Goal: Information Seeking & Learning: Find specific fact

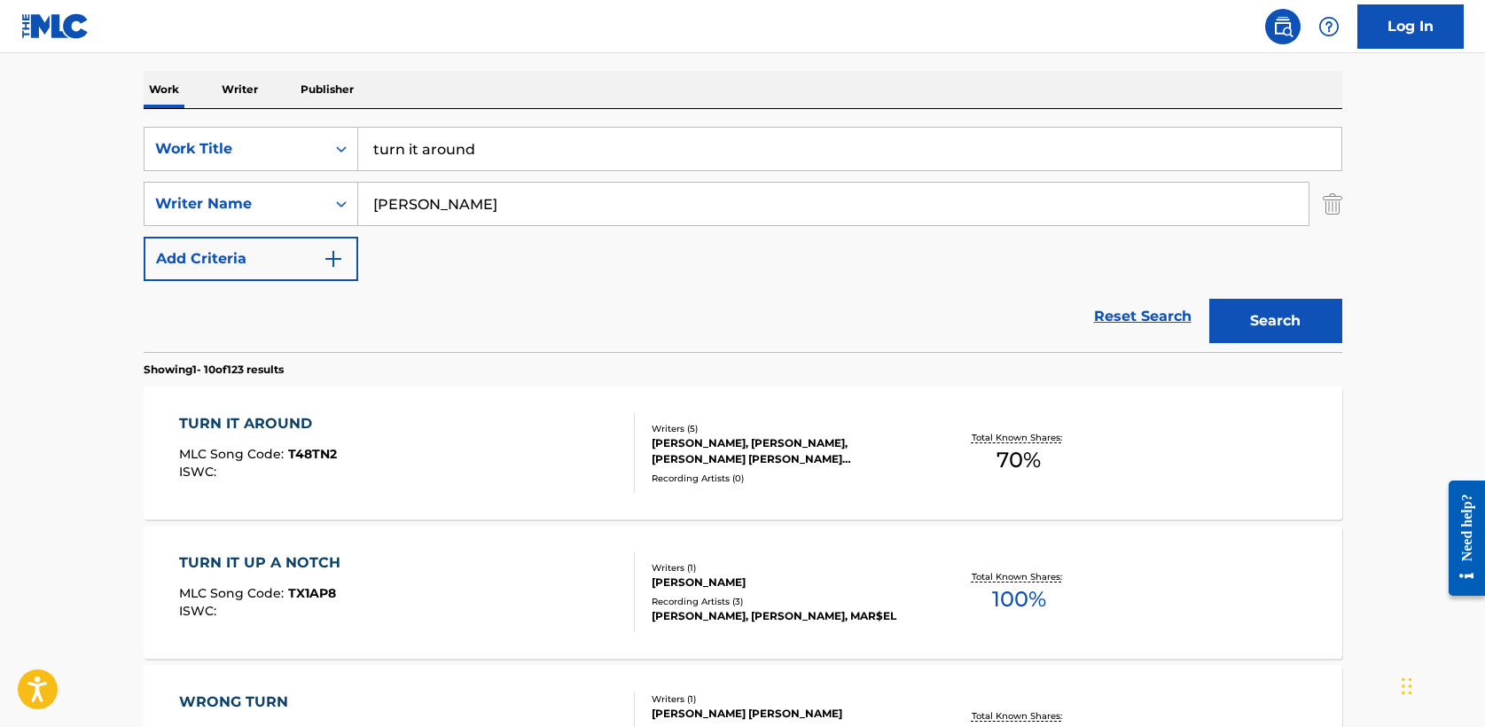
drag, startPoint x: 511, startPoint y: 145, endPoint x: 101, endPoint y: 142, distance: 409.7
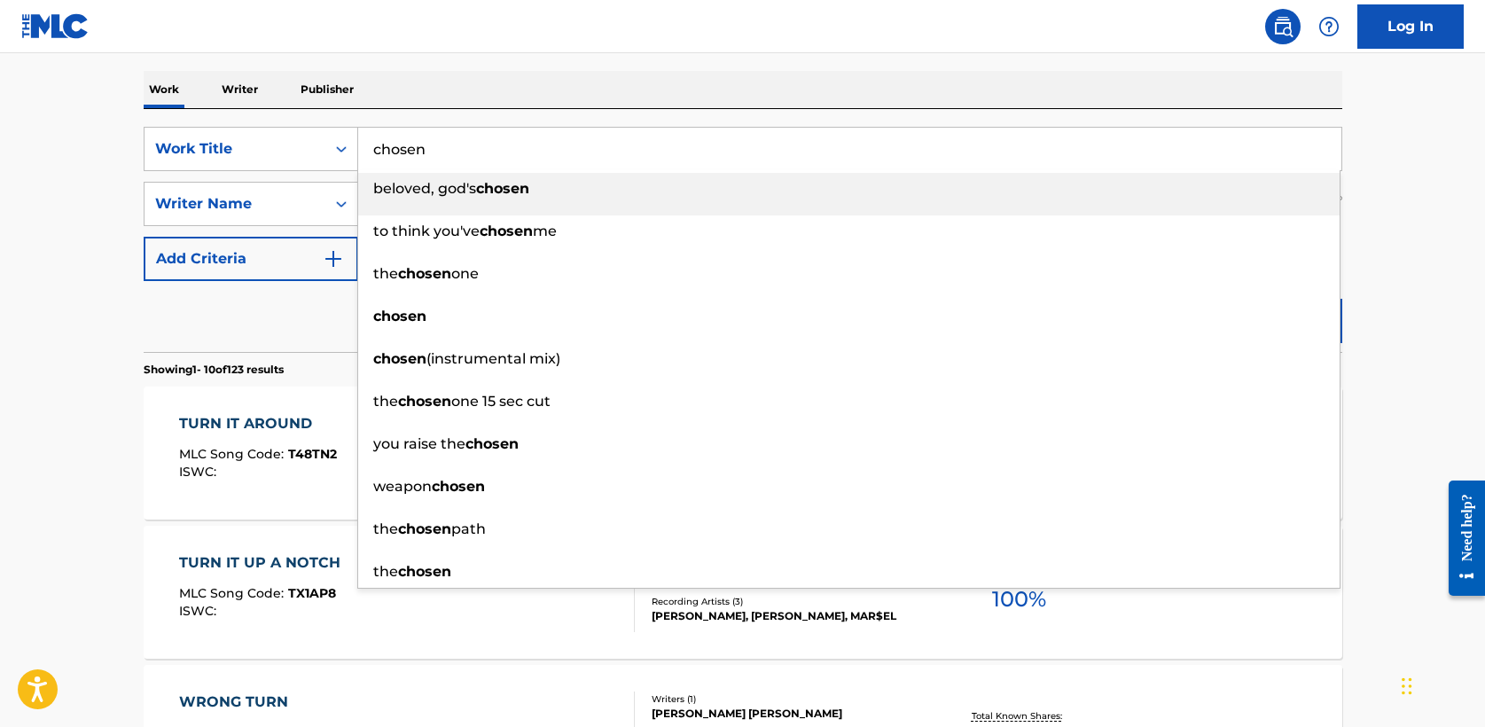
type input "chosen"
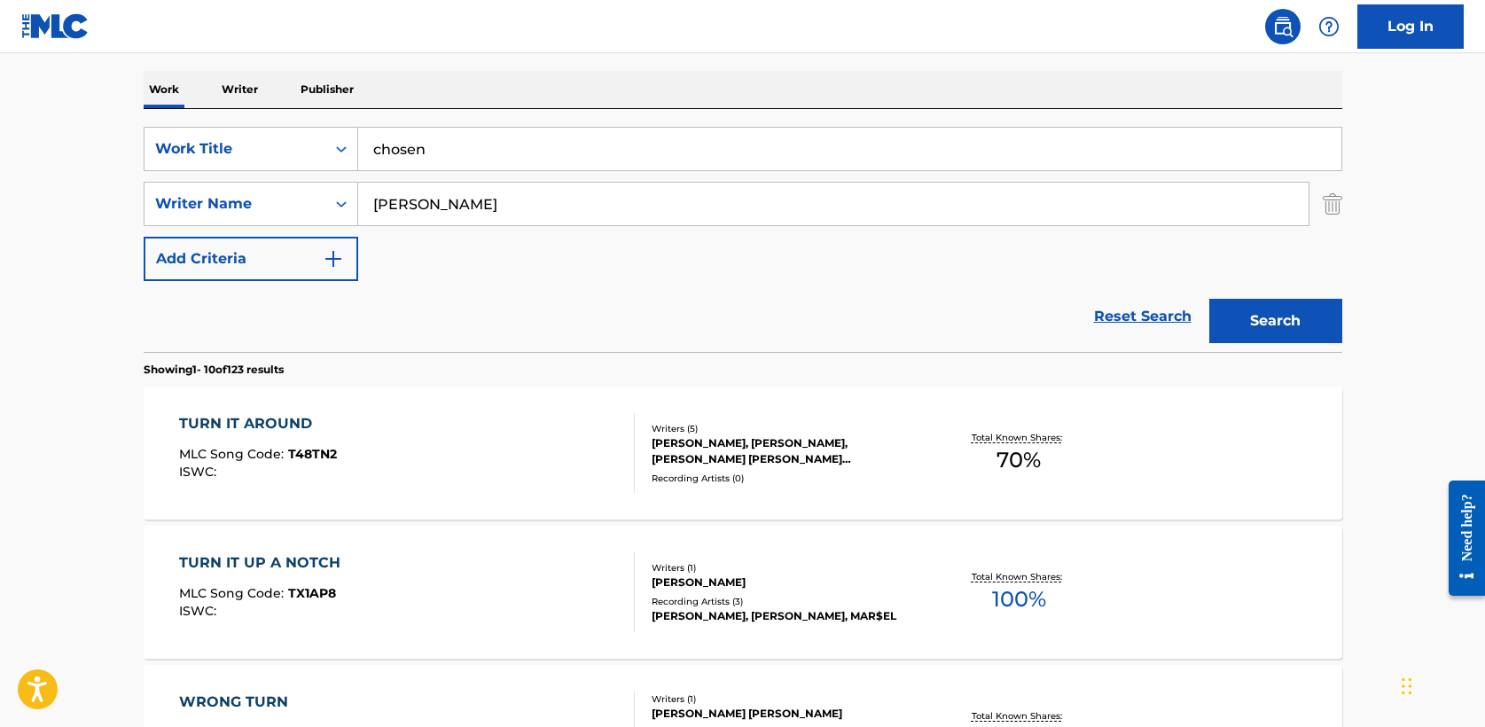
type input "[PERSON_NAME]"
click at [1261, 313] on button "Search" at bounding box center [1276, 321] width 133 height 44
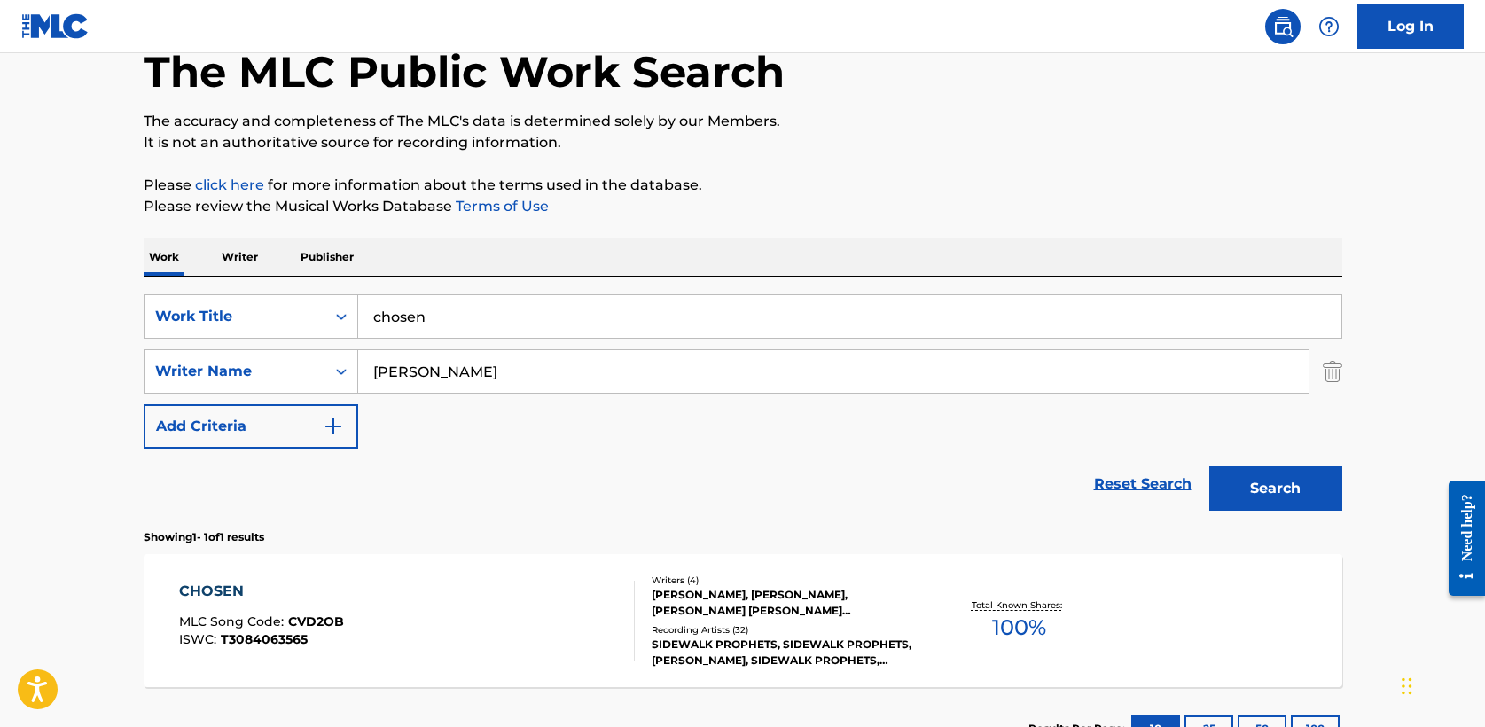
scroll to position [238, 0]
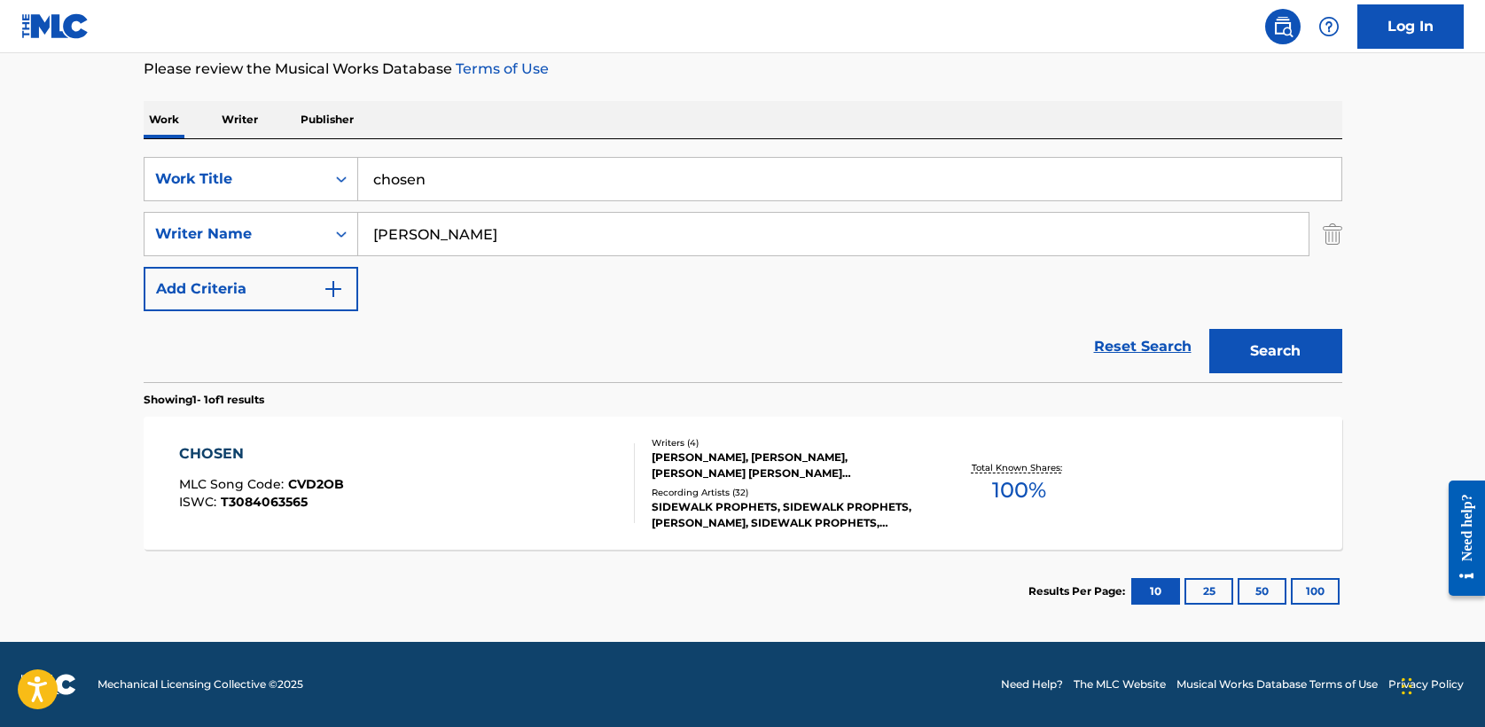
click at [207, 452] on div "CHOSEN" at bounding box center [261, 453] width 165 height 21
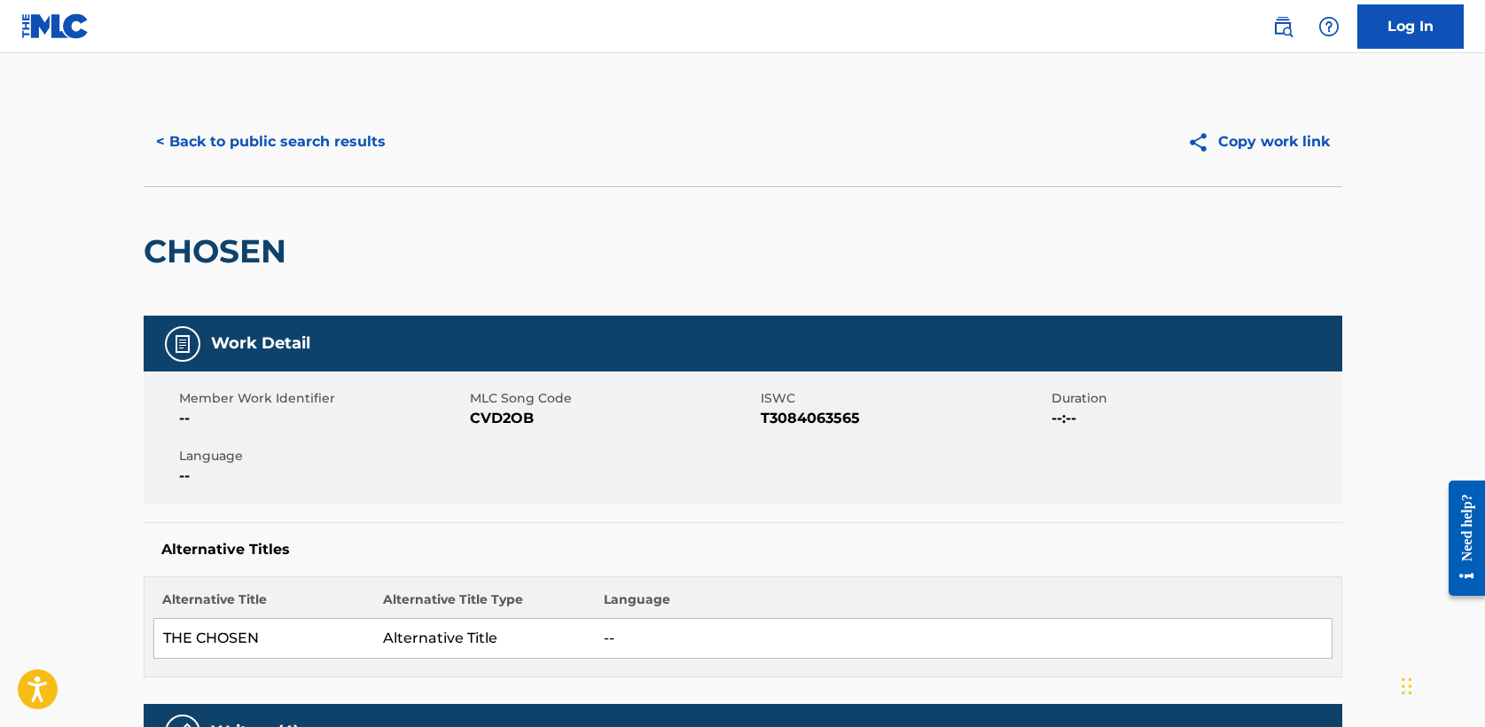
click at [300, 149] on button "< Back to public search results" at bounding box center [271, 142] width 255 height 44
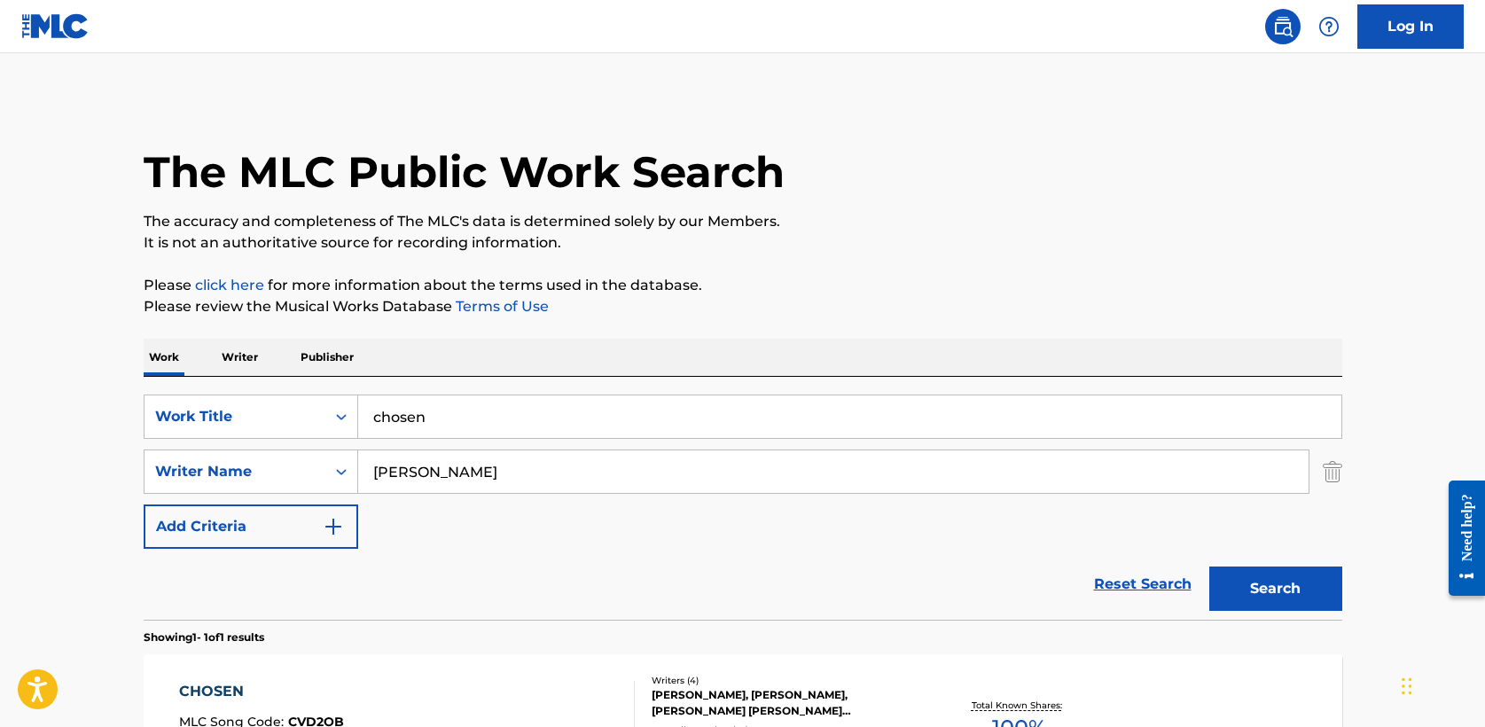
scroll to position [129, 0]
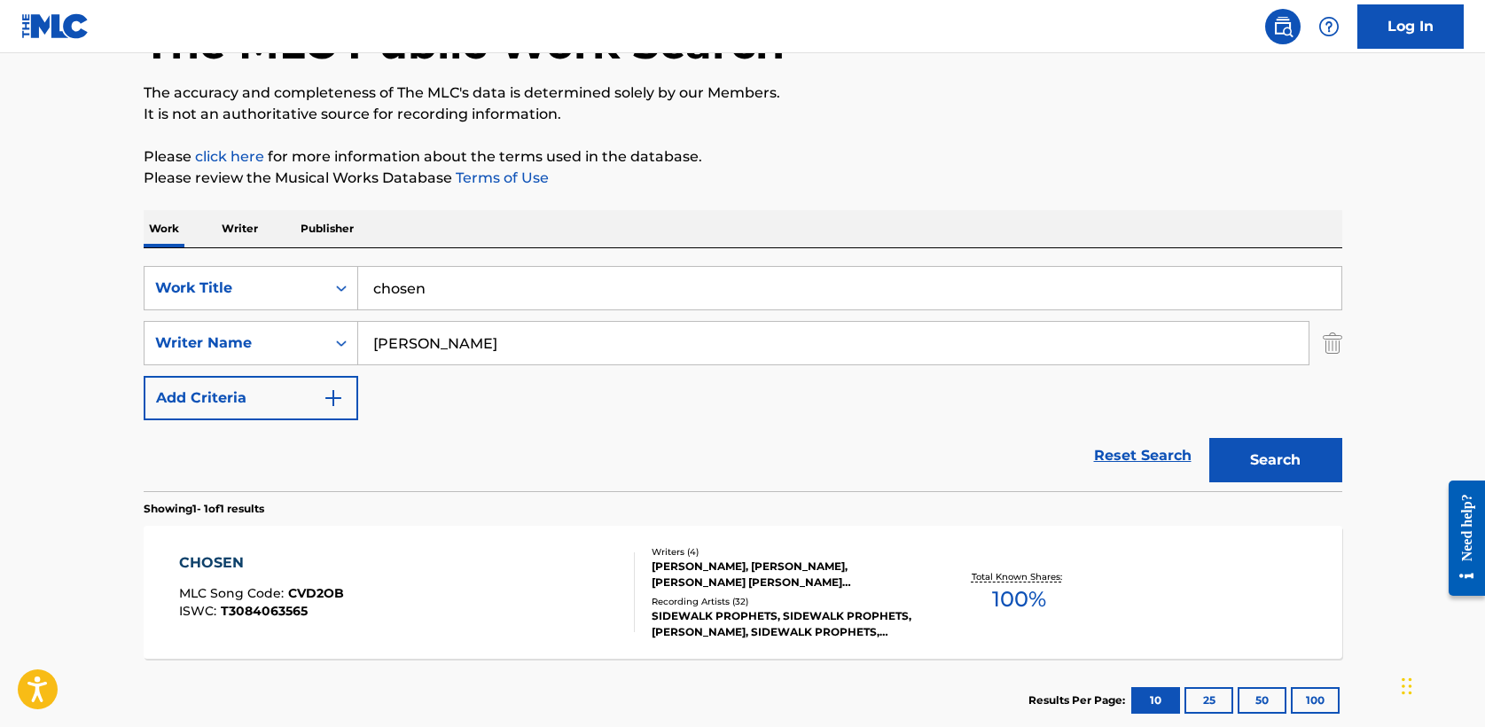
drag, startPoint x: 464, startPoint y: 283, endPoint x: 98, endPoint y: 281, distance: 365.4
click at [98, 281] on main "The MLC Public Work Search The accuracy and completeness of The MLC's data is d…" at bounding box center [742, 338] width 1485 height 827
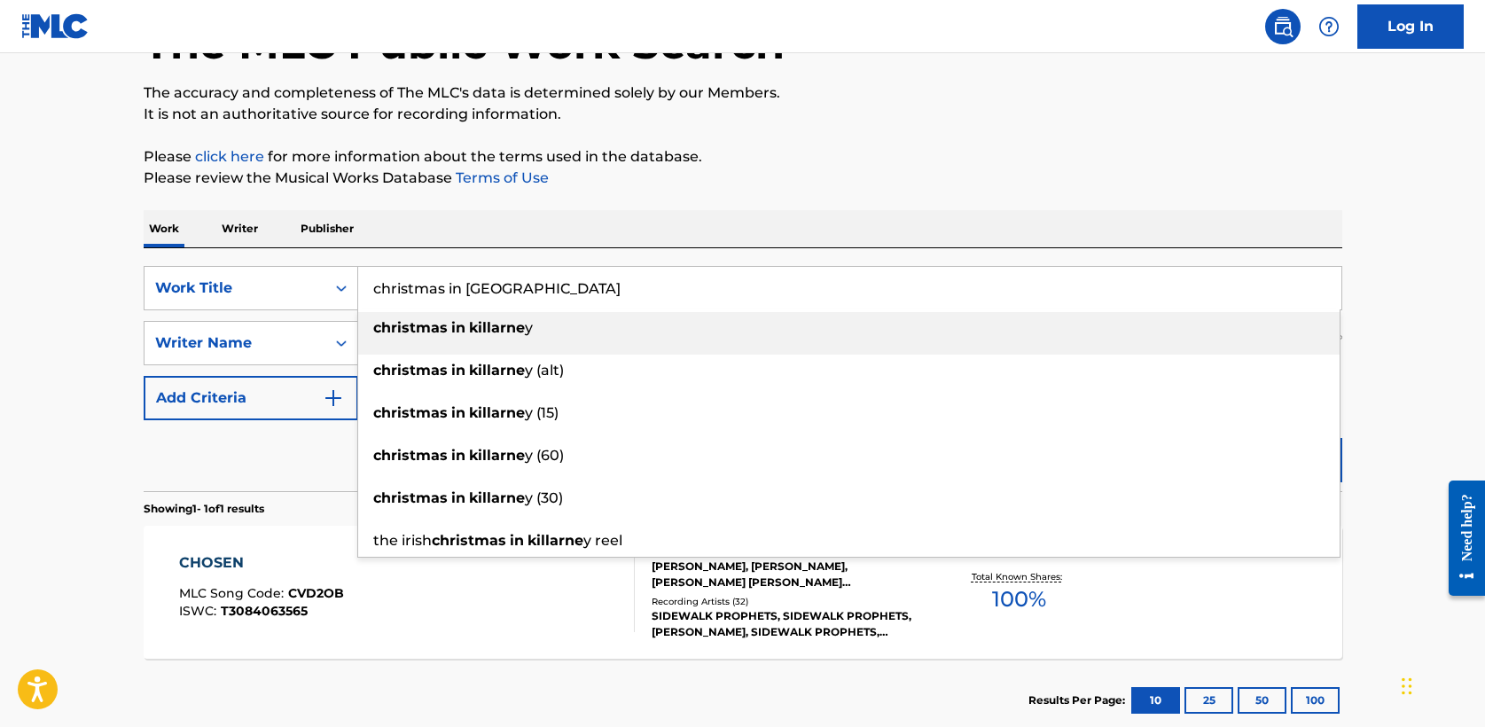
type input "christmas in [GEOGRAPHIC_DATA]"
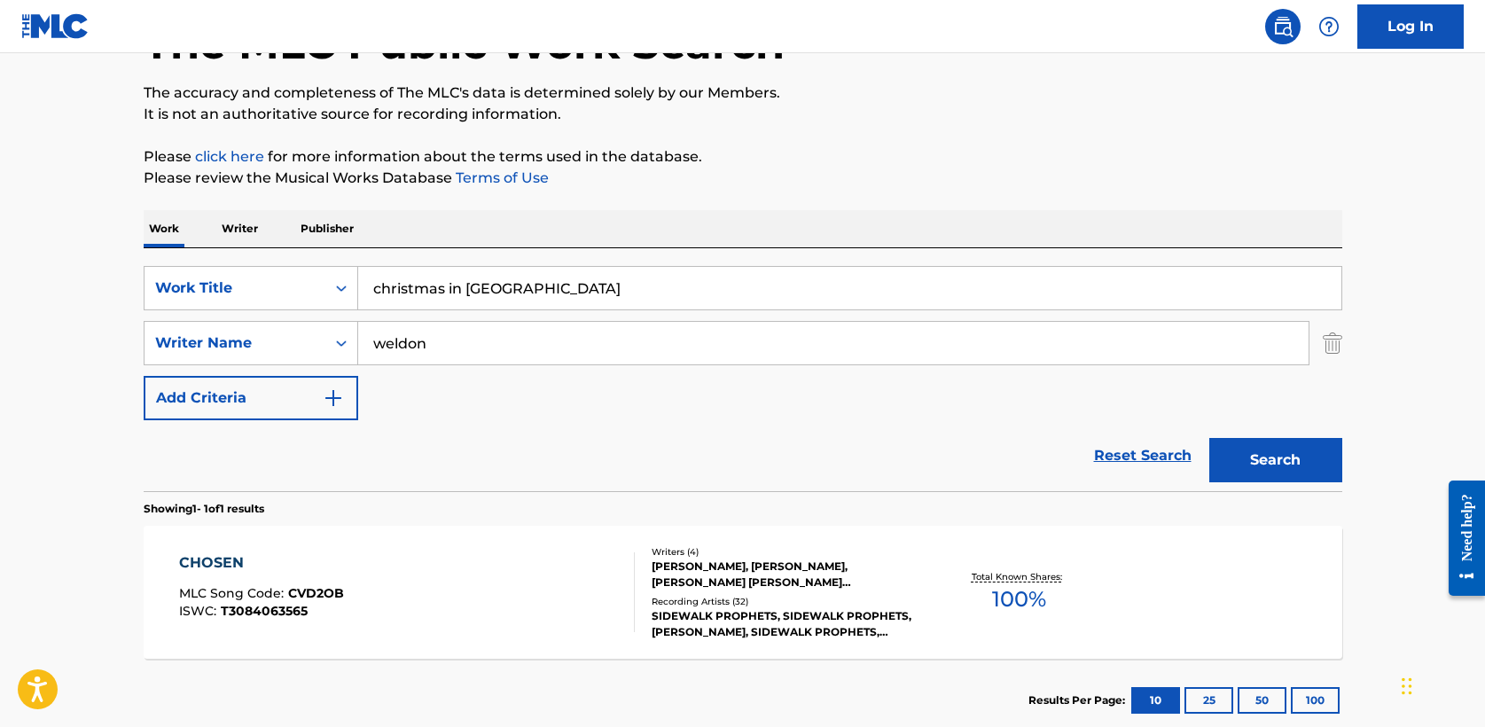
type input "weldon"
click at [639, 199] on div "The MLC Public Work Search The accuracy and completeness of The MLC's data is d…" at bounding box center [743, 355] width 1242 height 773
click at [1318, 461] on button "Search" at bounding box center [1276, 460] width 133 height 44
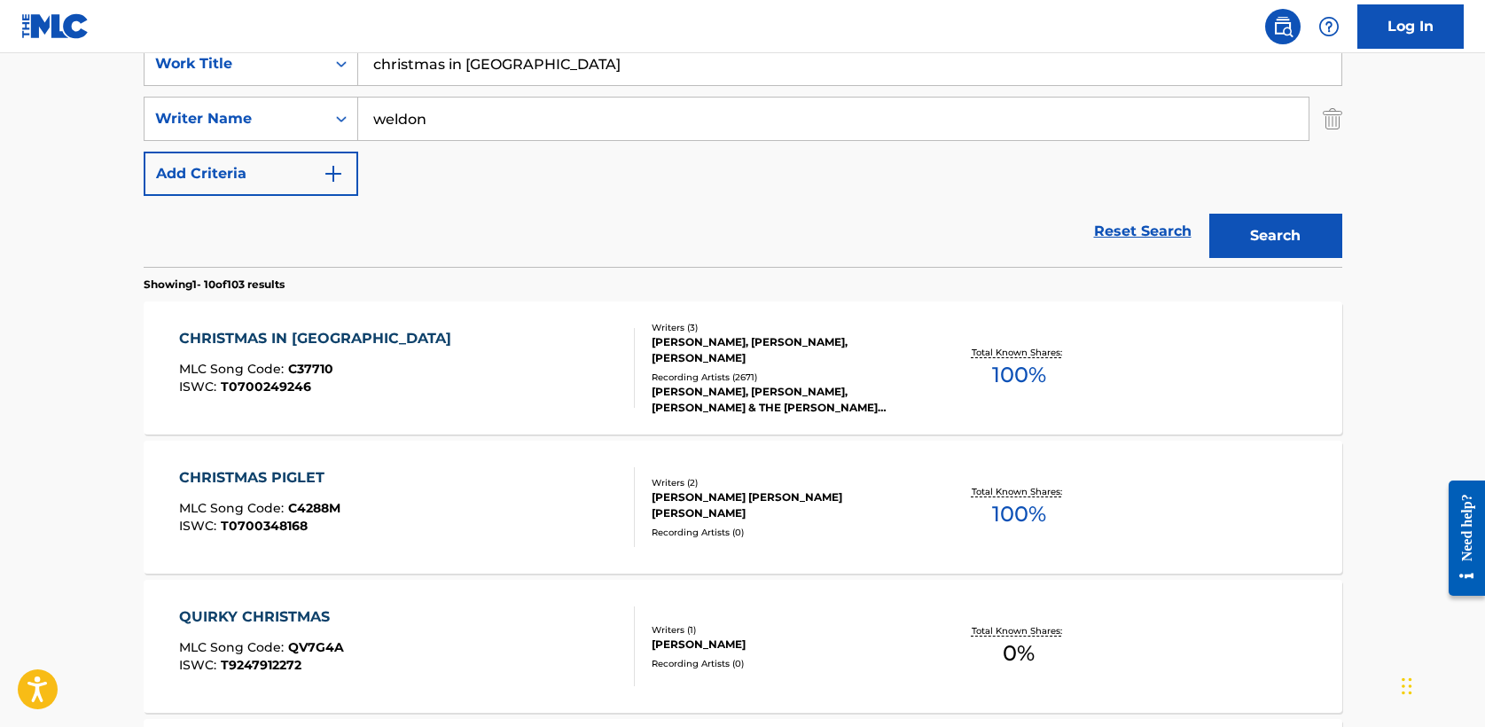
scroll to position [375, 0]
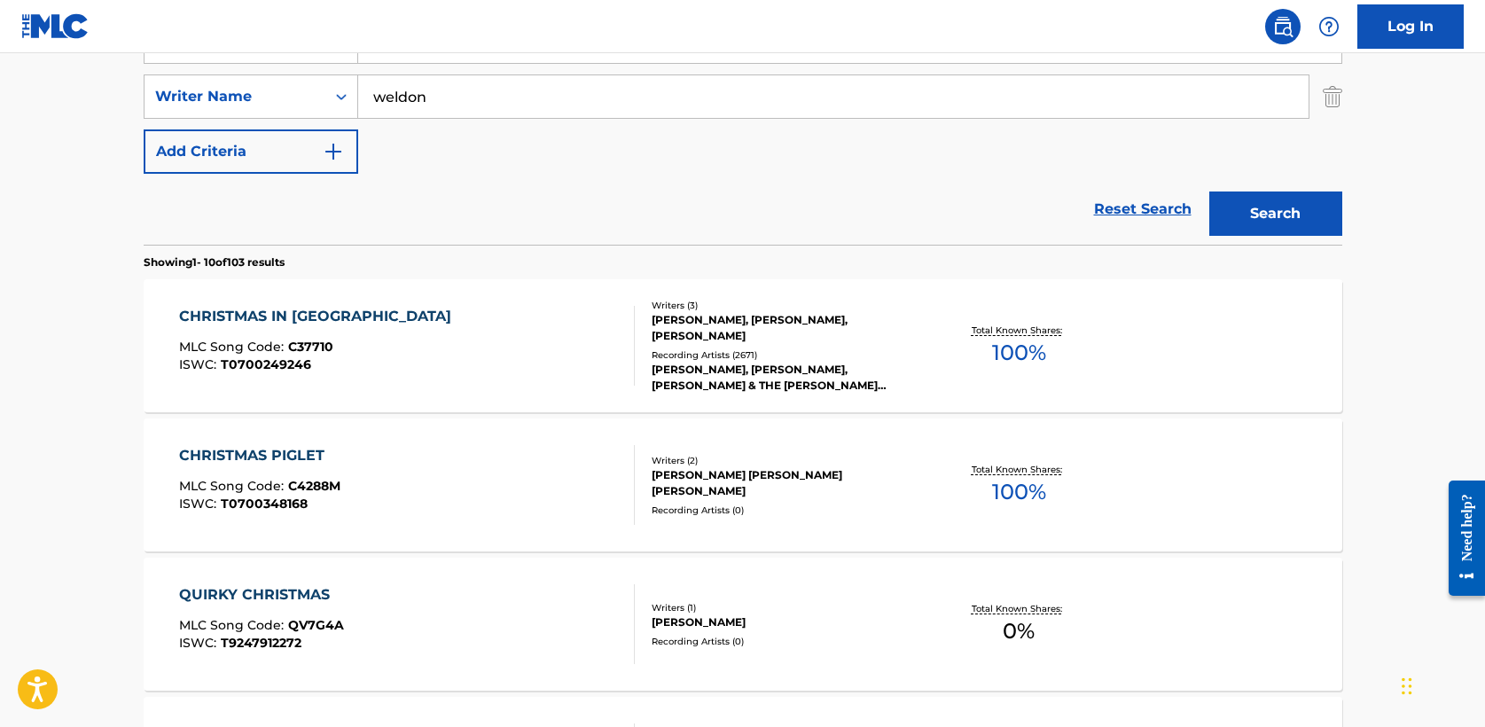
click at [341, 317] on div "CHRISTMAS IN [GEOGRAPHIC_DATA]" at bounding box center [319, 316] width 281 height 21
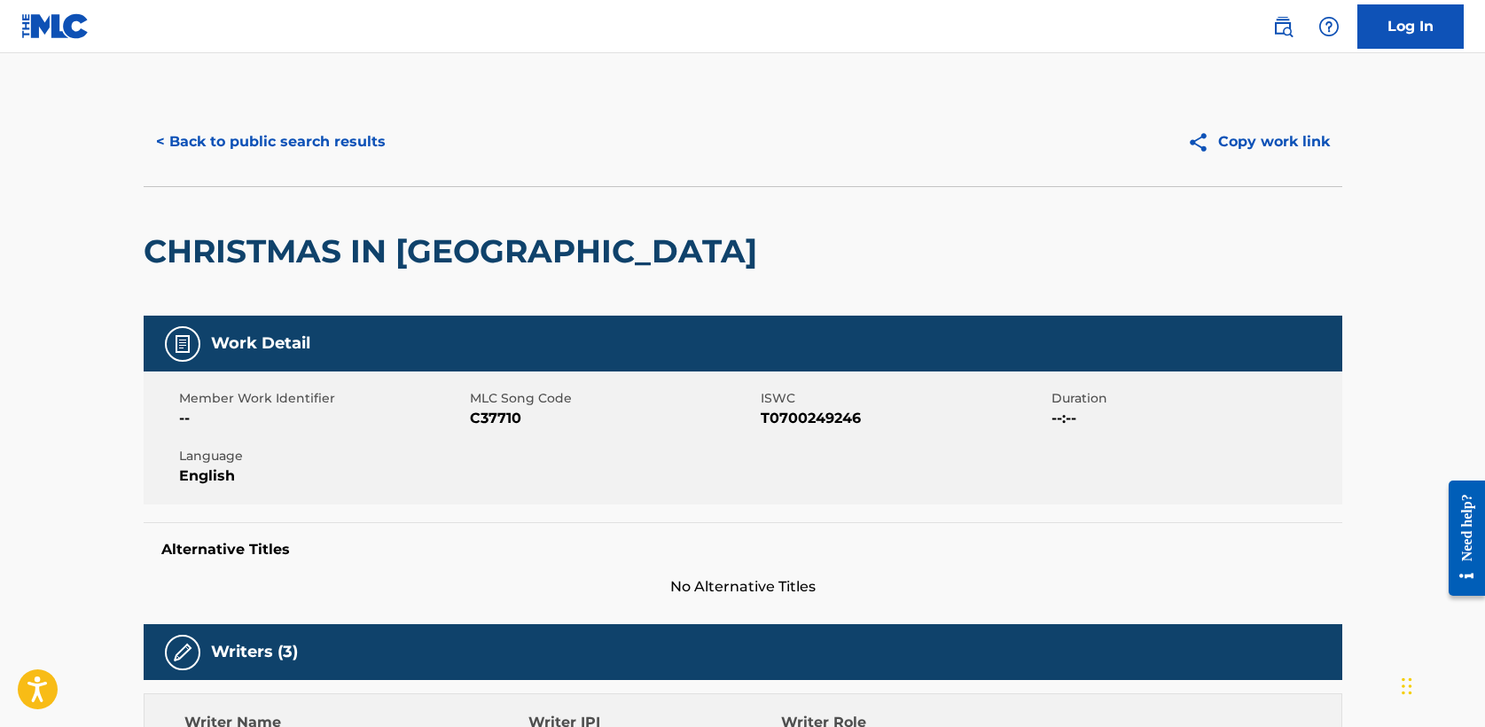
click at [304, 130] on button "< Back to public search results" at bounding box center [271, 142] width 255 height 44
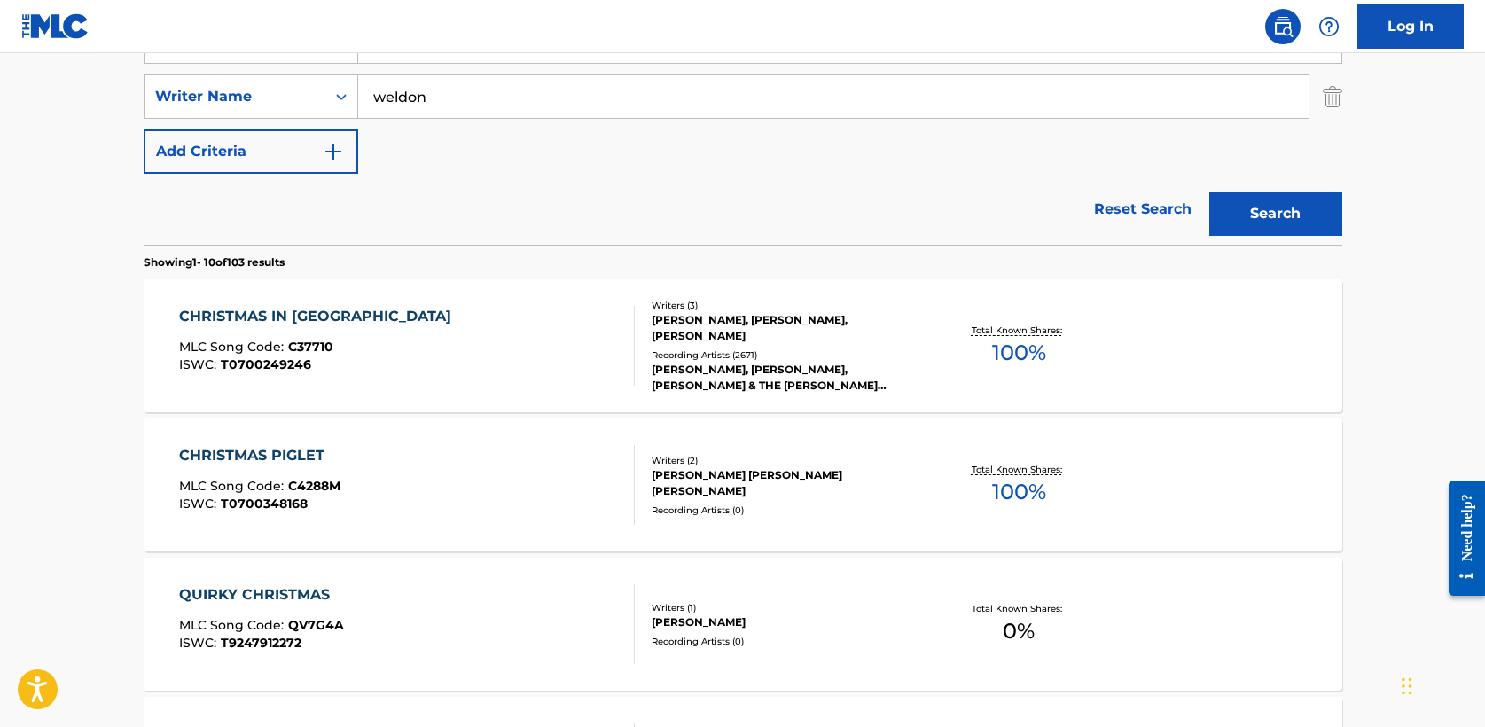
scroll to position [304, 0]
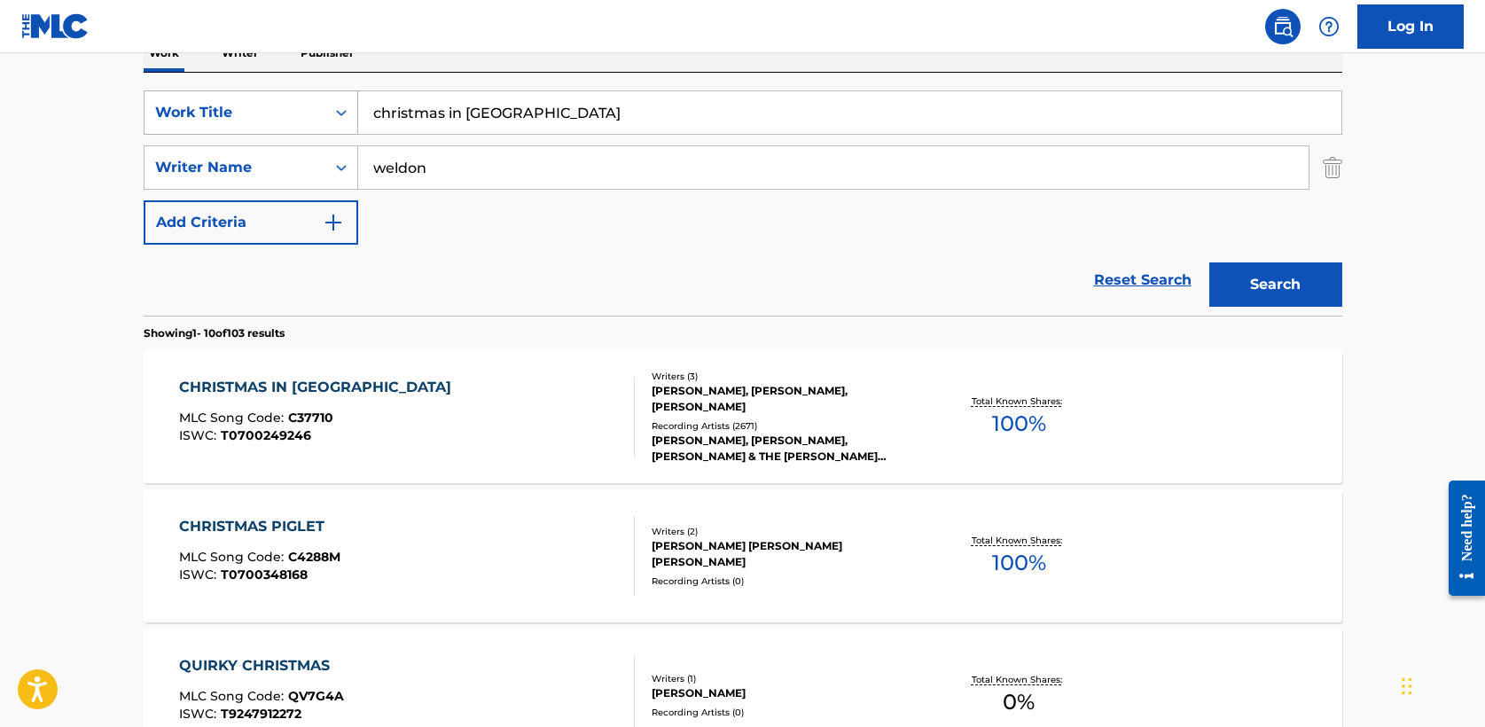
drag, startPoint x: 567, startPoint y: 112, endPoint x: 147, endPoint y: 106, distance: 419.5
click at [147, 106] on div "SearchWithCriteria5a2173f0-7a6b-48a5-aaeb-ae2f49c14e6e Work Title christmas in …" at bounding box center [743, 112] width 1199 height 44
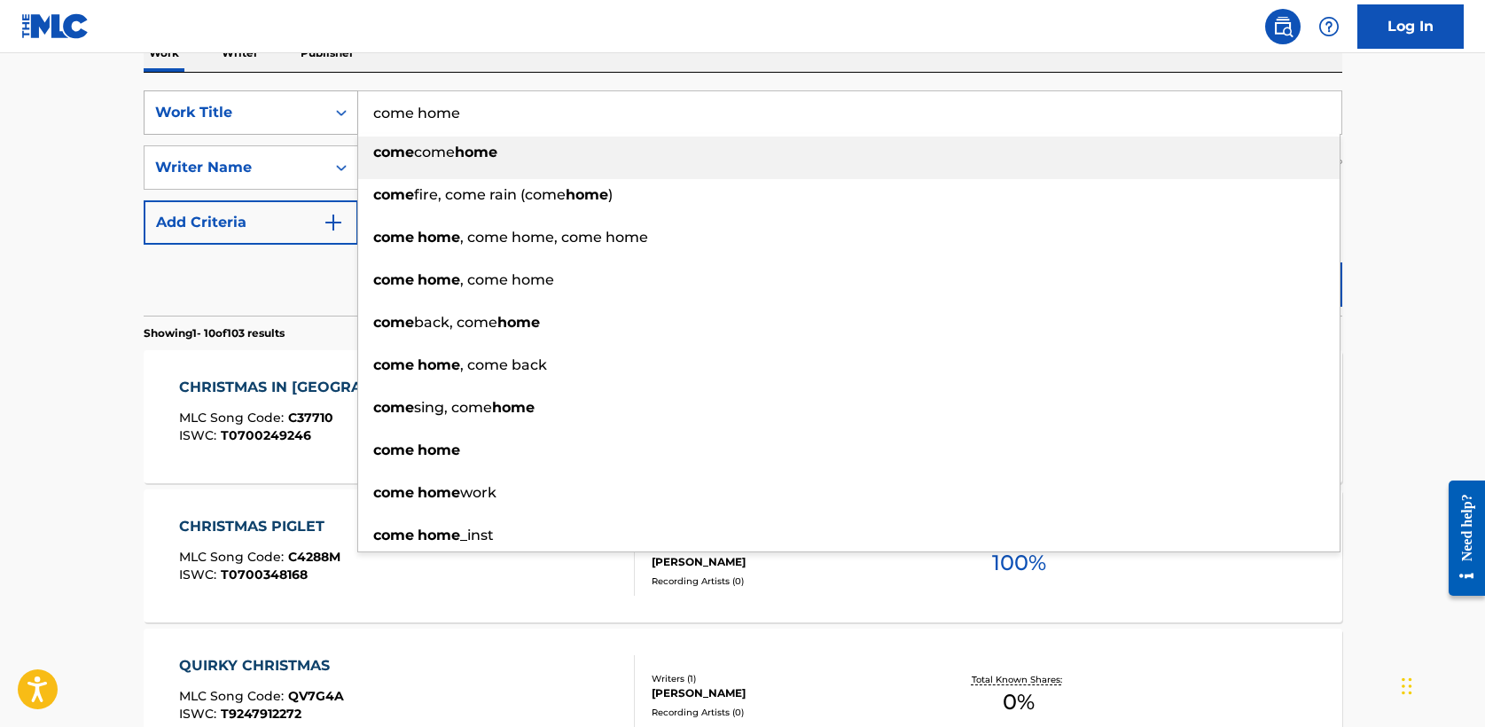
type input "come home"
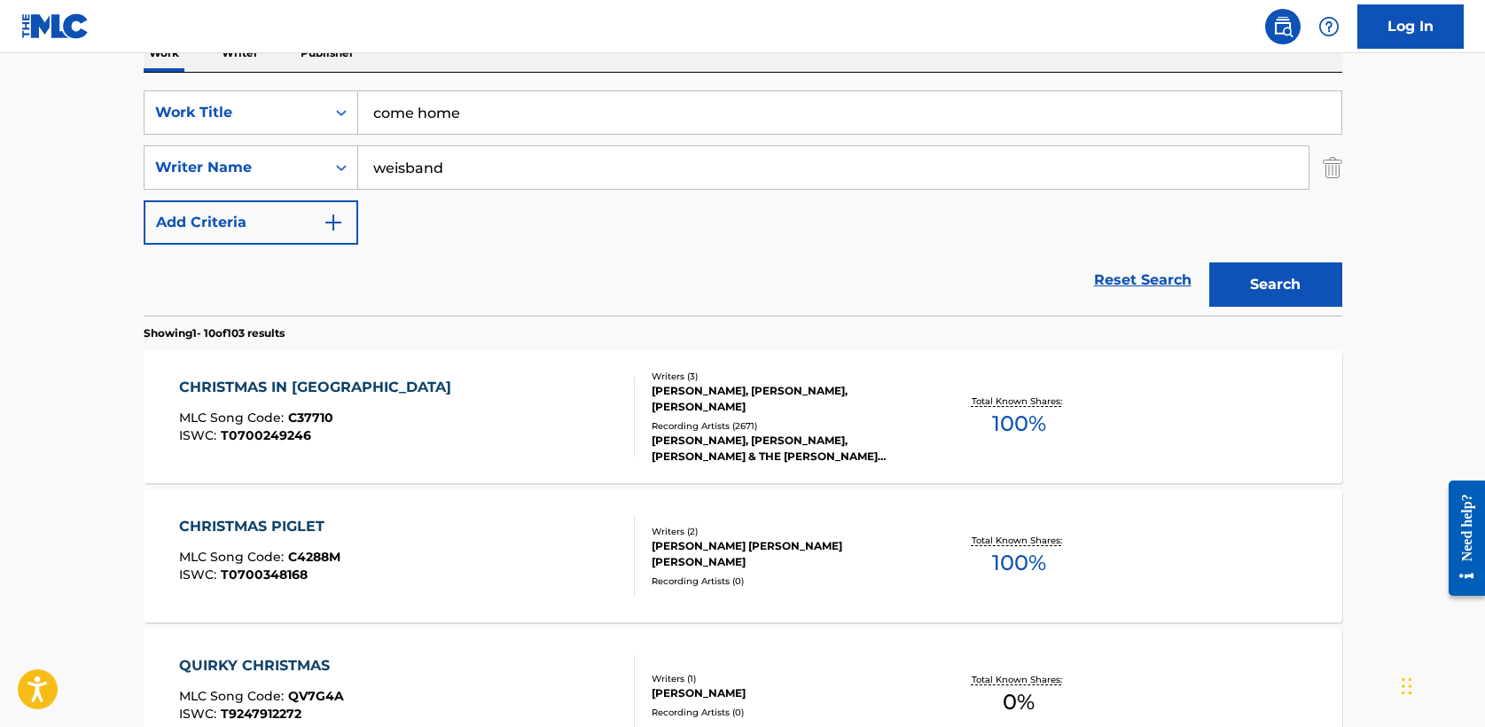
type input "weisband"
click at [746, 212] on div "SearchWithCriteria5a2173f0-7a6b-48a5-aaeb-ae2f49c14e6e Work Title come home Sea…" at bounding box center [743, 167] width 1199 height 154
click at [1287, 284] on button "Search" at bounding box center [1276, 284] width 133 height 44
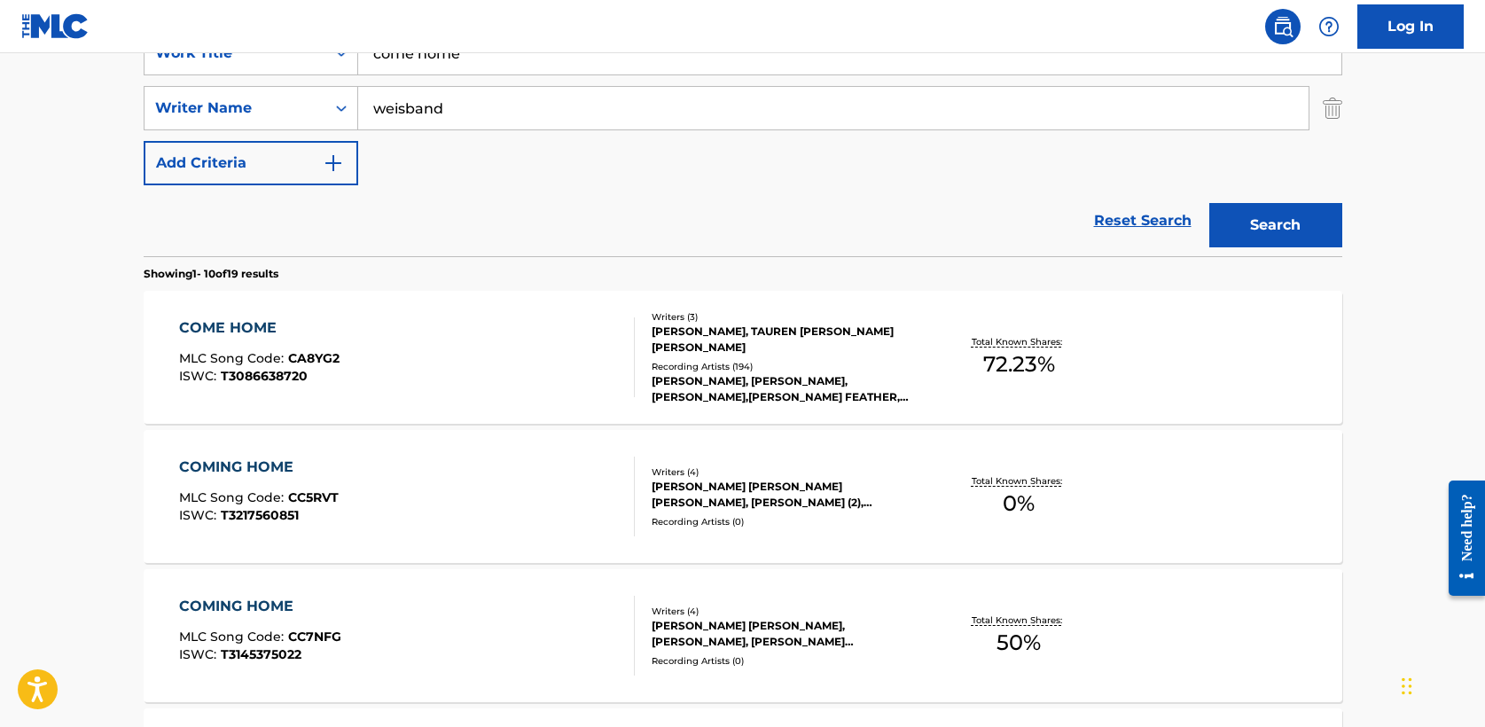
scroll to position [366, 0]
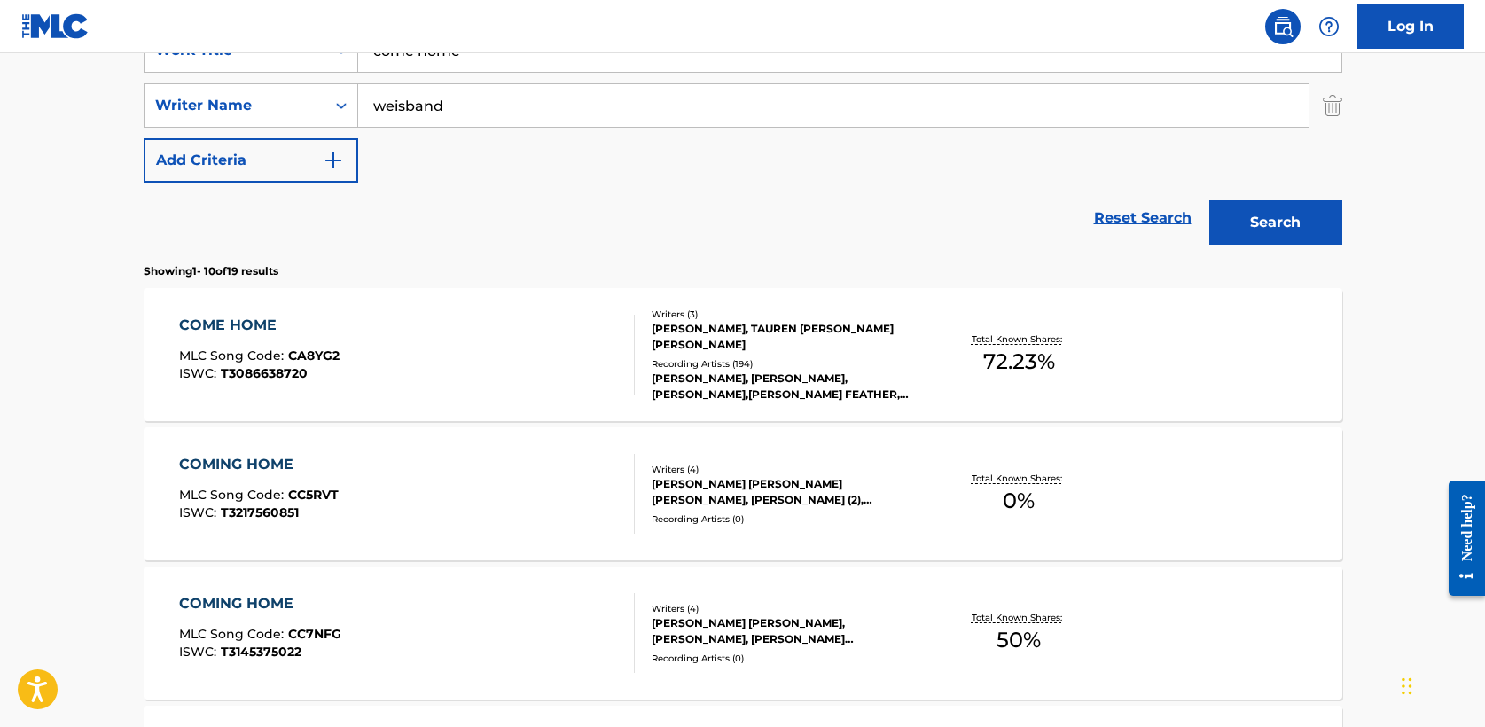
click at [256, 328] on div "COME HOME" at bounding box center [259, 325] width 161 height 21
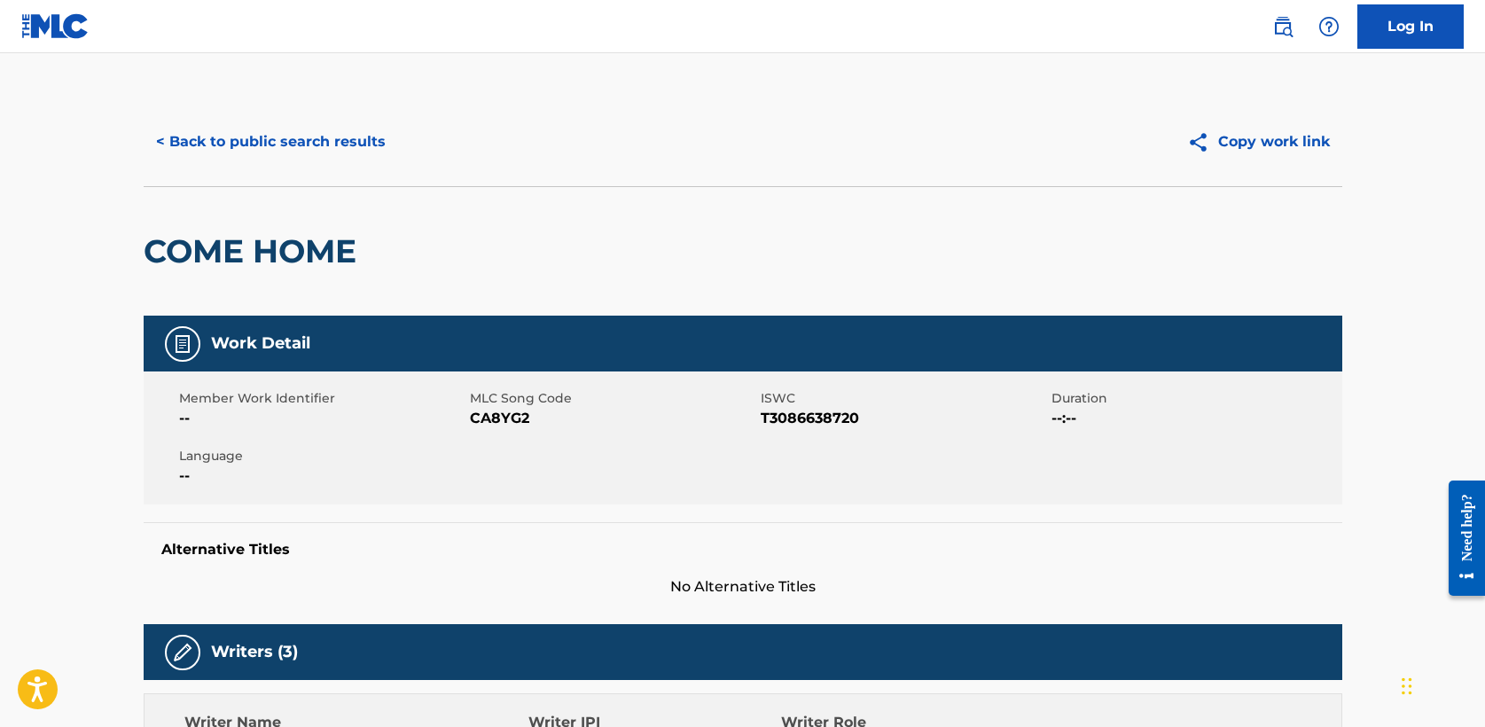
click at [233, 145] on button "< Back to public search results" at bounding box center [271, 142] width 255 height 44
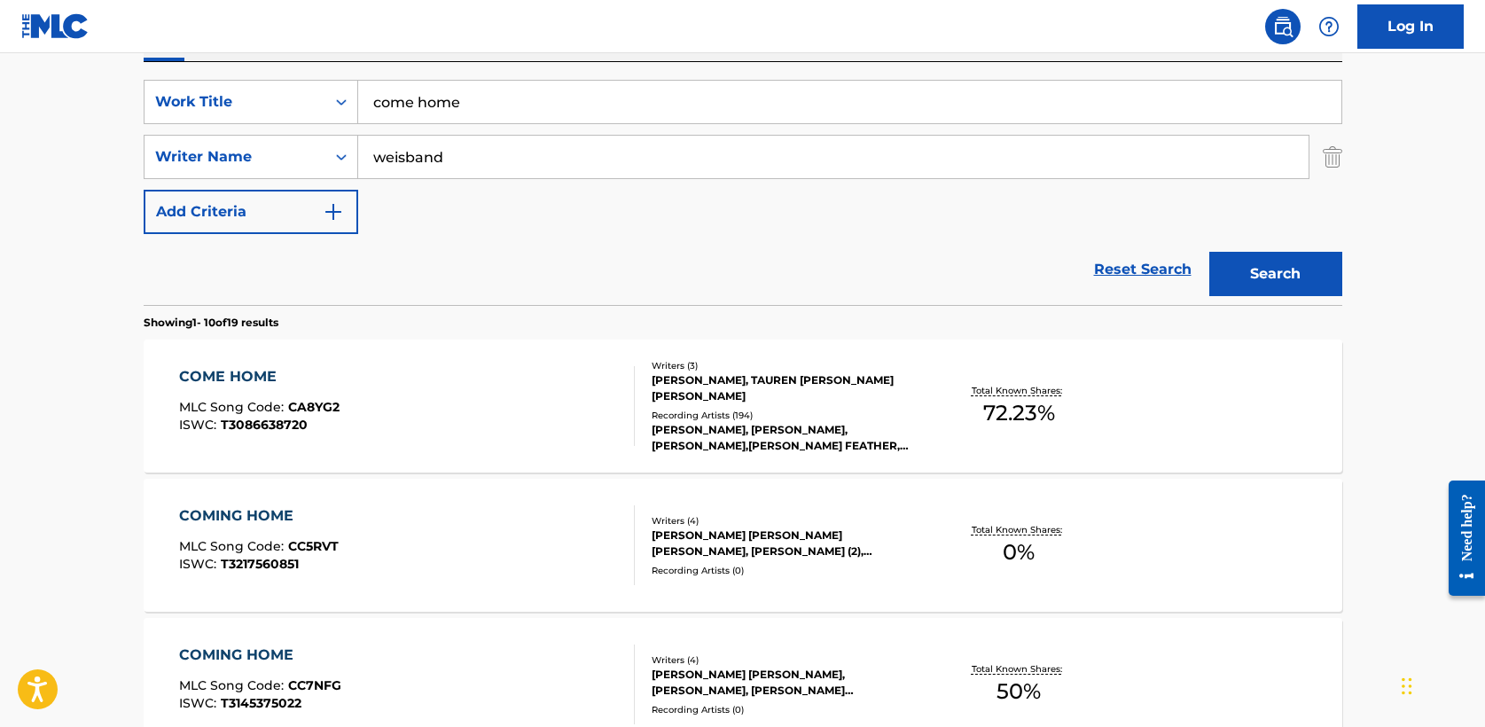
scroll to position [295, 0]
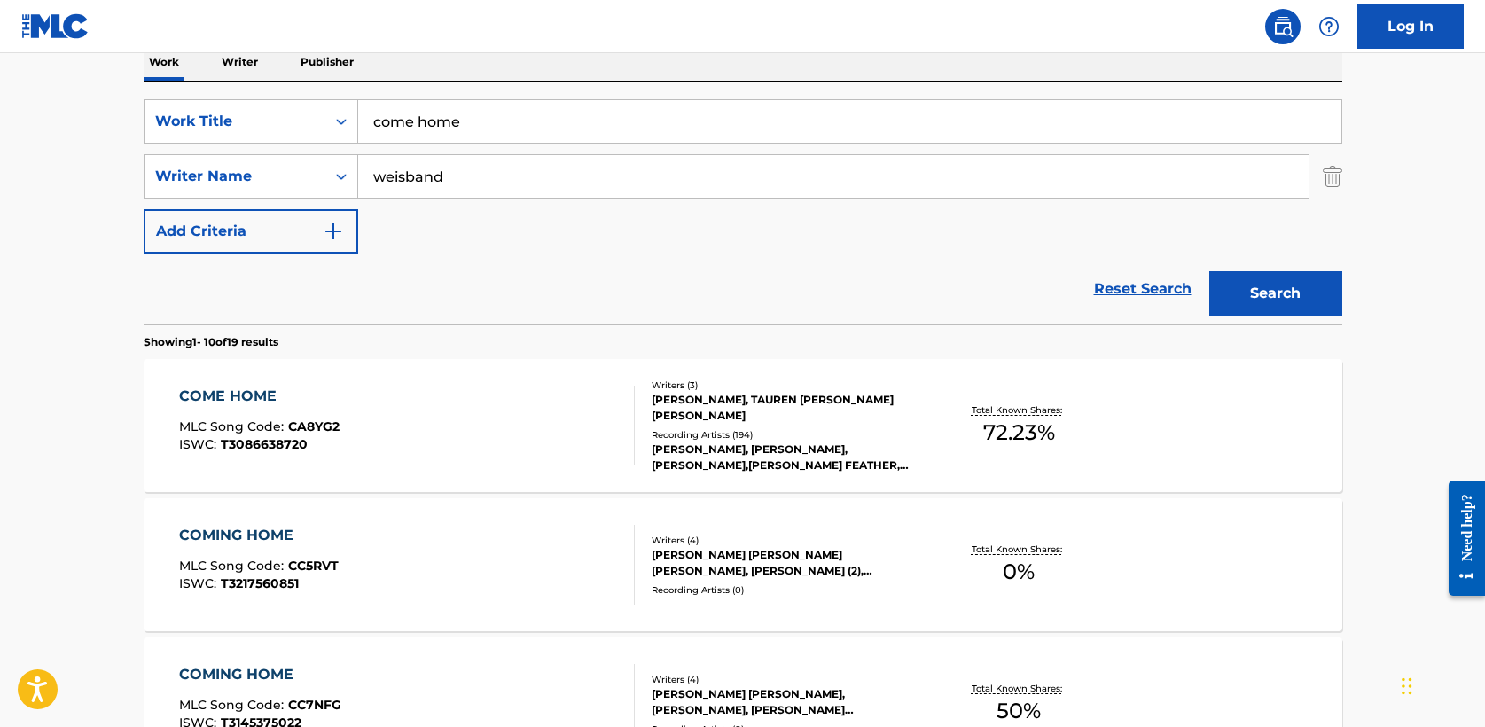
drag, startPoint x: 443, startPoint y: 116, endPoint x: 114, endPoint y: 108, distance: 329.1
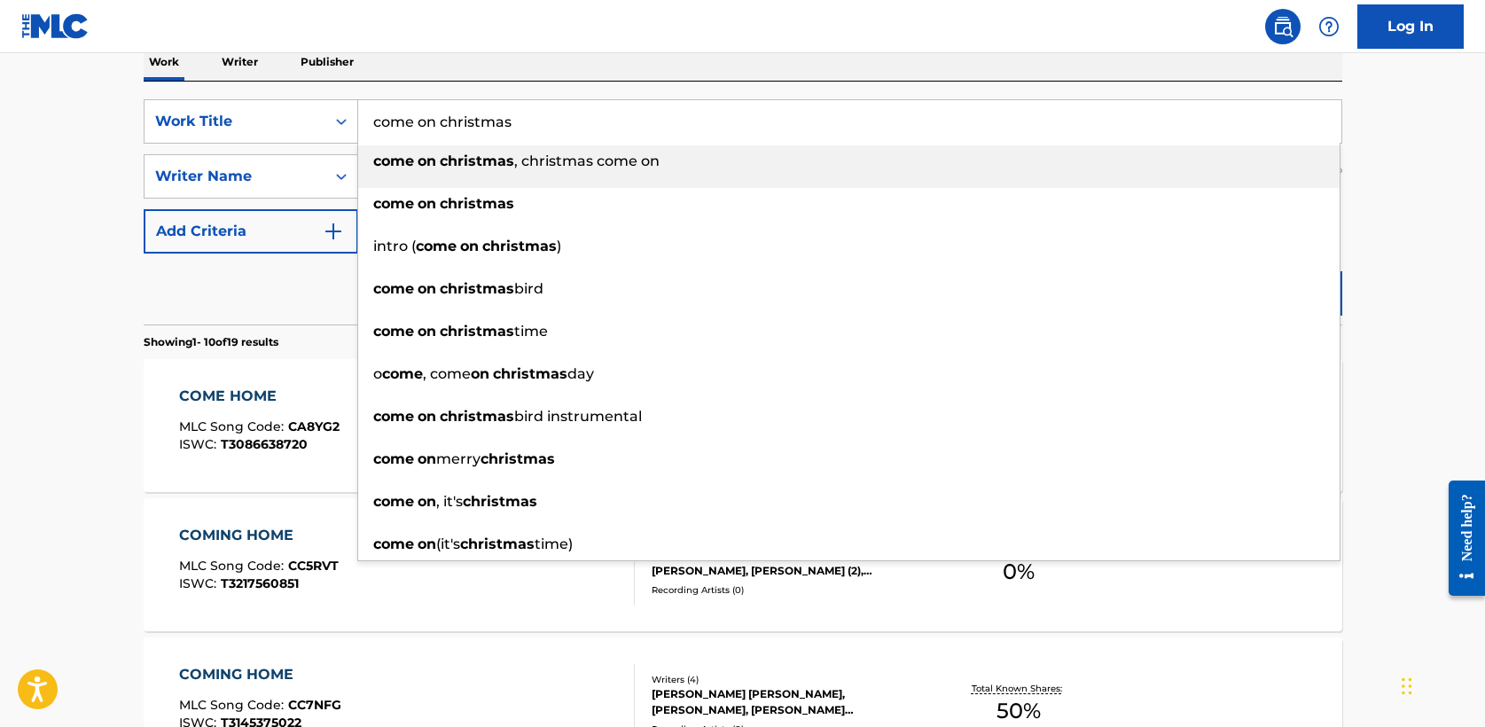
type input "come on christmas"
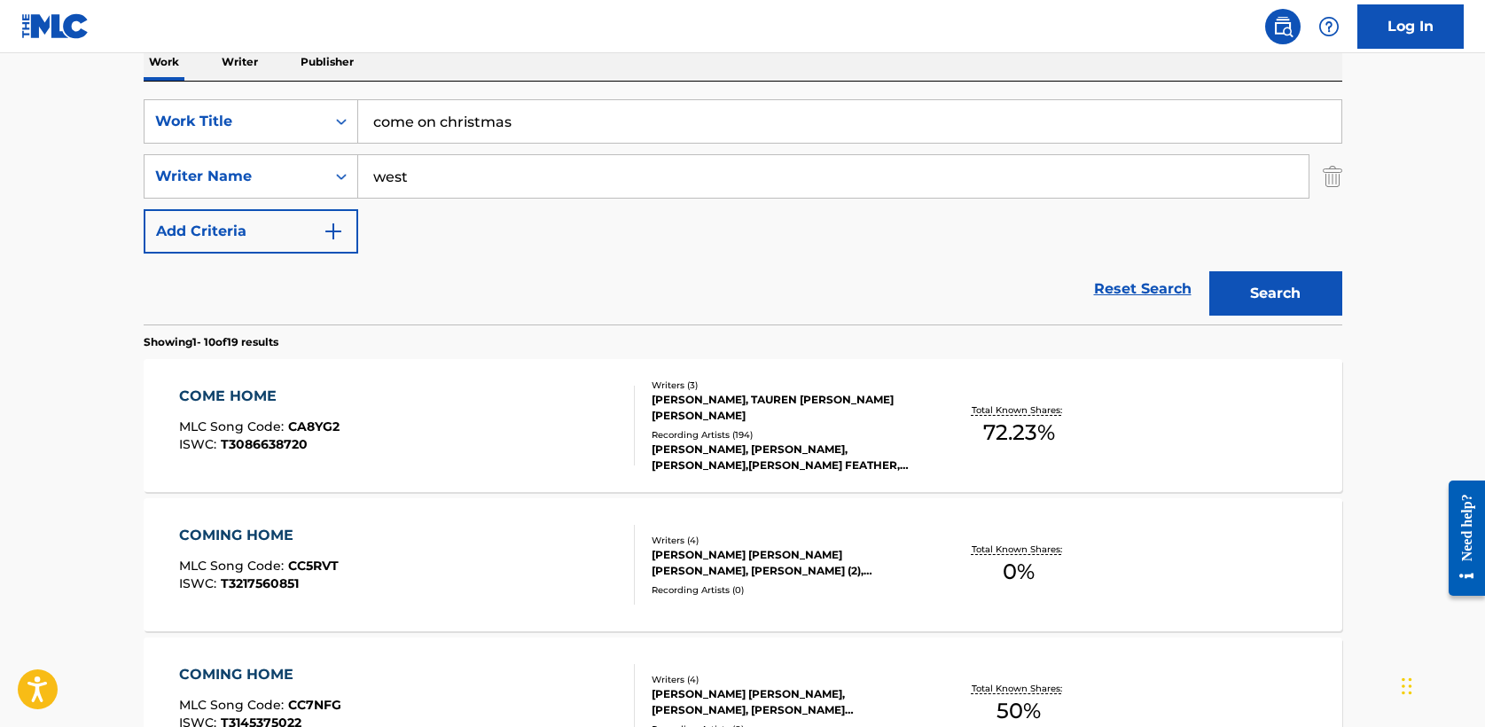
type input "west"
click at [1283, 293] on button "Search" at bounding box center [1276, 293] width 133 height 44
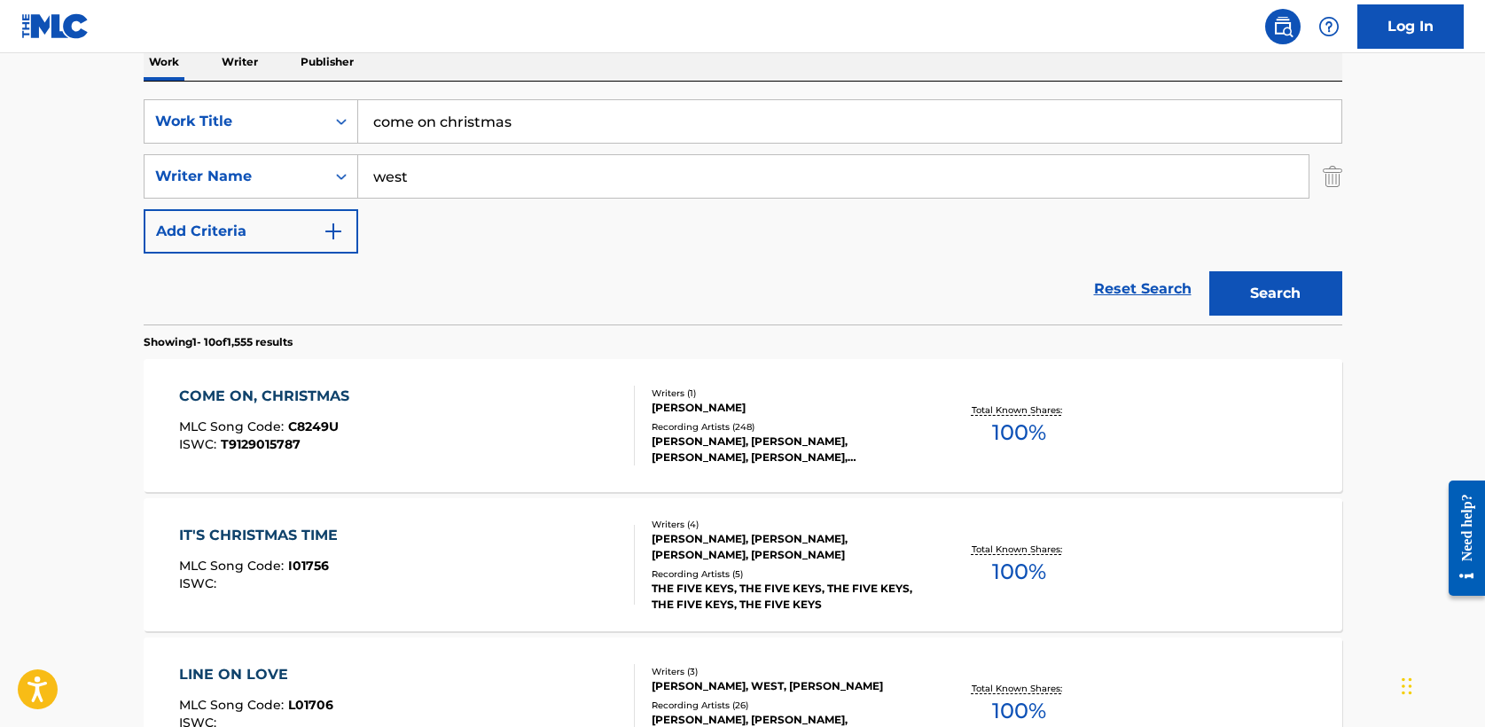
scroll to position [341, 0]
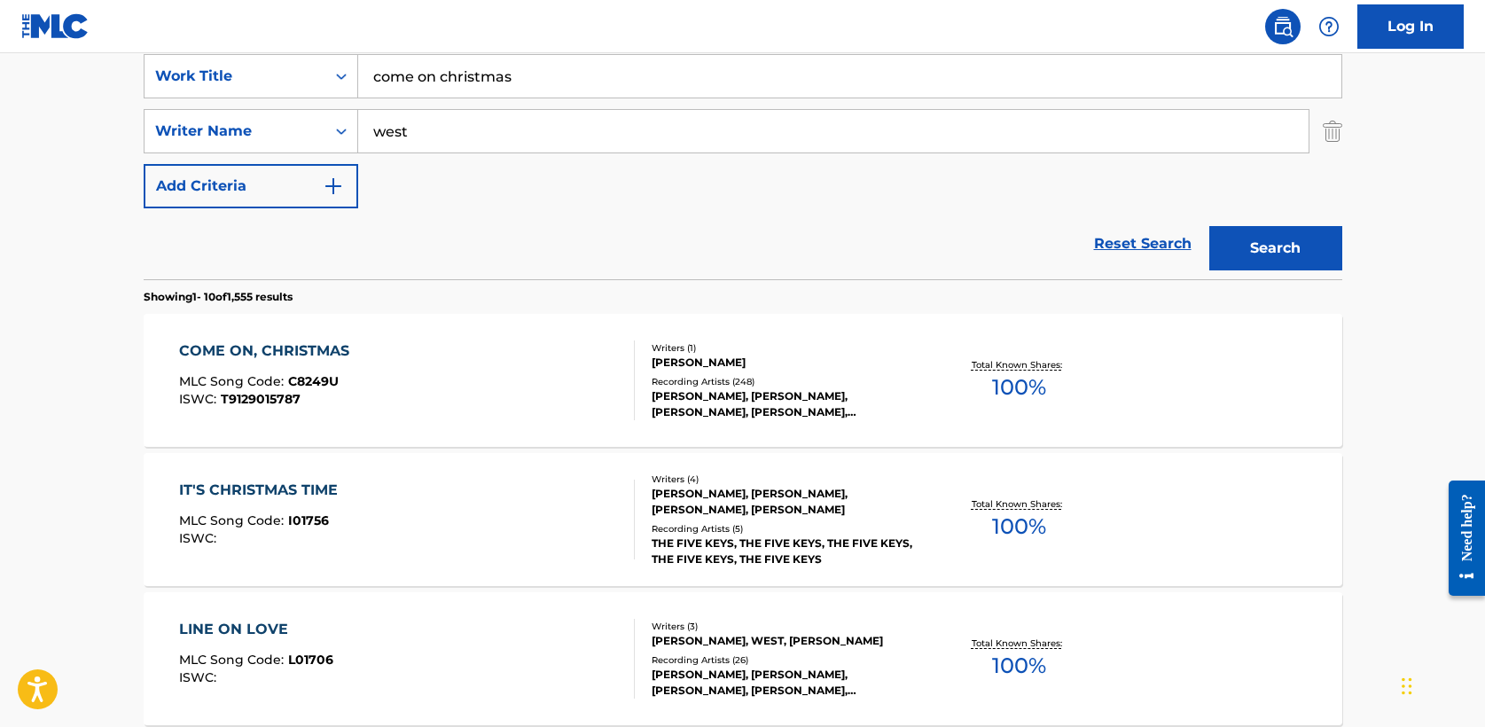
click at [296, 349] on div "COME ON, CHRISTMAS" at bounding box center [268, 351] width 179 height 21
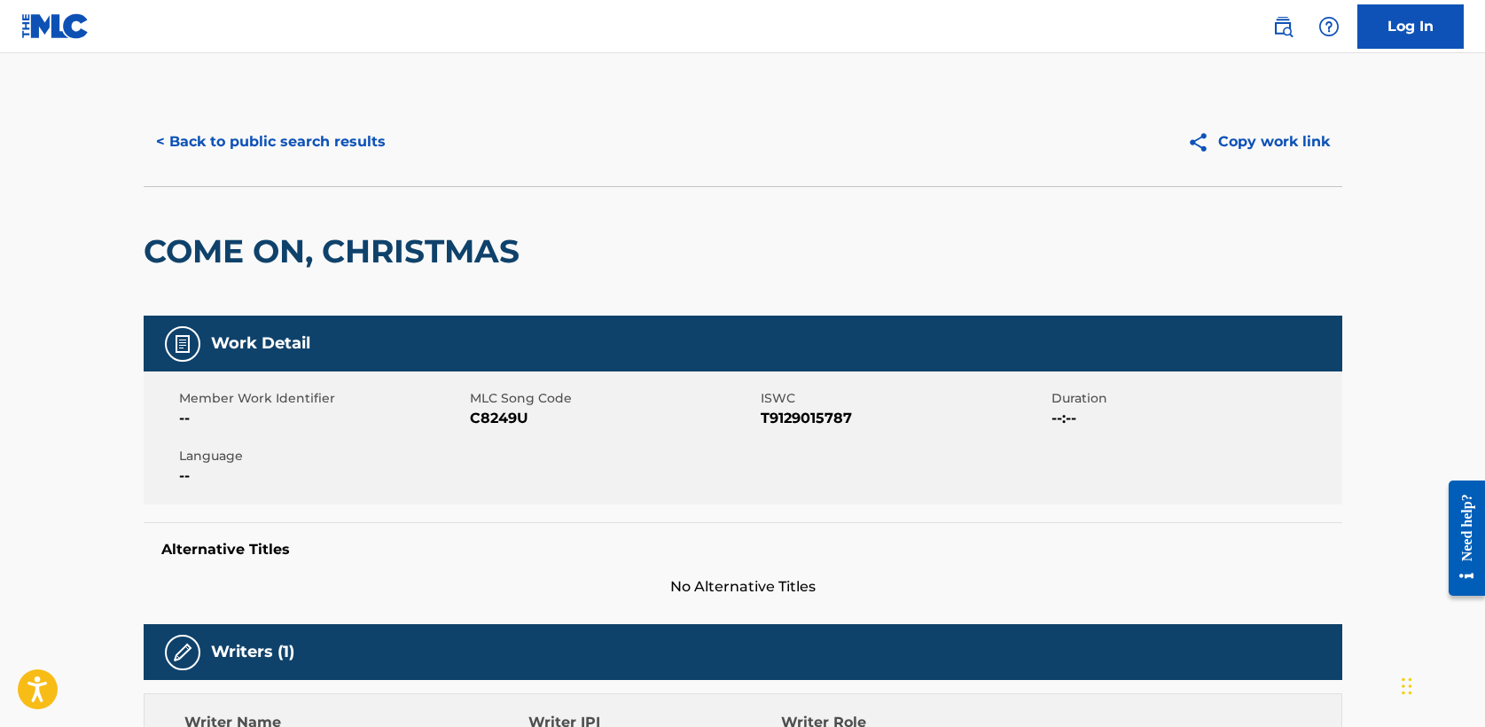
click at [280, 135] on button "< Back to public search results" at bounding box center [271, 142] width 255 height 44
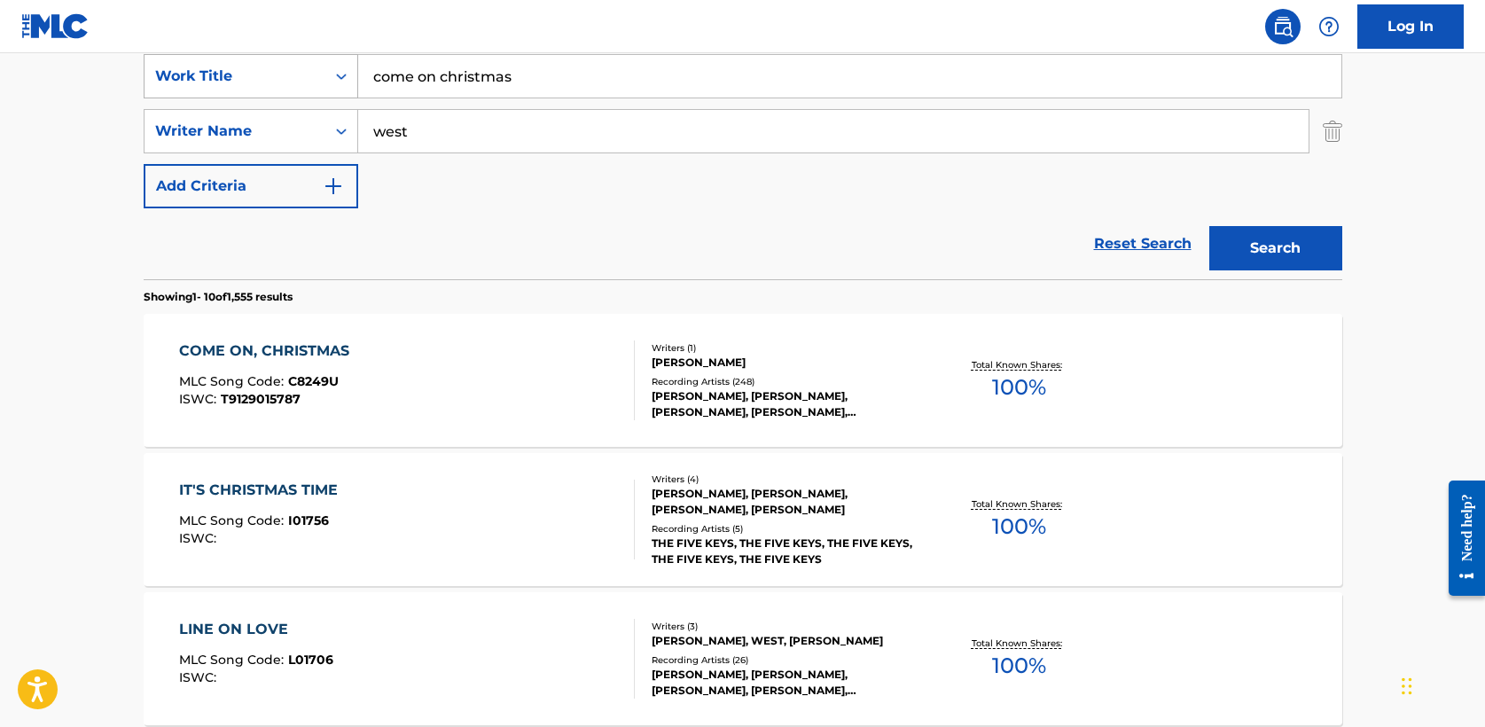
drag, startPoint x: 460, startPoint y: 73, endPoint x: 164, endPoint y: 55, distance: 296.7
click at [164, 55] on div "SearchWithCriteria5a2173f0-7a6b-48a5-aaeb-ae2f49c14e6e Work Title come on chris…" at bounding box center [743, 76] width 1199 height 44
type input "come see (glory hallelujah)"
type input "[PERSON_NAME]"
click at [1210, 226] on button "Search" at bounding box center [1276, 248] width 133 height 44
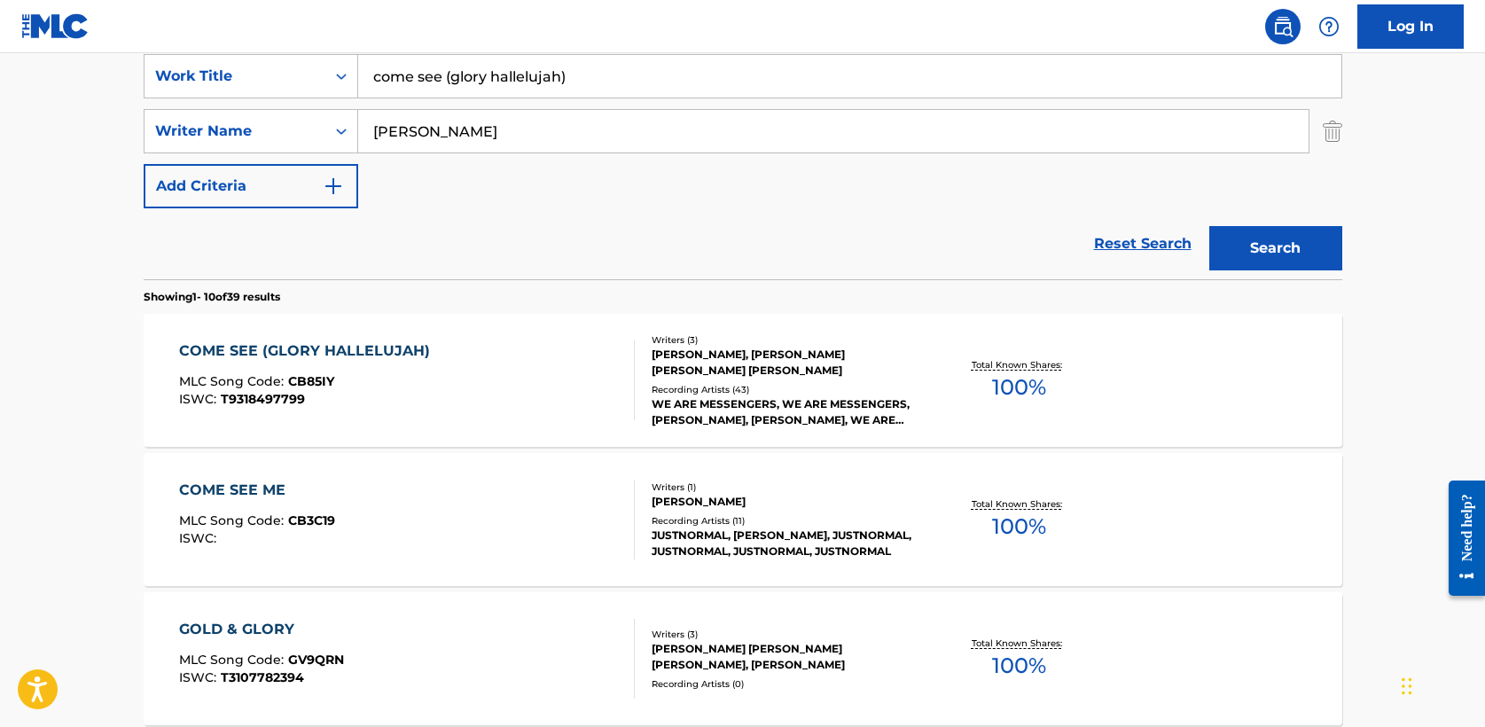
click at [330, 349] on div "COME SEE (GLORY HALLELUJAH)" at bounding box center [309, 351] width 260 height 21
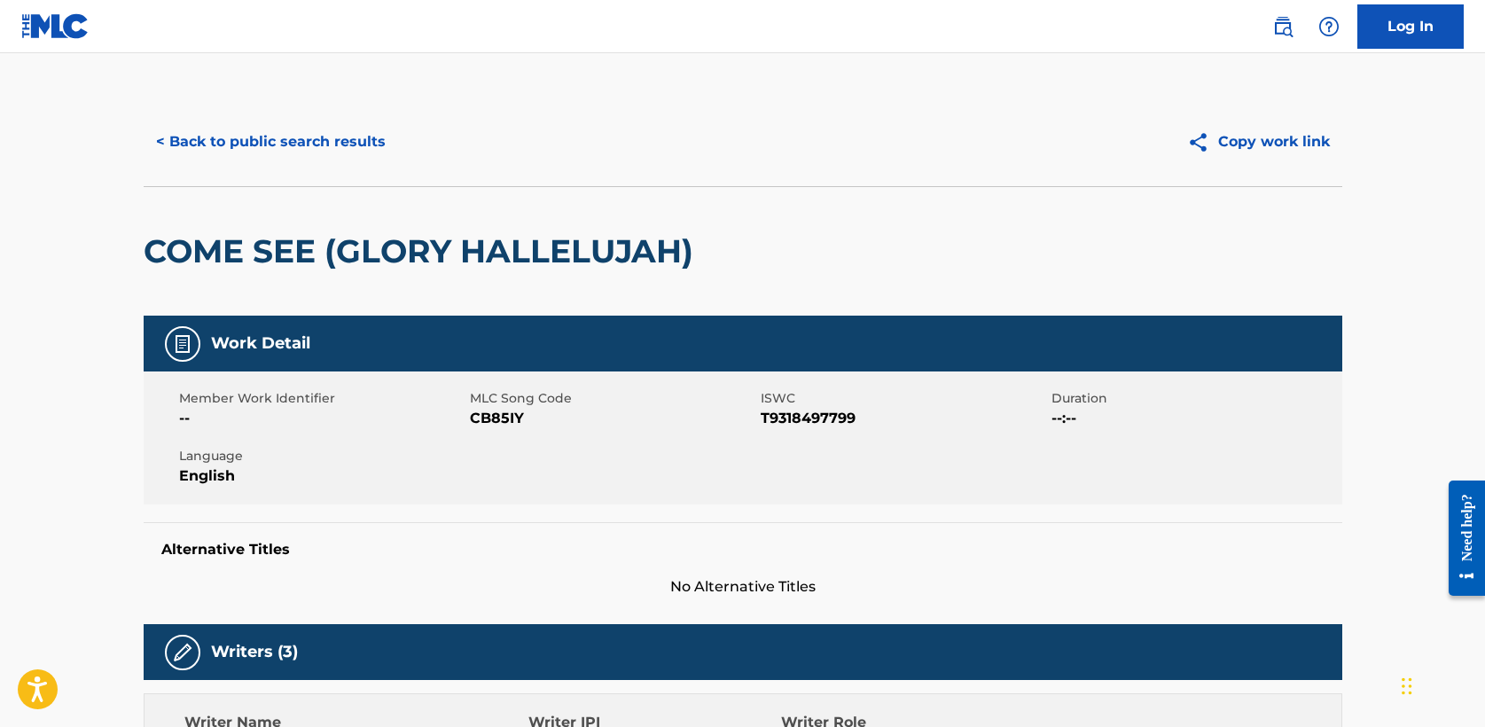
click at [282, 126] on button "< Back to public search results" at bounding box center [271, 142] width 255 height 44
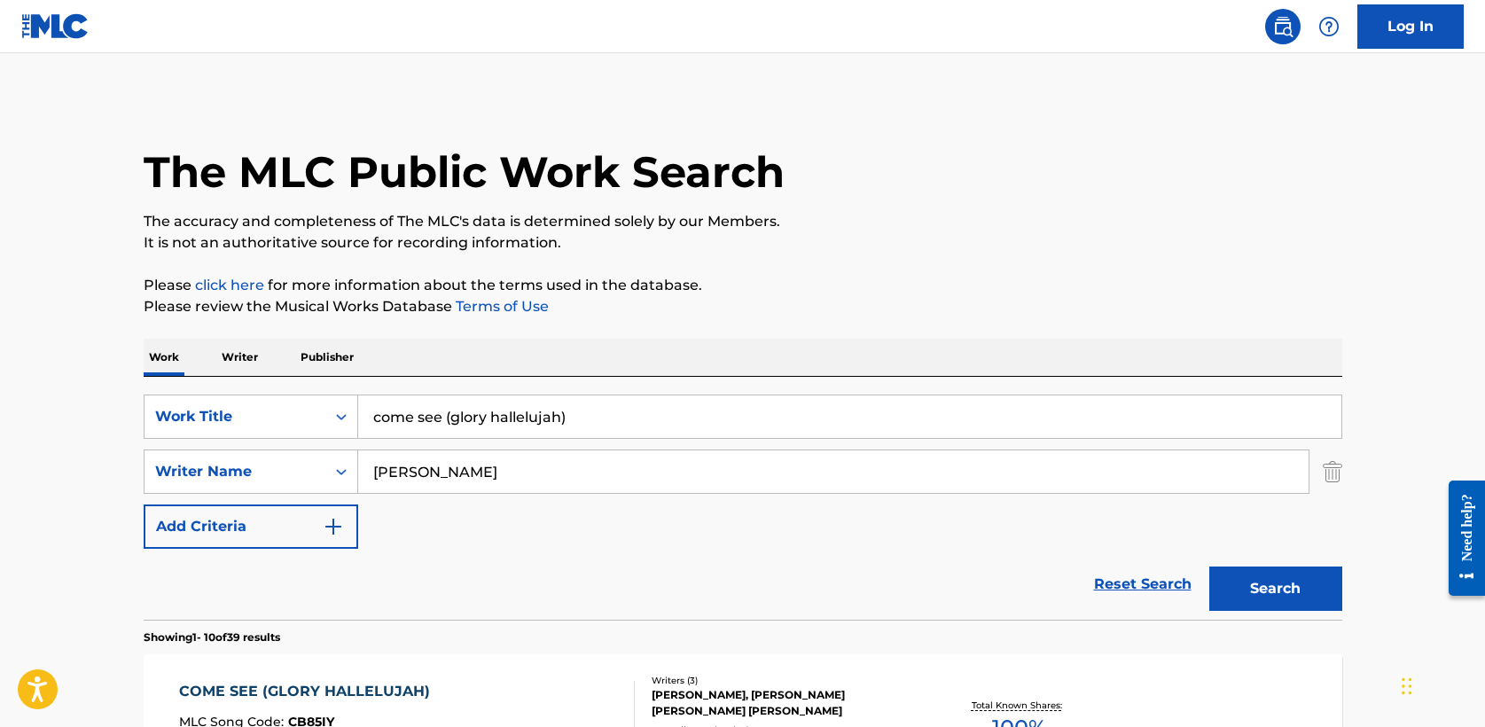
scroll to position [336, 0]
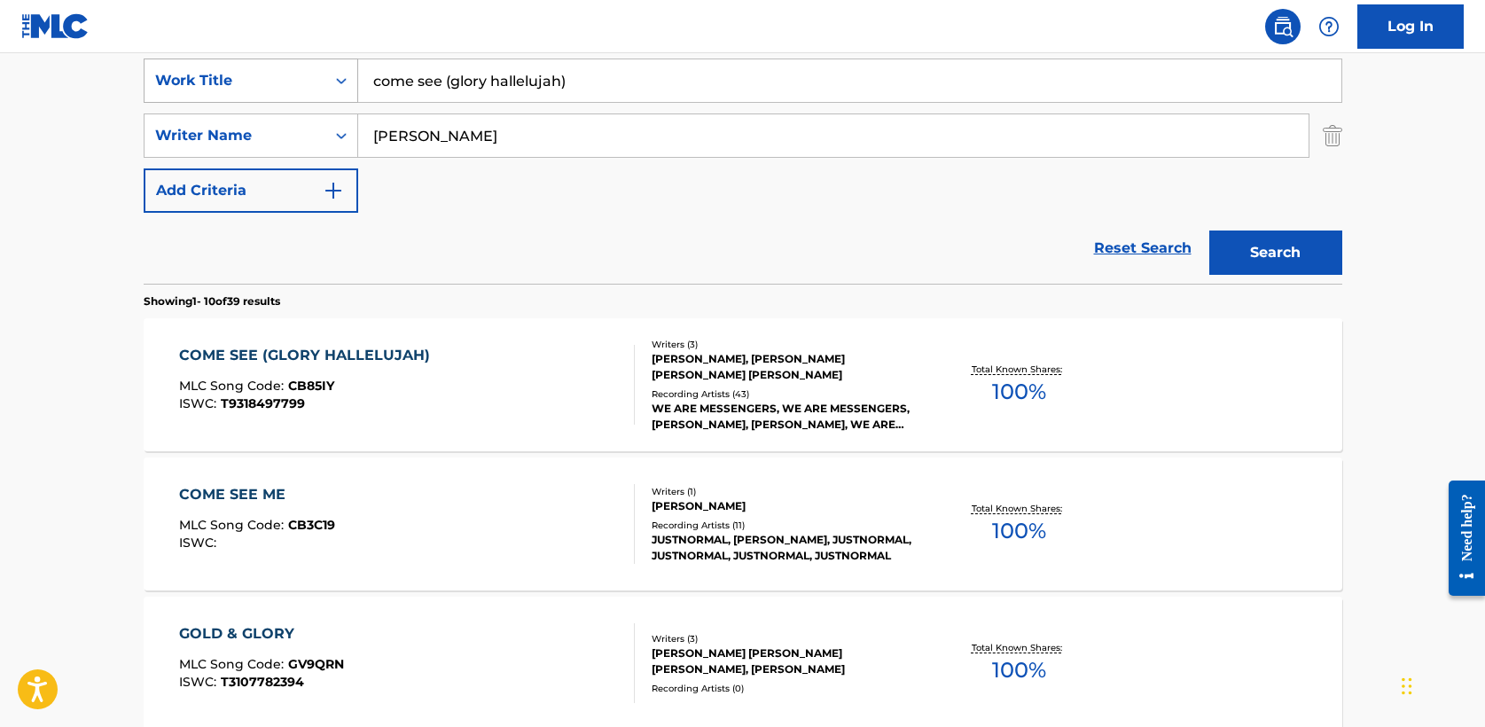
drag, startPoint x: 559, startPoint y: 86, endPoint x: 211, endPoint y: 74, distance: 347.9
click at [211, 74] on div "SearchWithCriteria5a2173f0-7a6b-48a5-aaeb-ae2f49c14e6e Work Title come see (glo…" at bounding box center [743, 81] width 1199 height 44
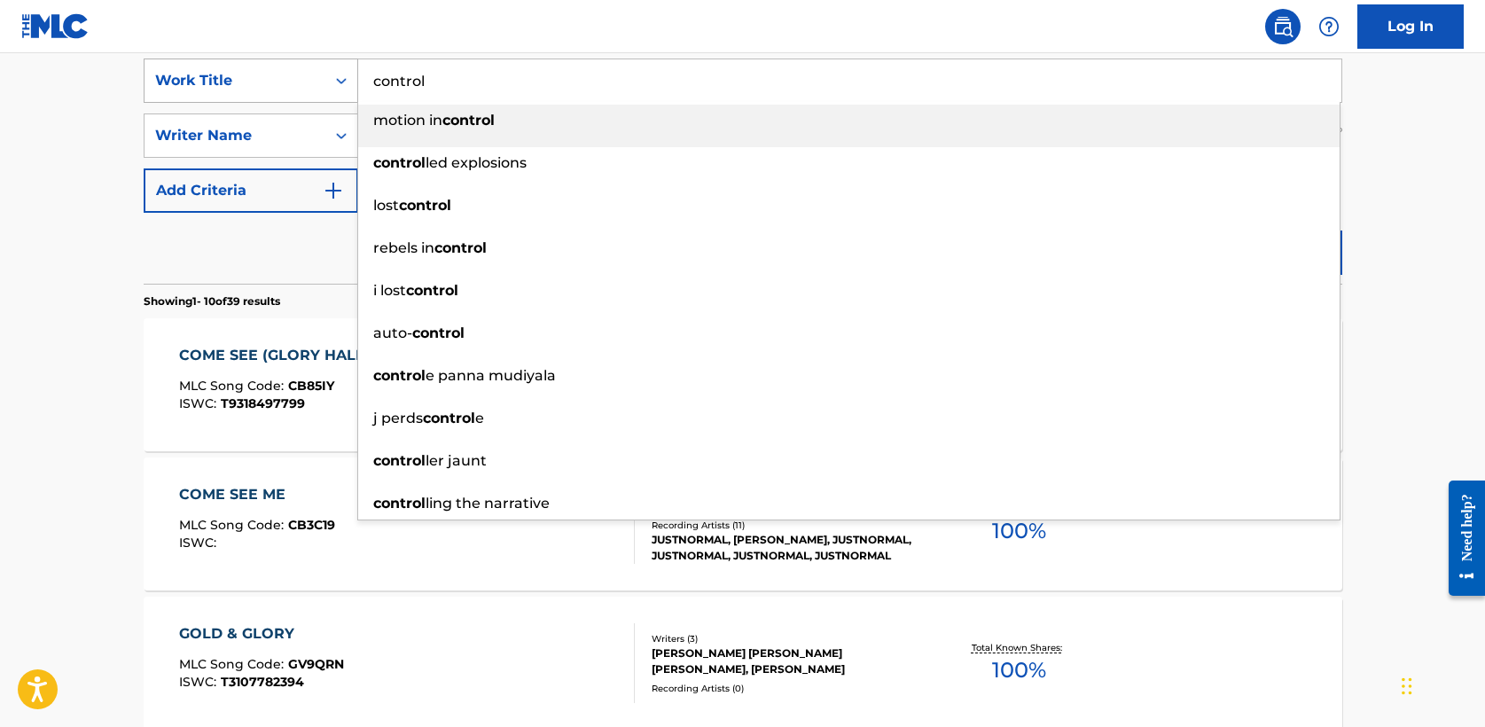
type input "control"
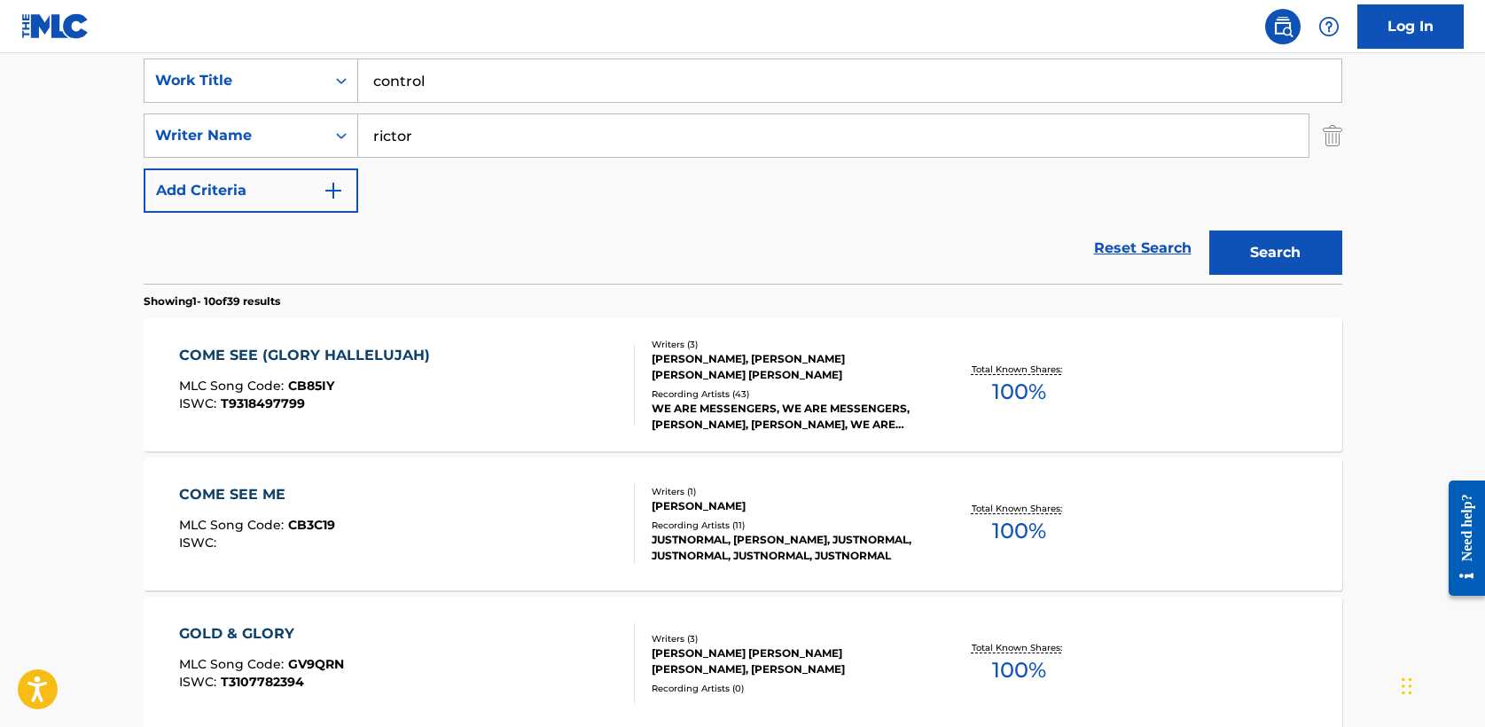
type input "rictor"
click at [1286, 256] on button "Search" at bounding box center [1276, 253] width 133 height 44
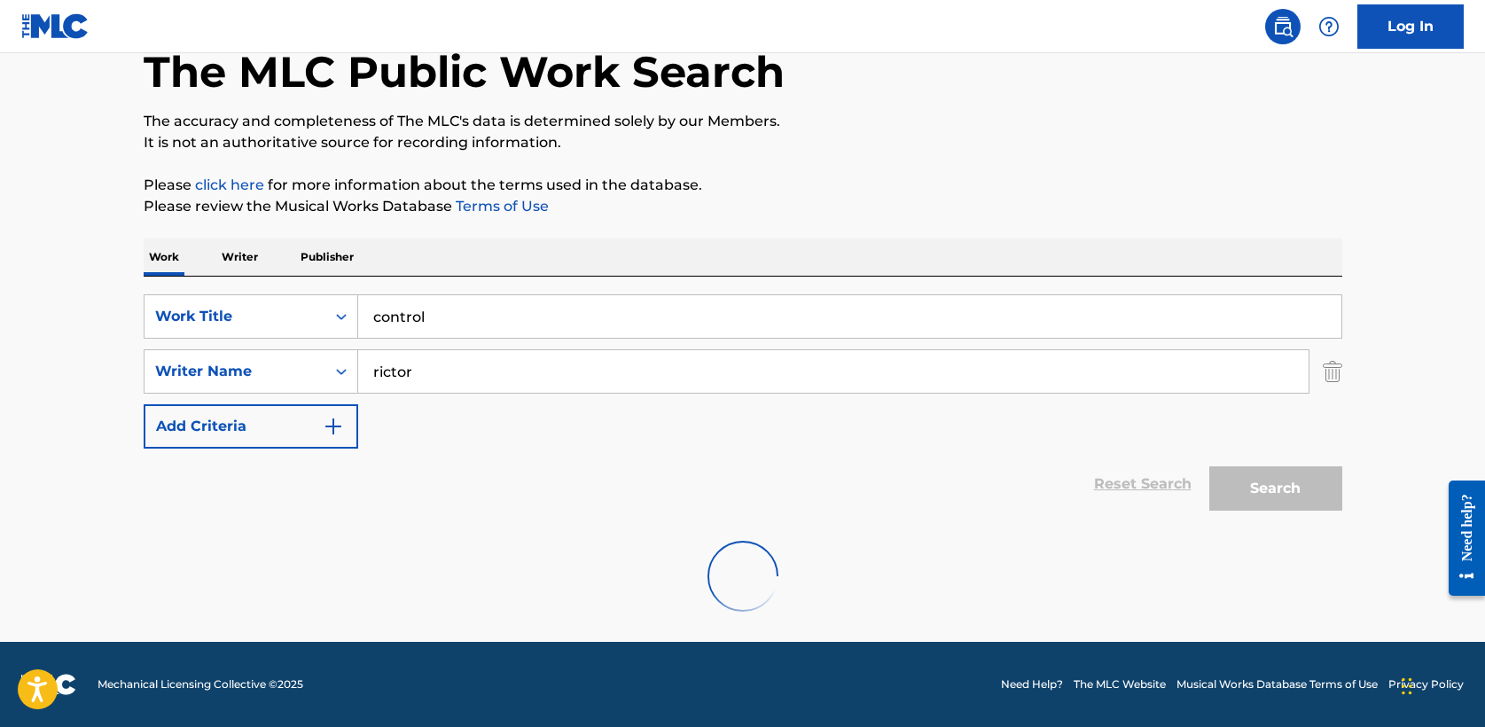
scroll to position [238, 0]
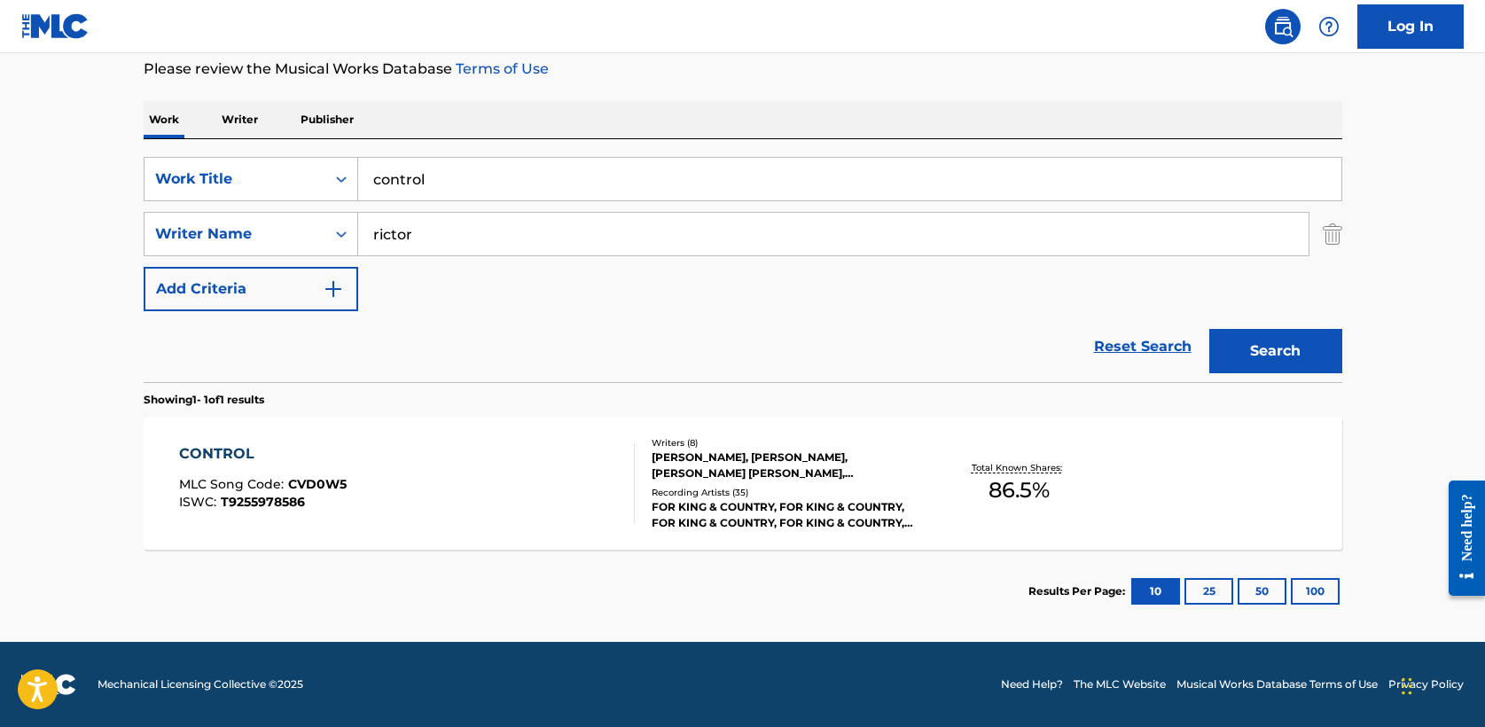
click at [252, 451] on div "CONTROL" at bounding box center [263, 453] width 168 height 21
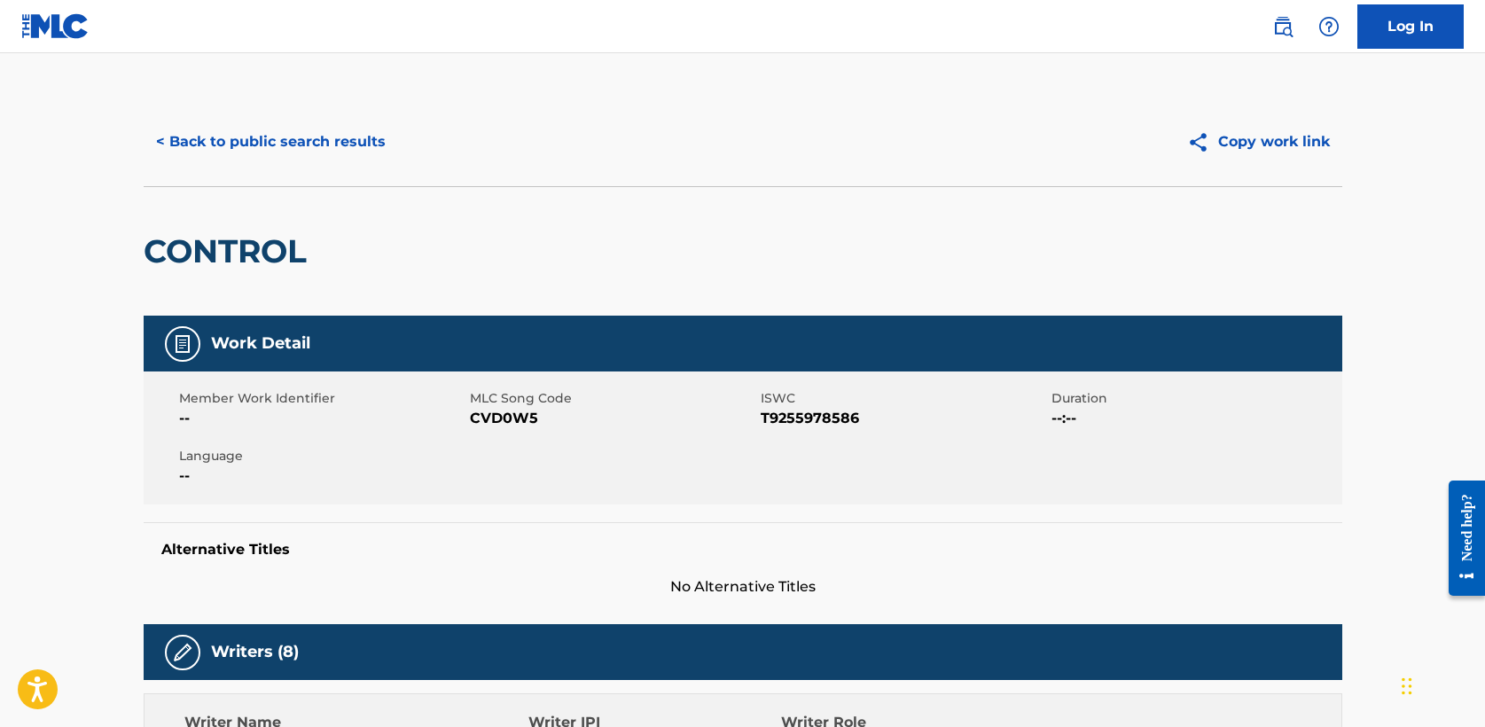
click at [247, 129] on button "< Back to public search results" at bounding box center [271, 142] width 255 height 44
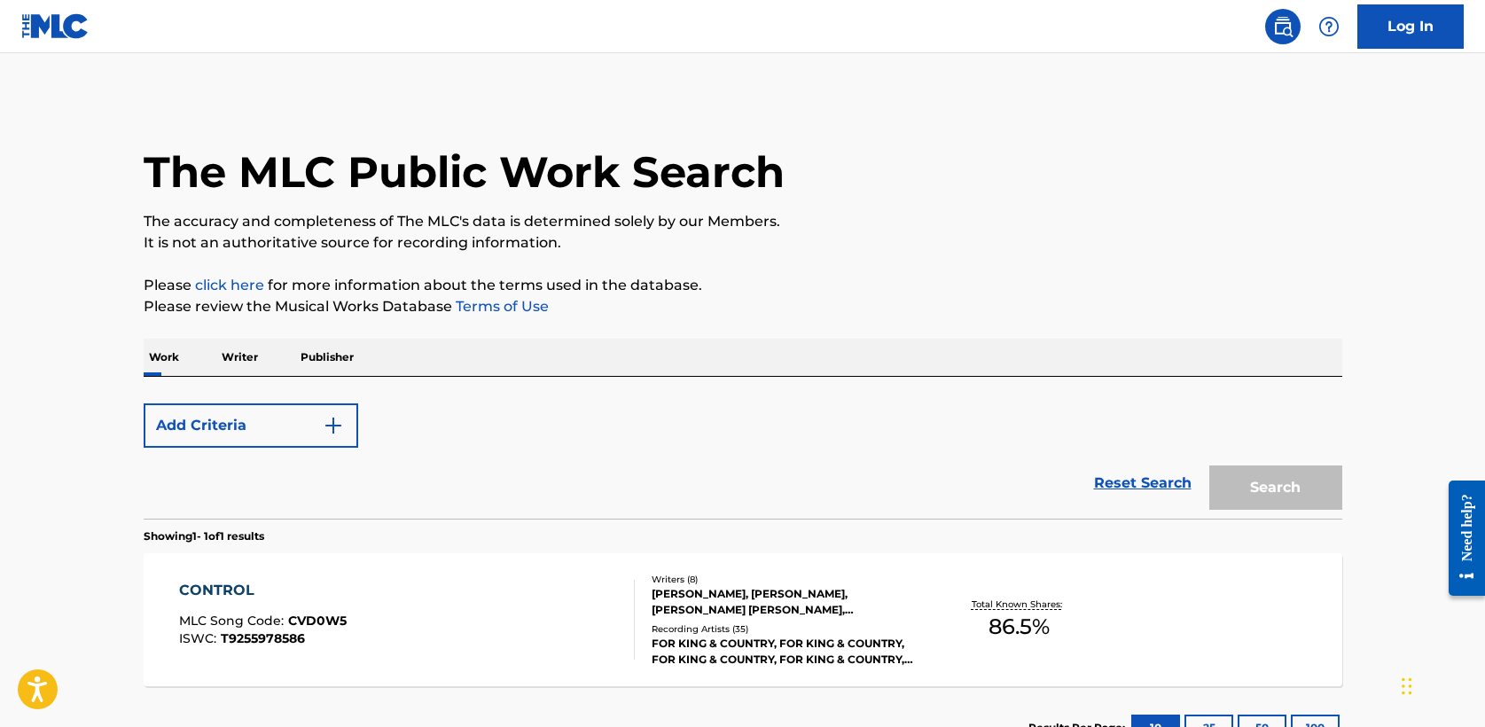
scroll to position [137, 0]
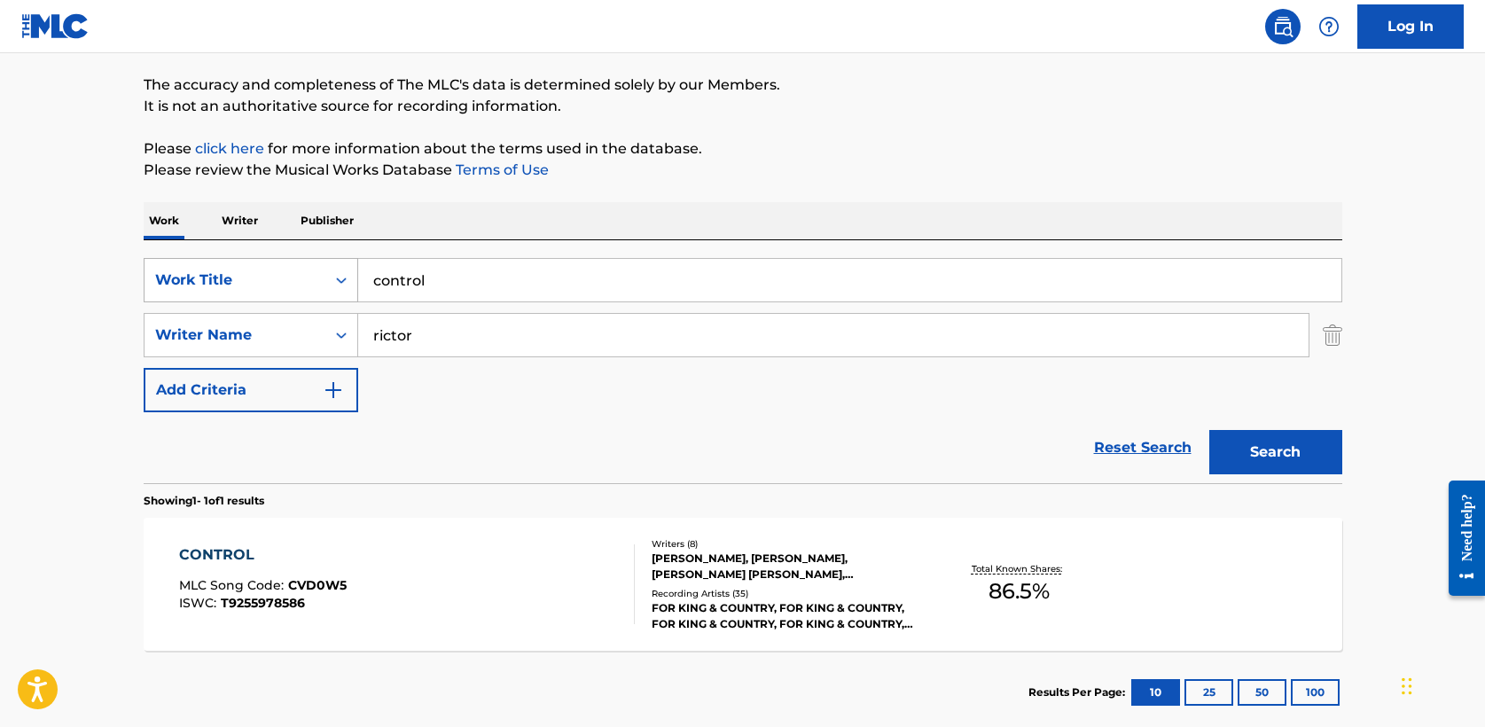
drag, startPoint x: 448, startPoint y: 283, endPoint x: 253, endPoint y: 273, distance: 195.3
click at [253, 273] on div "SearchWithCriteria5a2173f0-7a6b-48a5-aaeb-ae2f49c14e6e Work Title control" at bounding box center [743, 280] width 1199 height 44
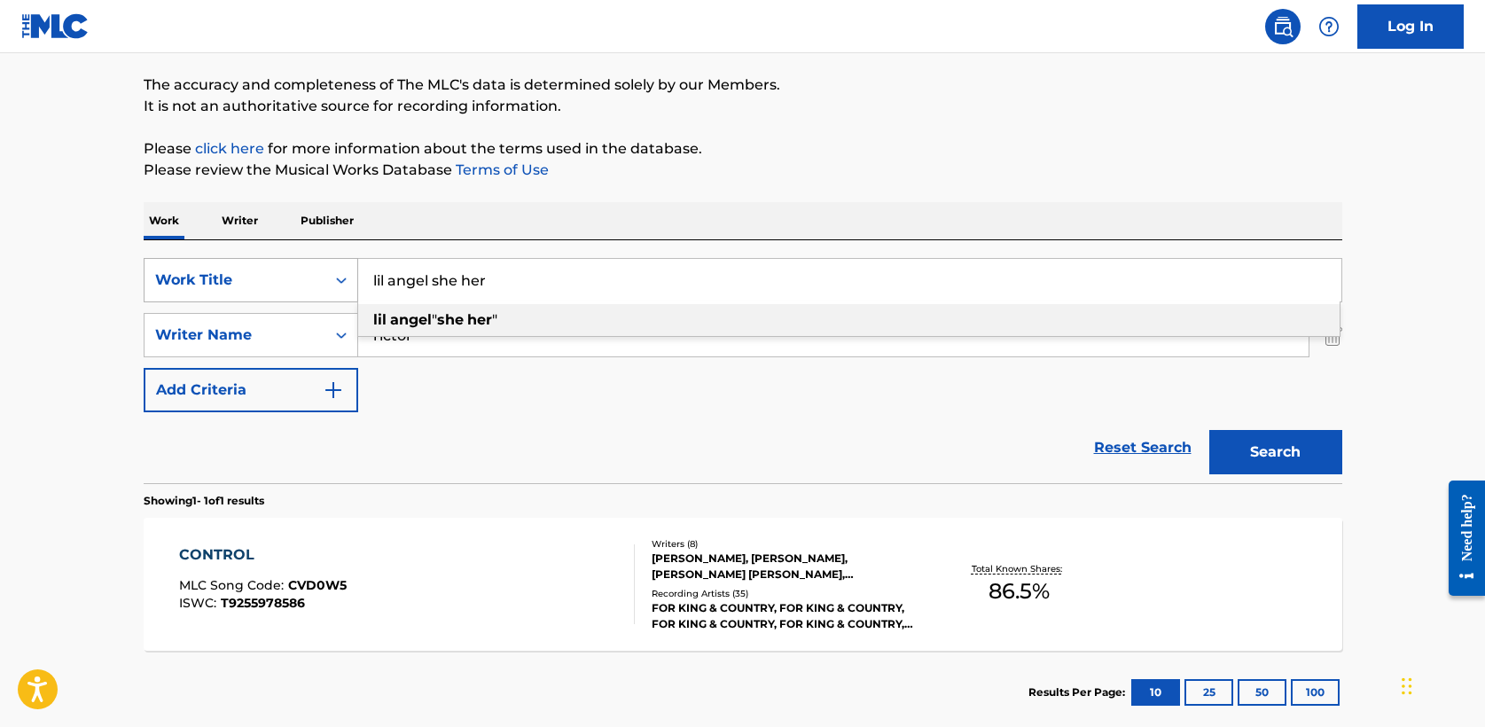
type input "lil angel she her"
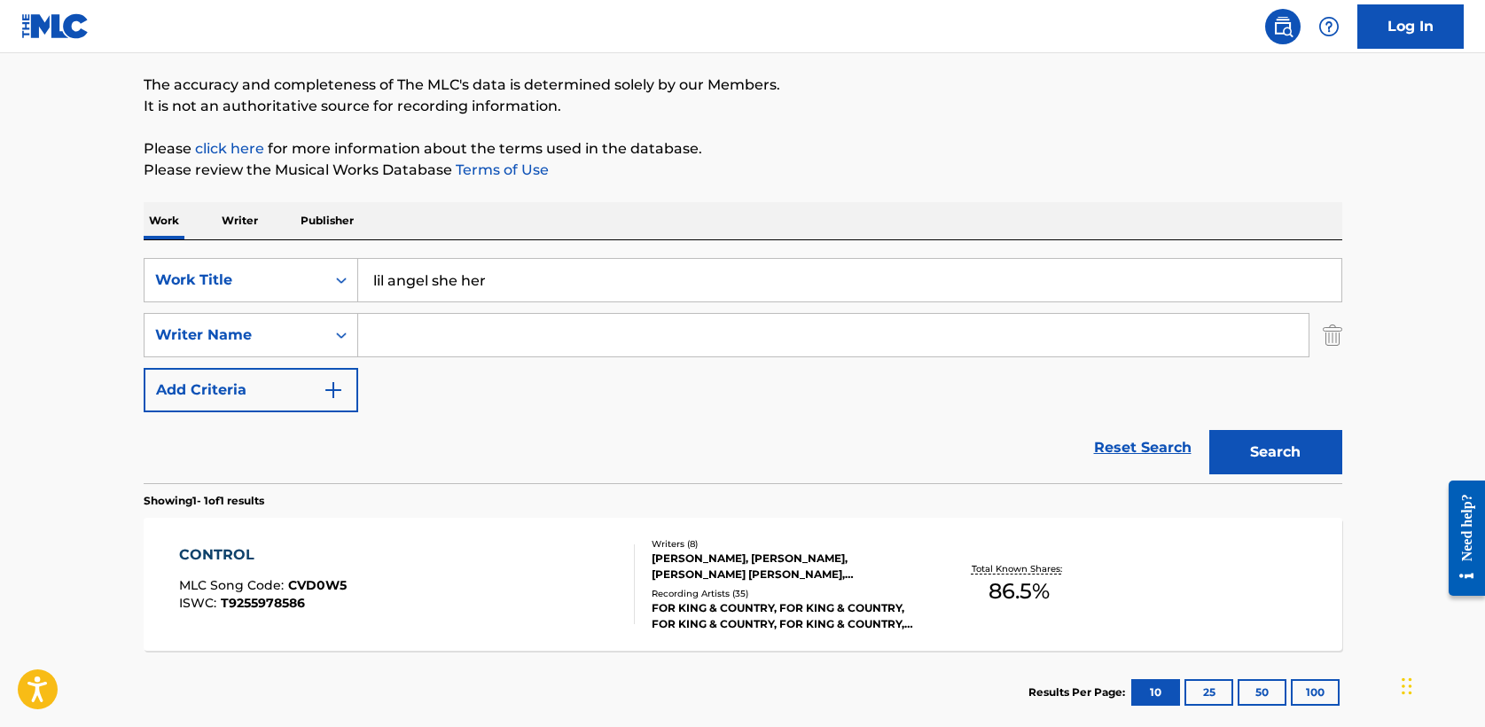
click at [1294, 464] on button "Search" at bounding box center [1276, 452] width 133 height 44
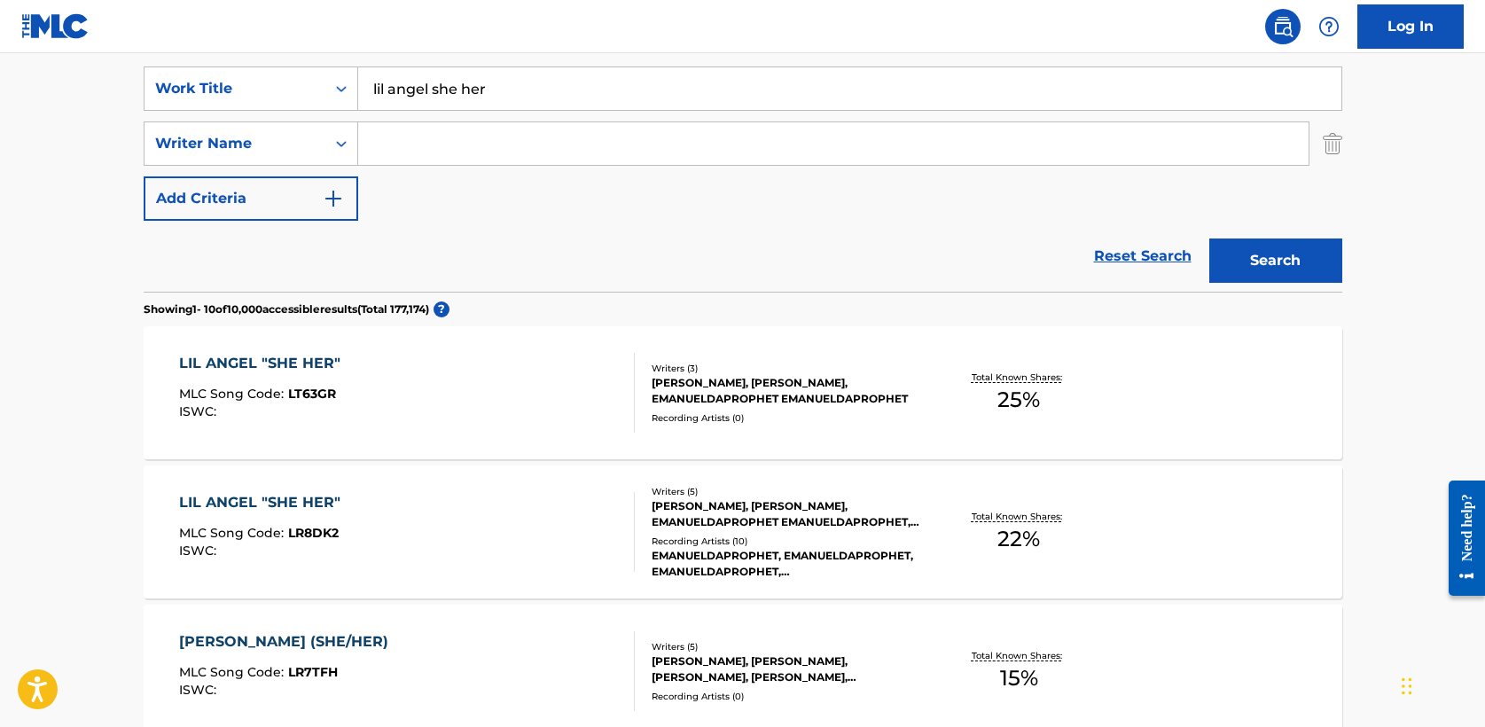
scroll to position [360, 0]
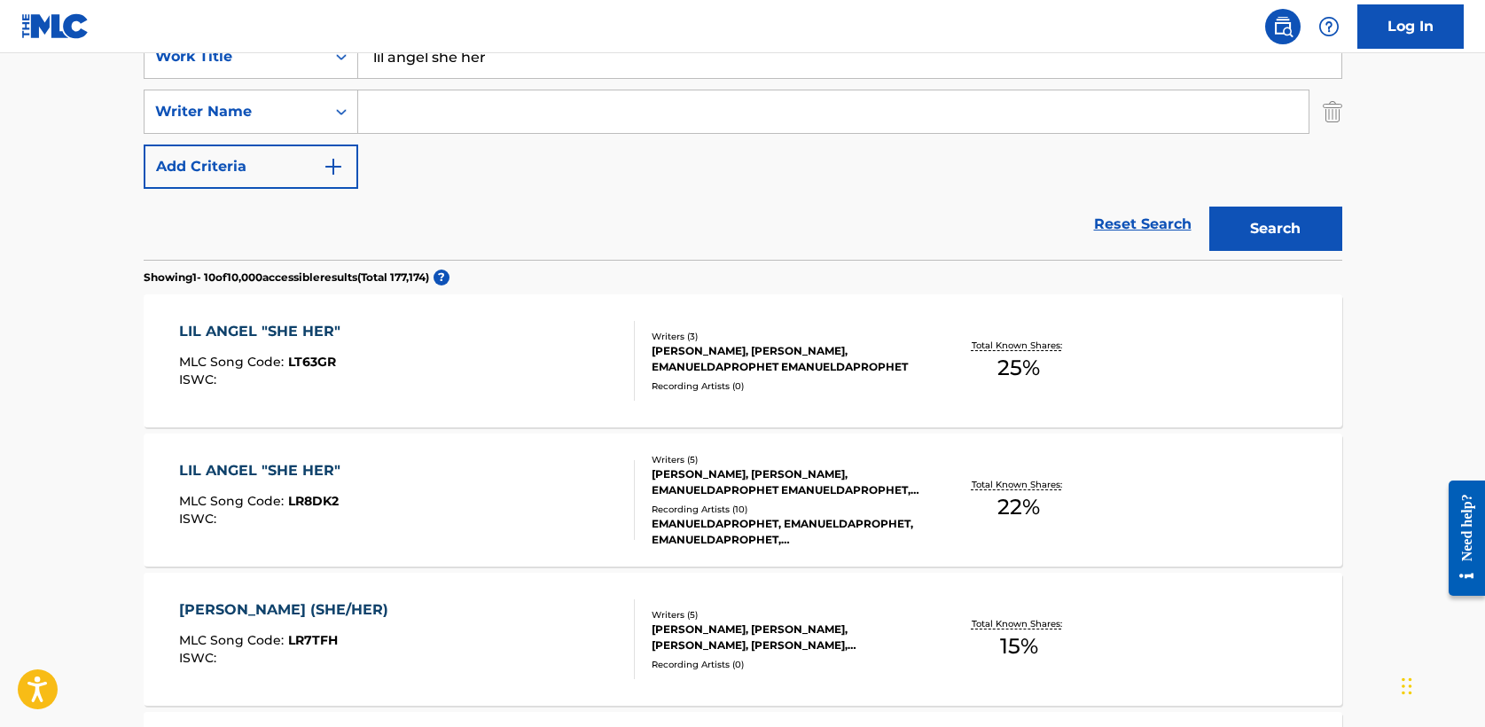
click at [310, 331] on div "LIL ANGEL "SHE HER"" at bounding box center [264, 331] width 170 height 21
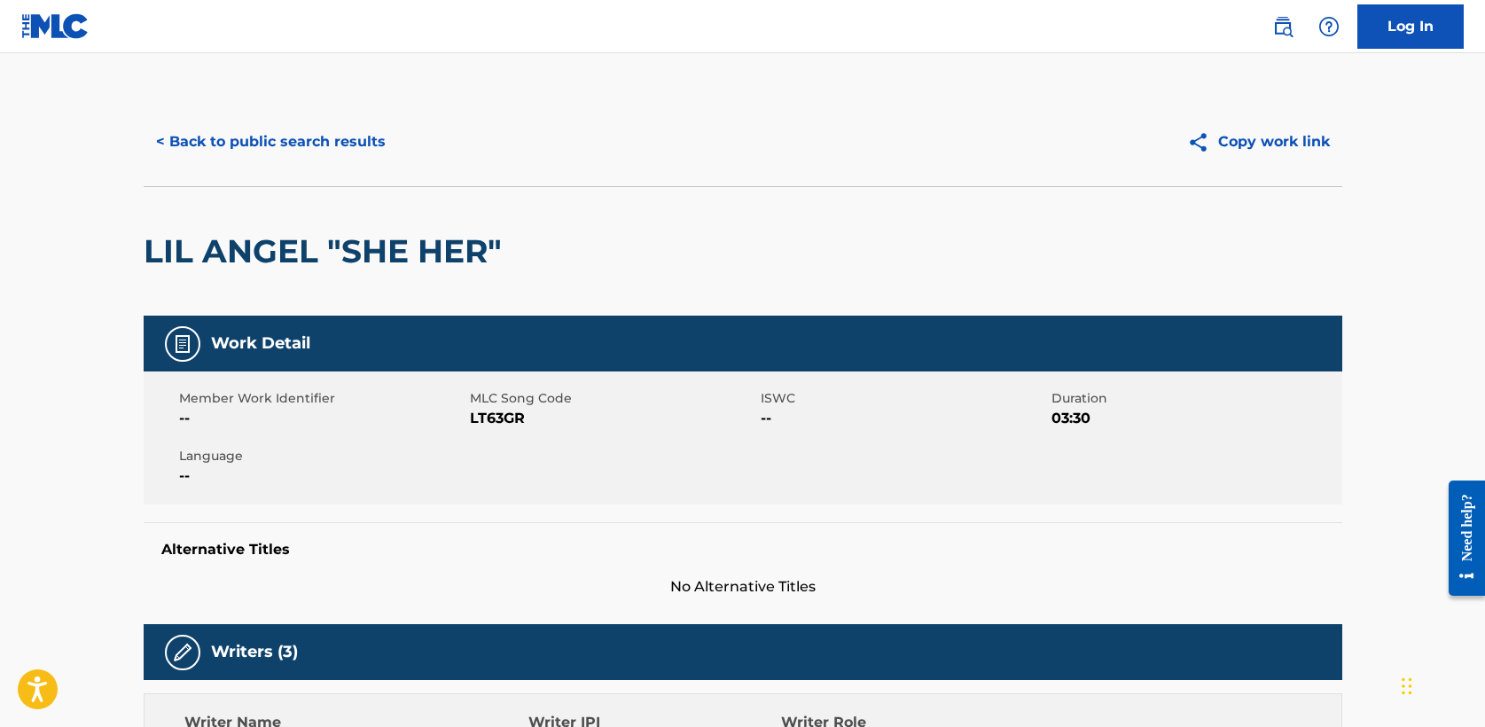
click at [268, 132] on button "< Back to public search results" at bounding box center [271, 142] width 255 height 44
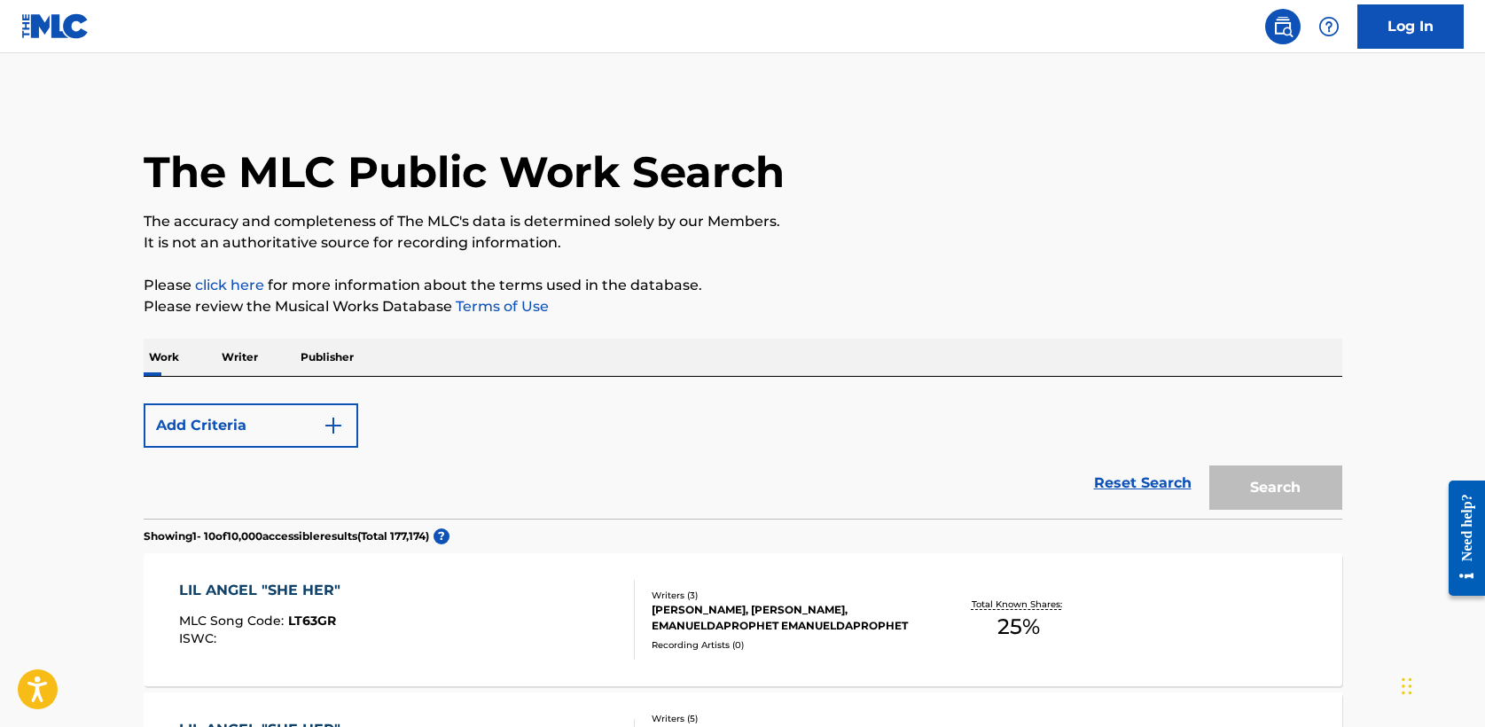
scroll to position [360, 0]
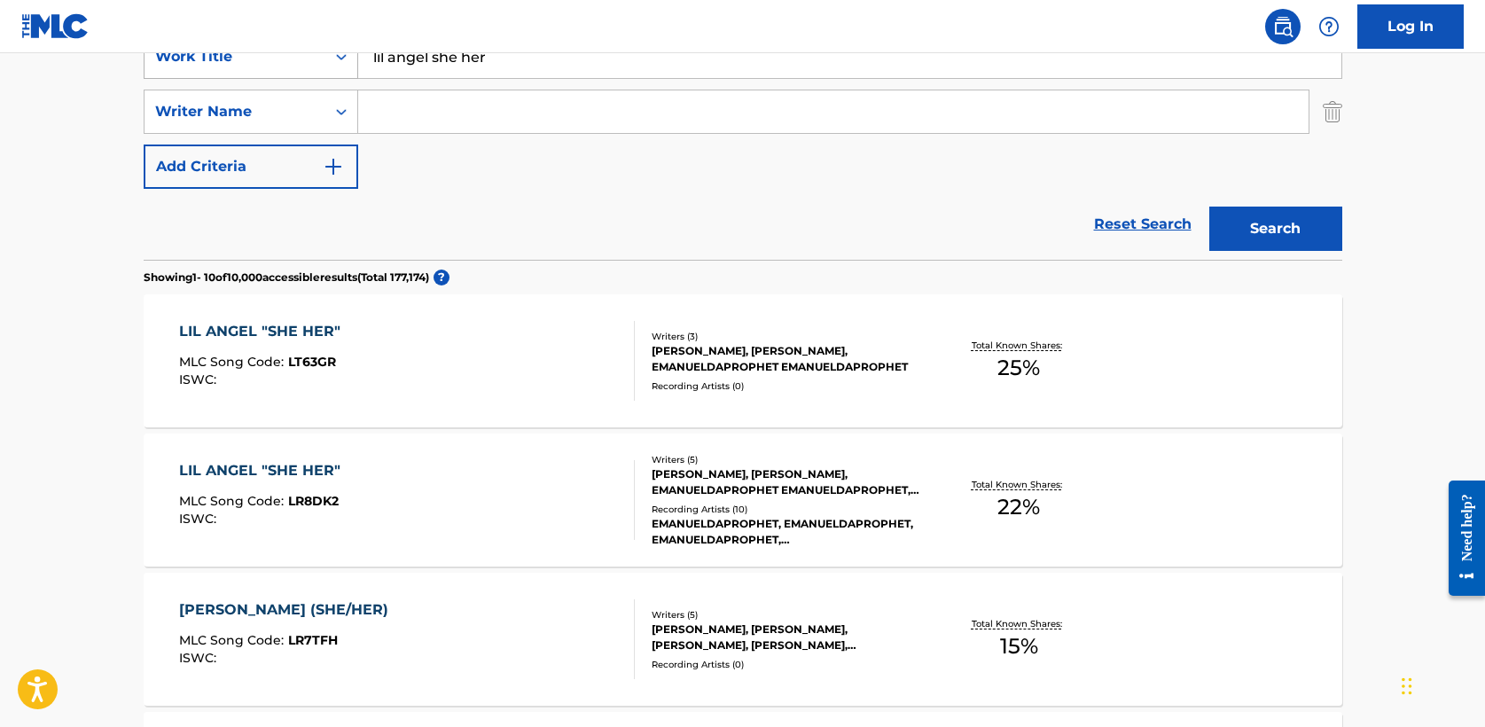
drag, startPoint x: 503, startPoint y: 58, endPoint x: 204, endPoint y: 58, distance: 298.9
click at [203, 58] on div "SearchWithCriteria5a2173f0-7a6b-48a5-aaeb-ae2f49c14e6e Work Title lil angel she…" at bounding box center [743, 57] width 1199 height 44
type input "ego"
type input "[PERSON_NAME]"
click at [1210, 207] on button "Search" at bounding box center [1276, 229] width 133 height 44
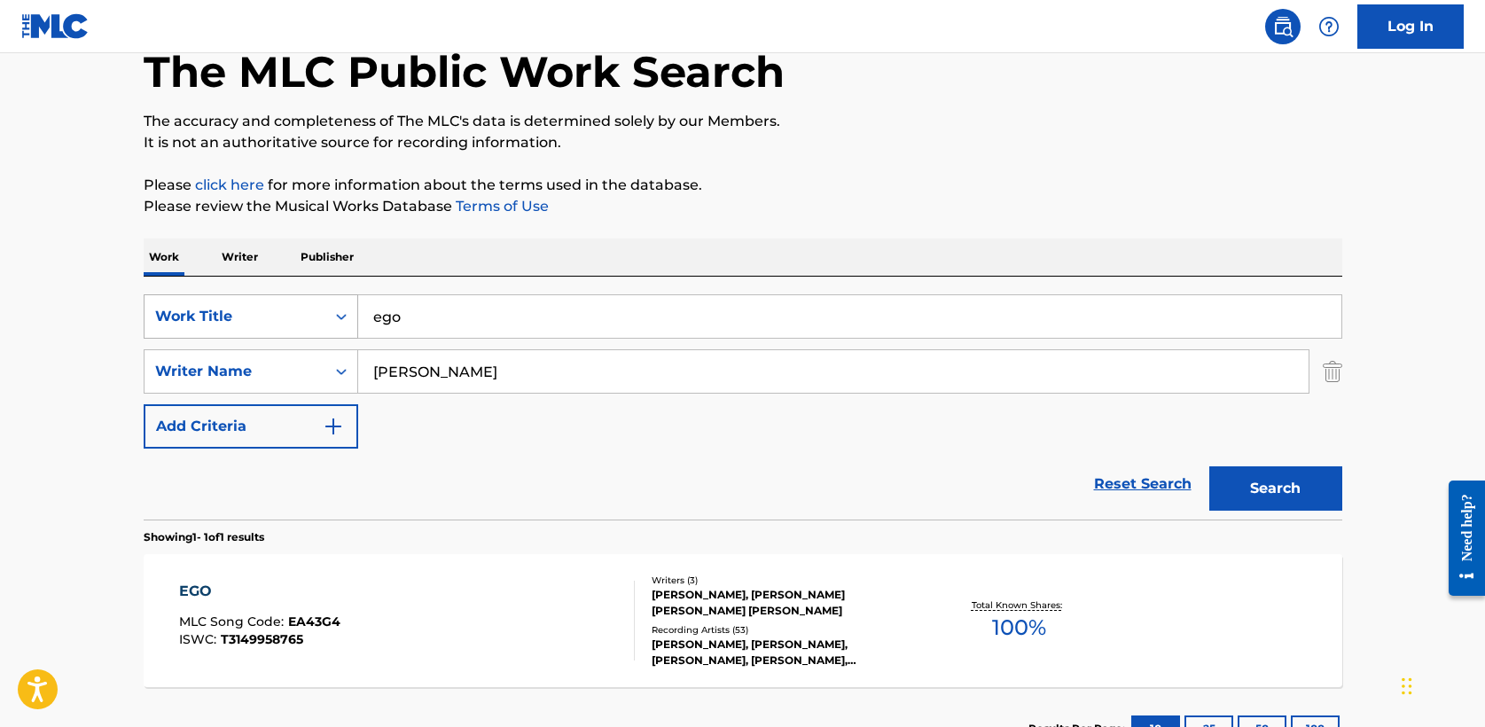
scroll to position [238, 0]
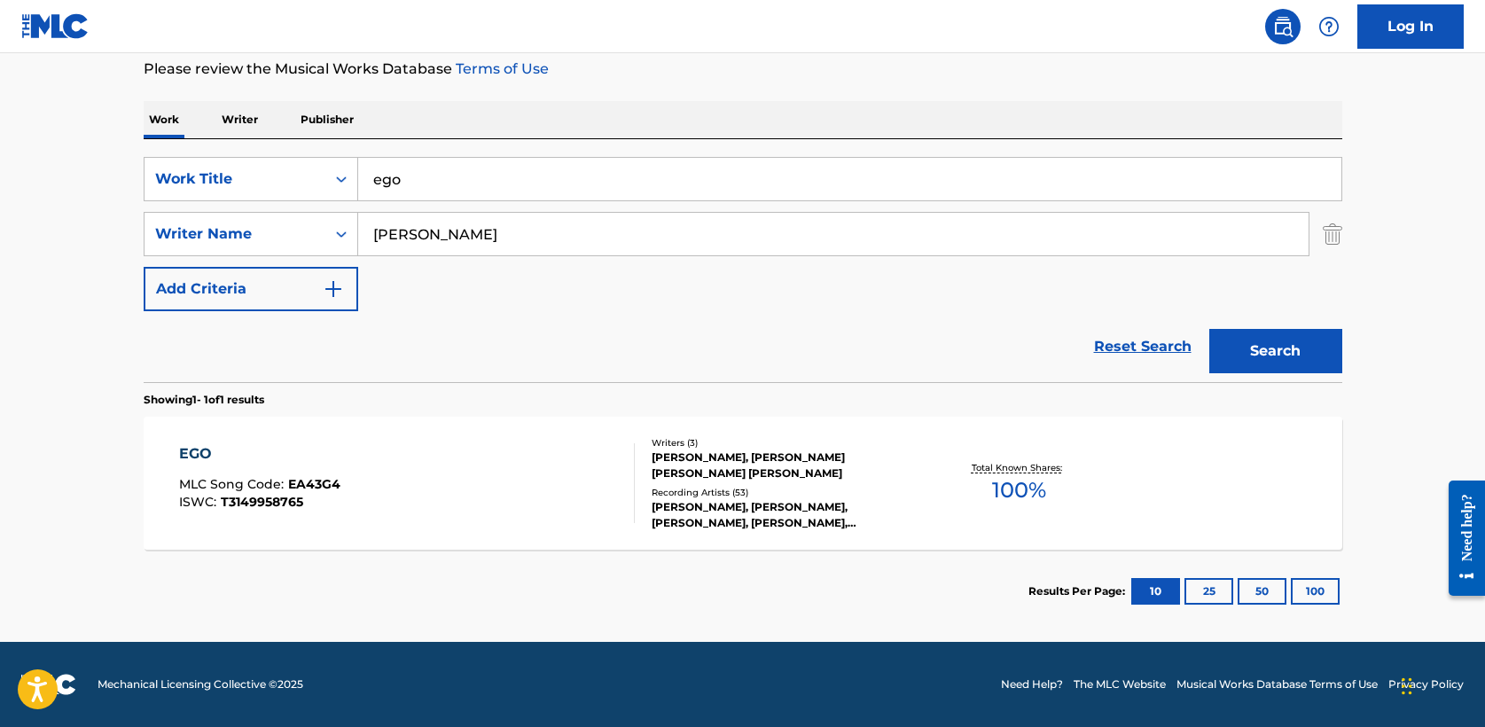
click at [210, 451] on div "EGO" at bounding box center [259, 453] width 161 height 21
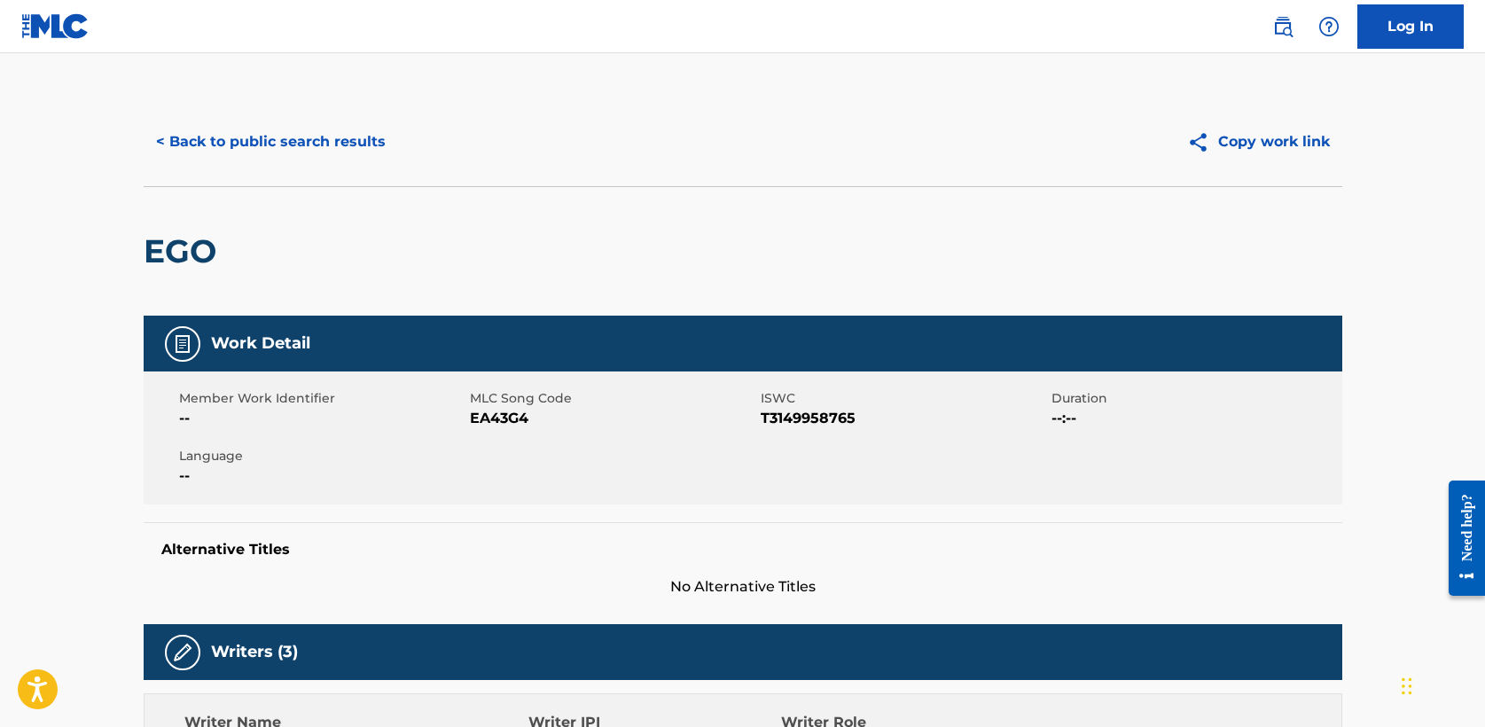
click at [259, 145] on button "< Back to public search results" at bounding box center [271, 142] width 255 height 44
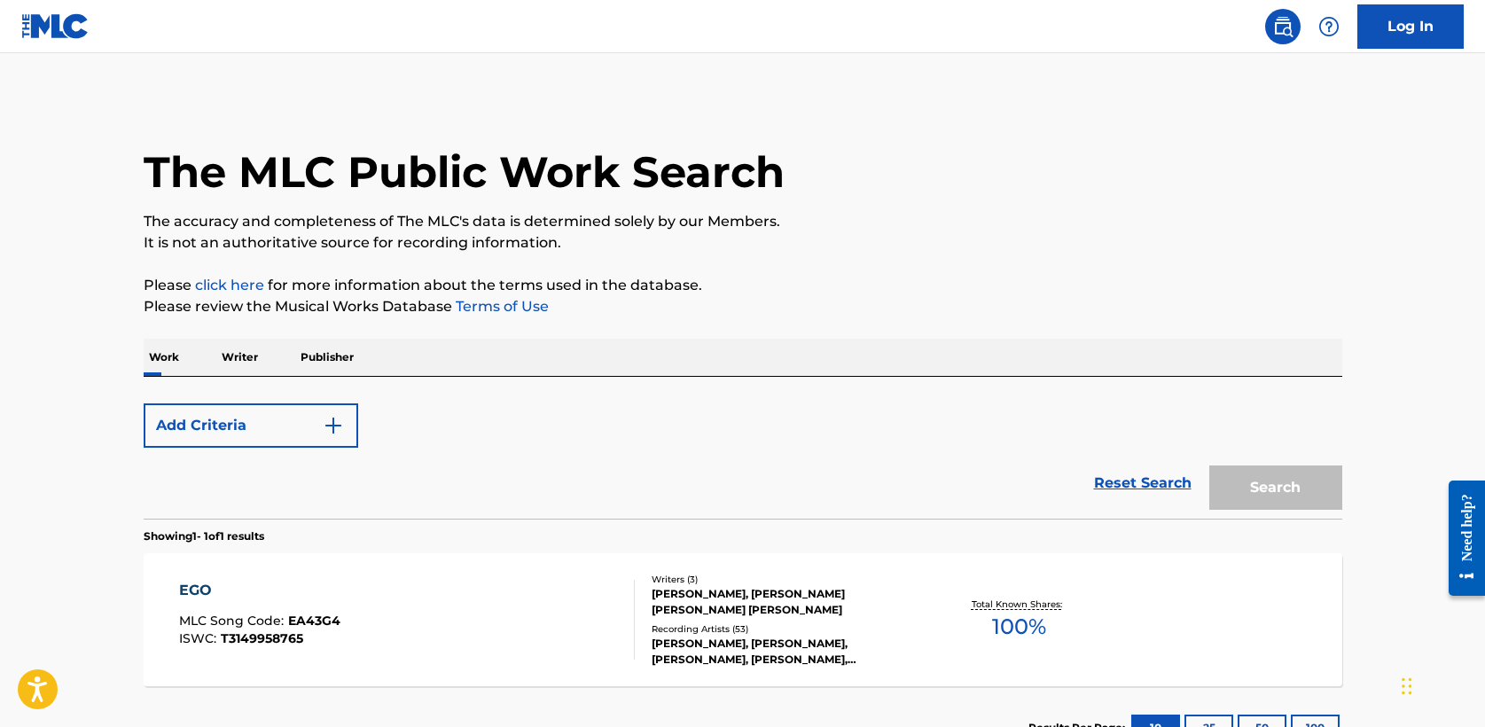
scroll to position [132, 0]
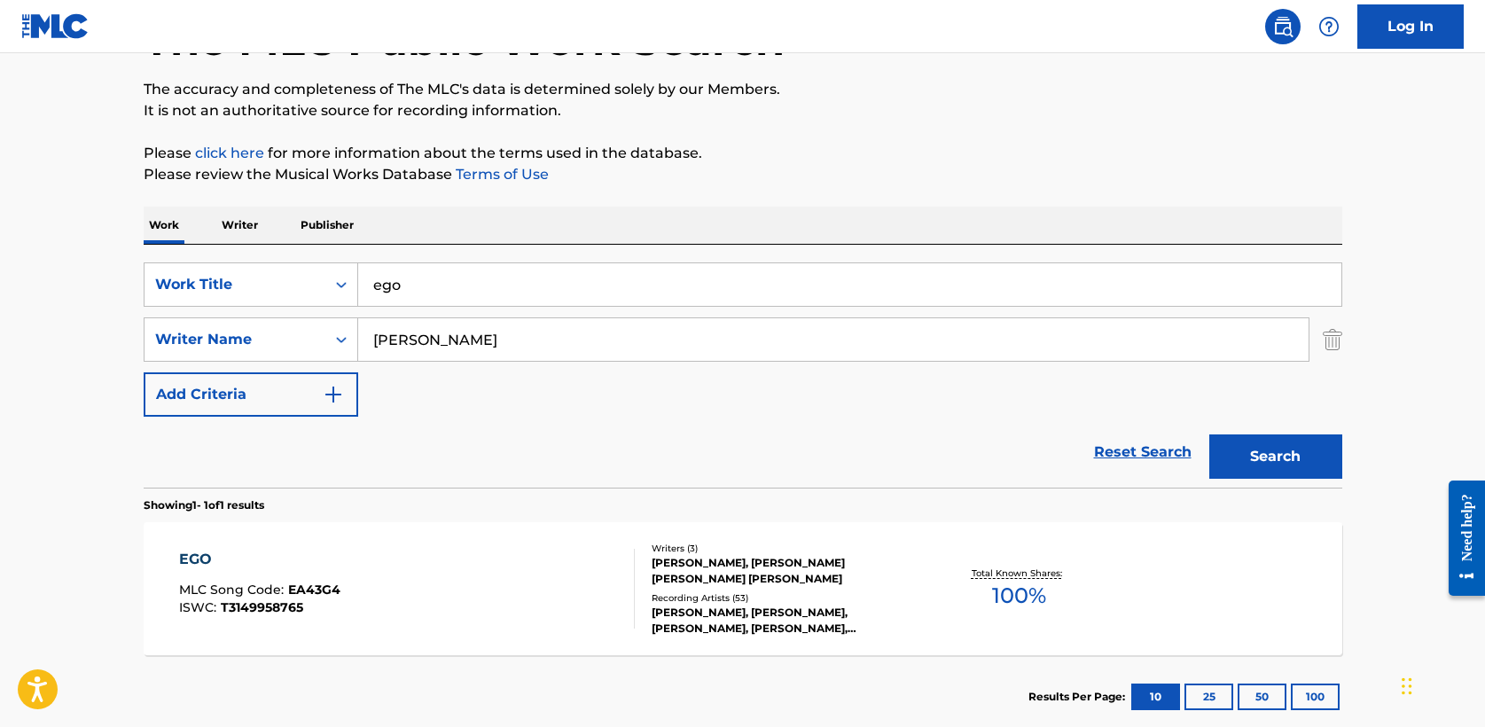
drag, startPoint x: 374, startPoint y: 285, endPoint x: 120, endPoint y: 272, distance: 254.8
click at [120, 272] on main "The MLC Public Work Search The accuracy and completeness of The MLC's data is d…" at bounding box center [742, 334] width 1485 height 827
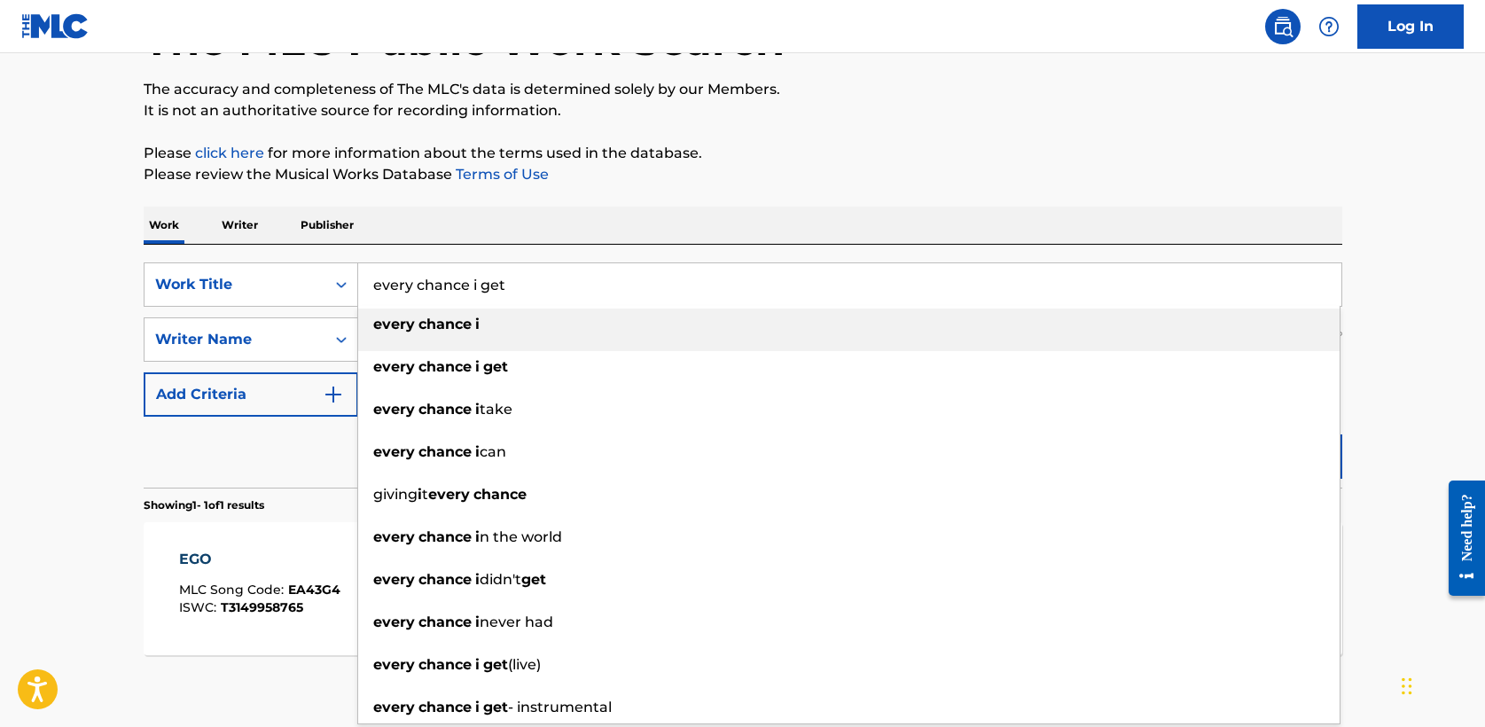
type input "every chance i get"
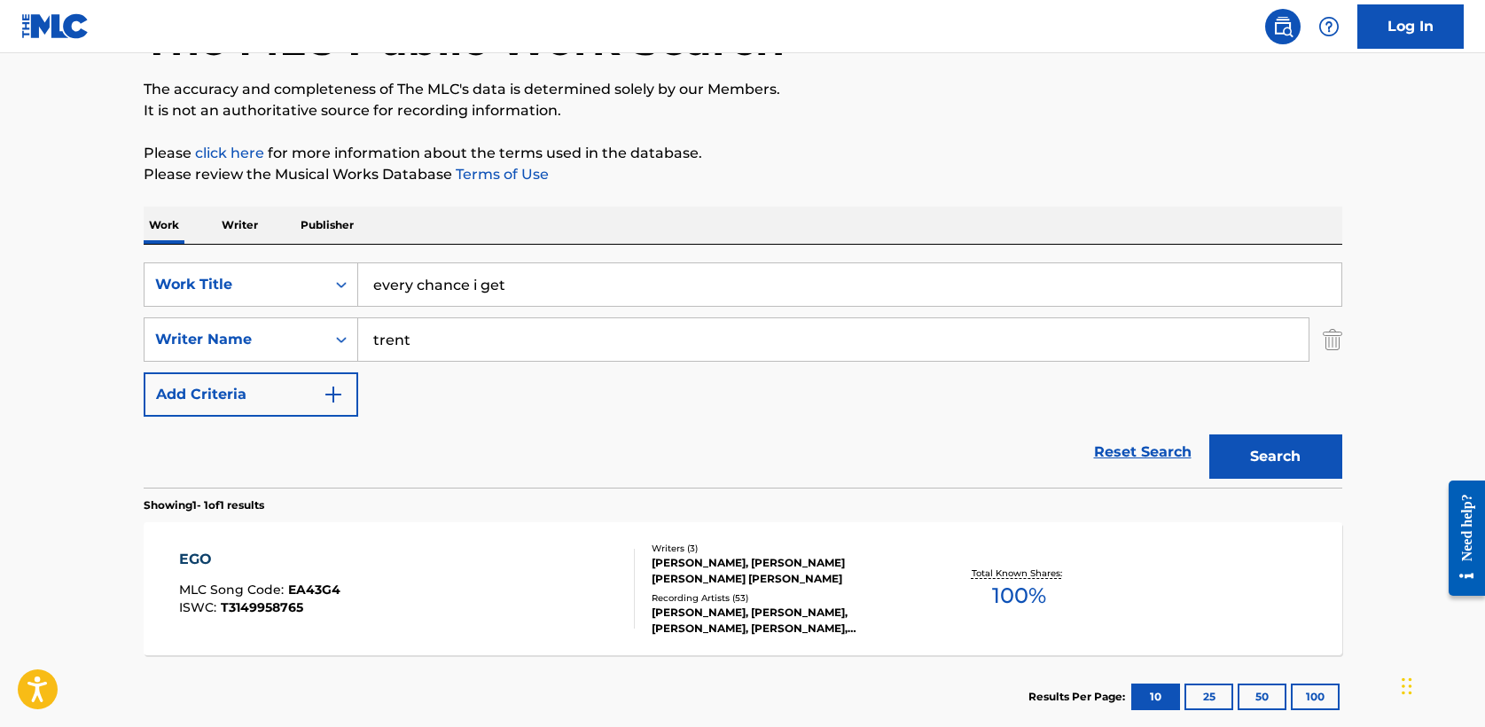
type input "trent"
click at [1210, 435] on button "Search" at bounding box center [1276, 457] width 133 height 44
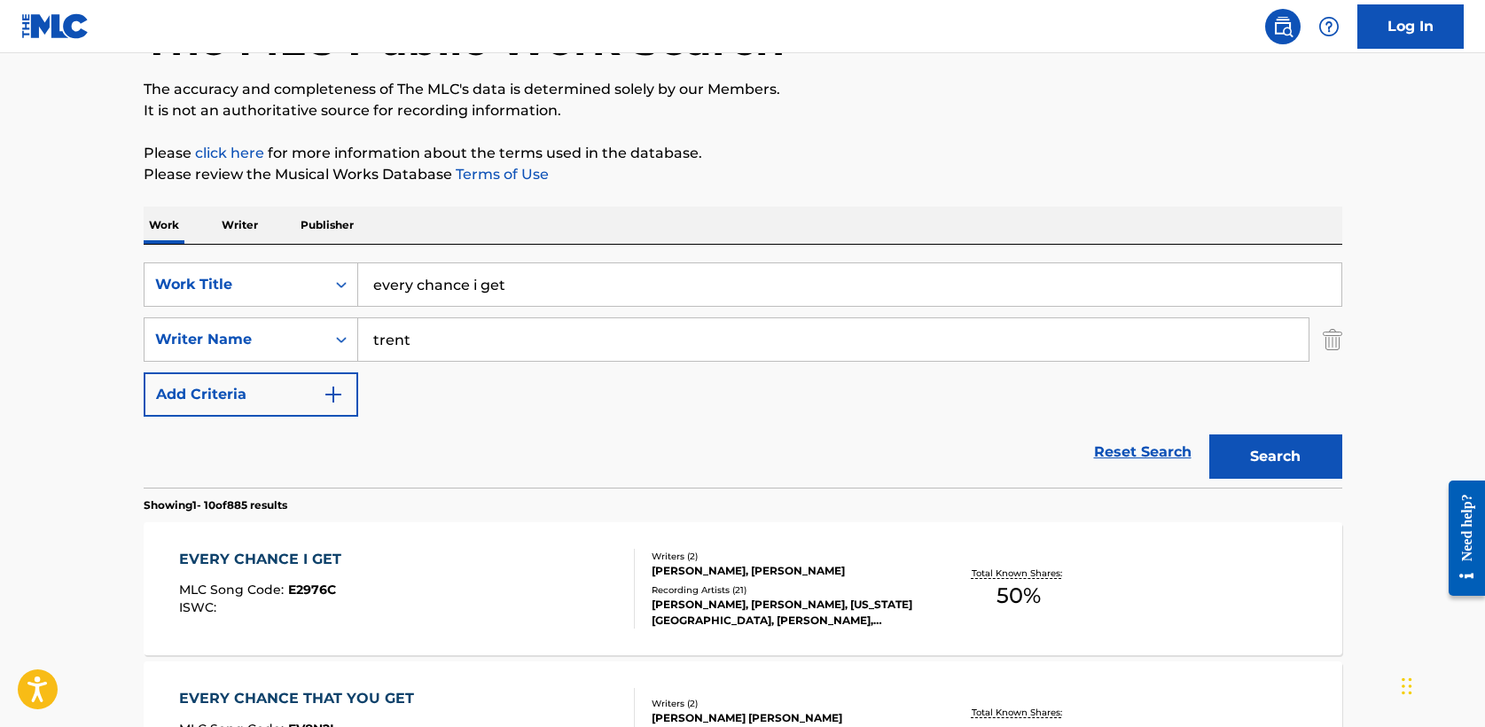
click at [307, 564] on div "EVERY CHANCE I GET" at bounding box center [264, 559] width 171 height 21
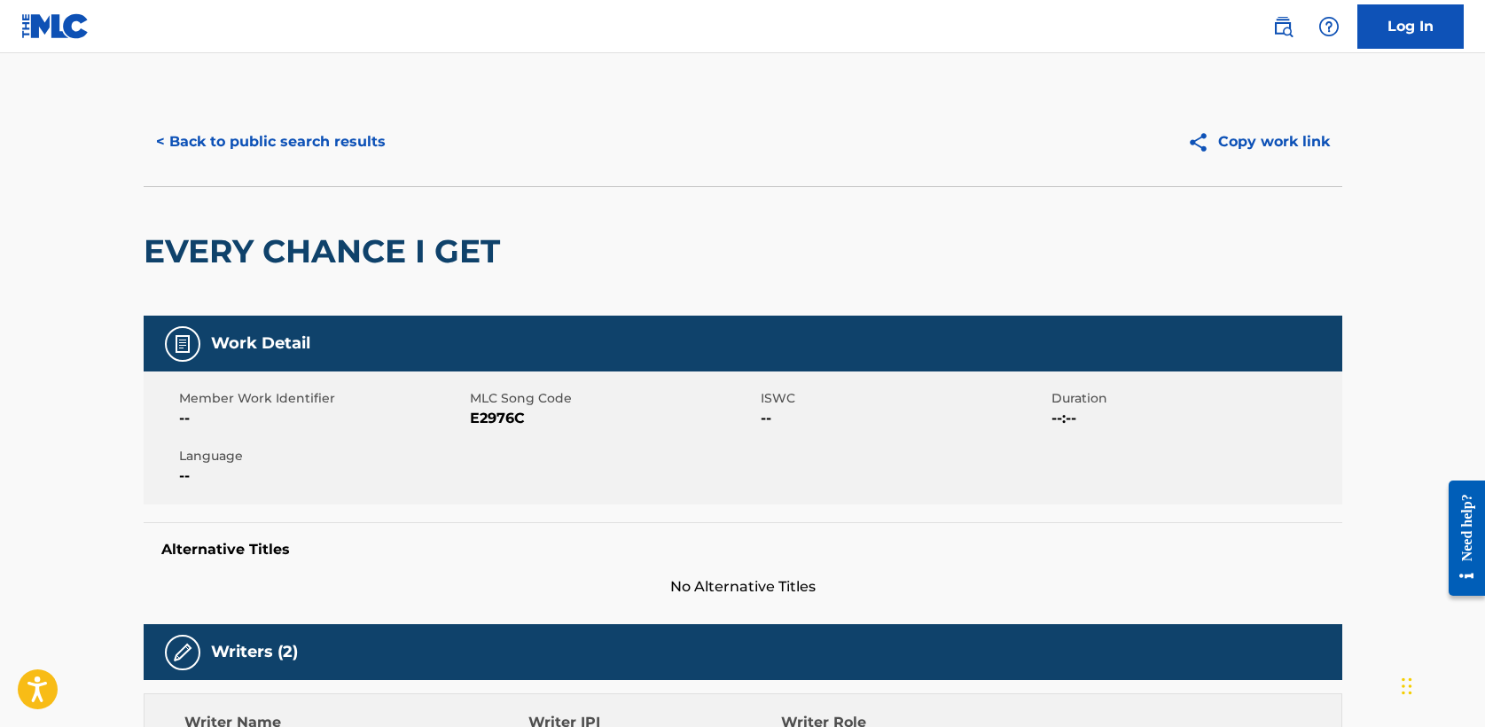
click at [242, 142] on button "< Back to public search results" at bounding box center [271, 142] width 255 height 44
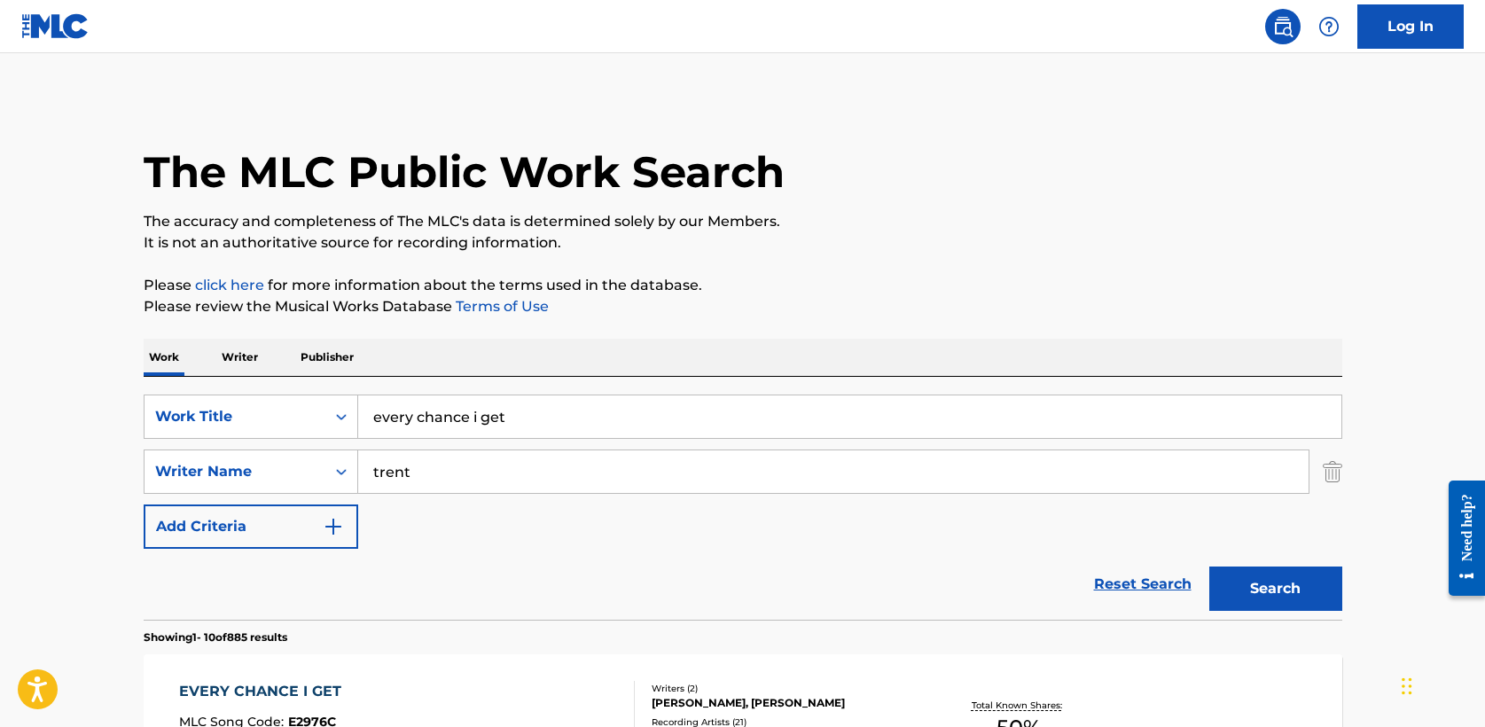
scroll to position [130, 0]
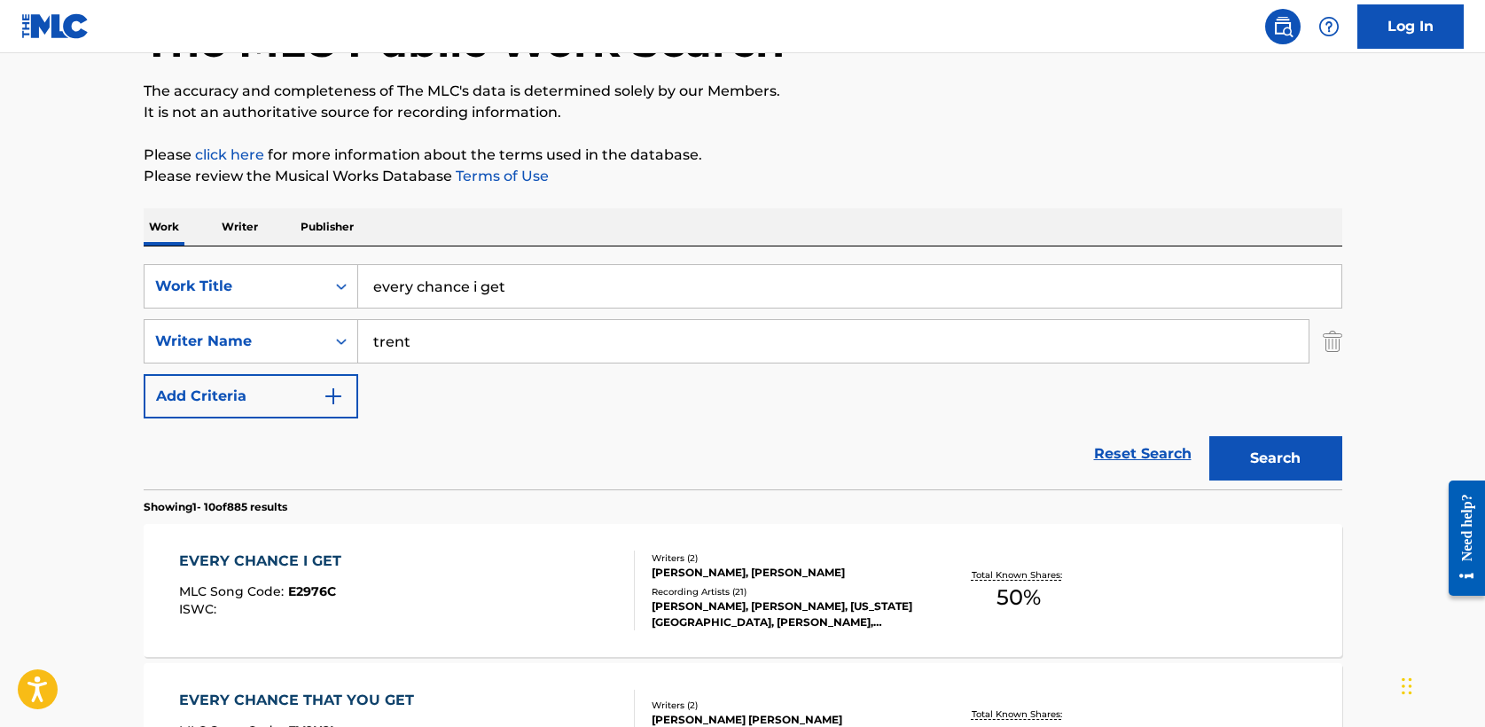
drag, startPoint x: 544, startPoint y: 285, endPoint x: 108, endPoint y: 280, distance: 435.5
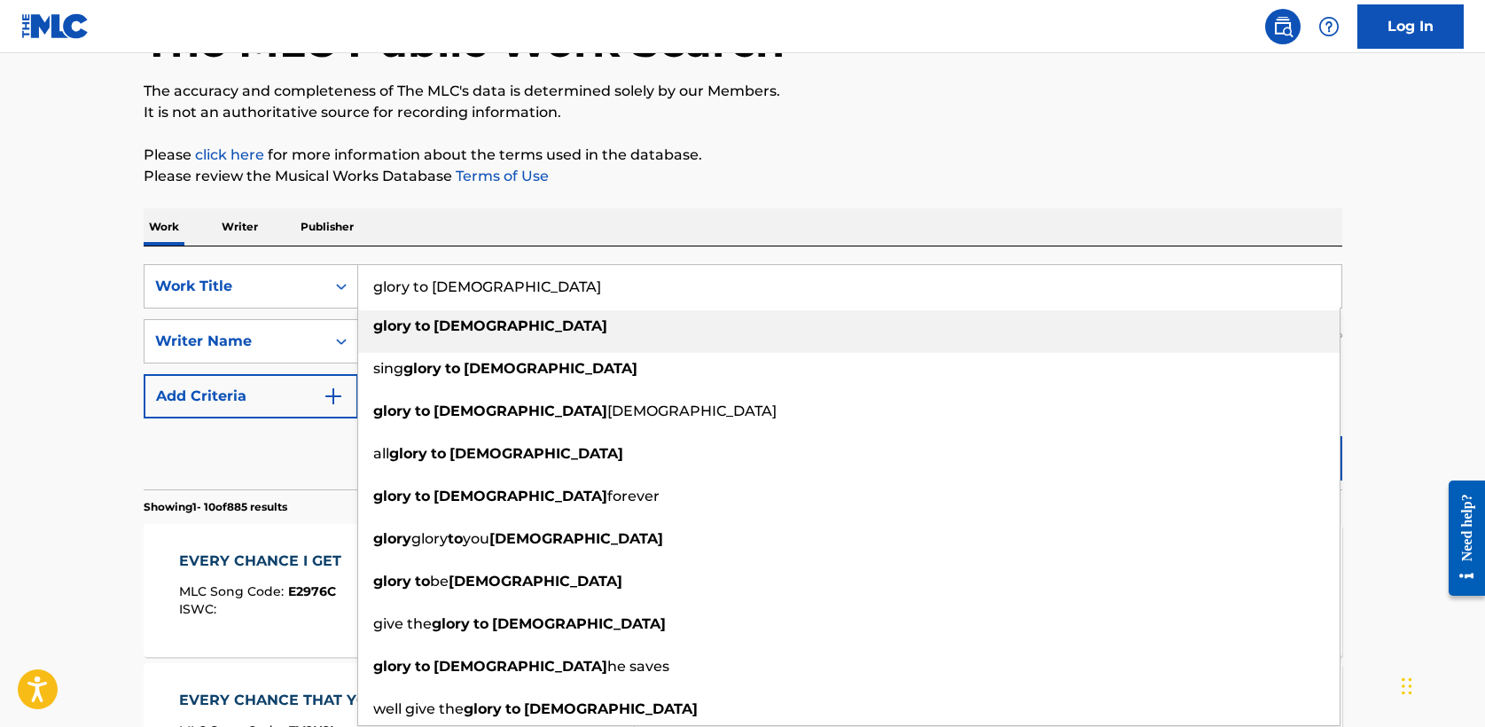
type input "glory to [DEMOGRAPHIC_DATA]"
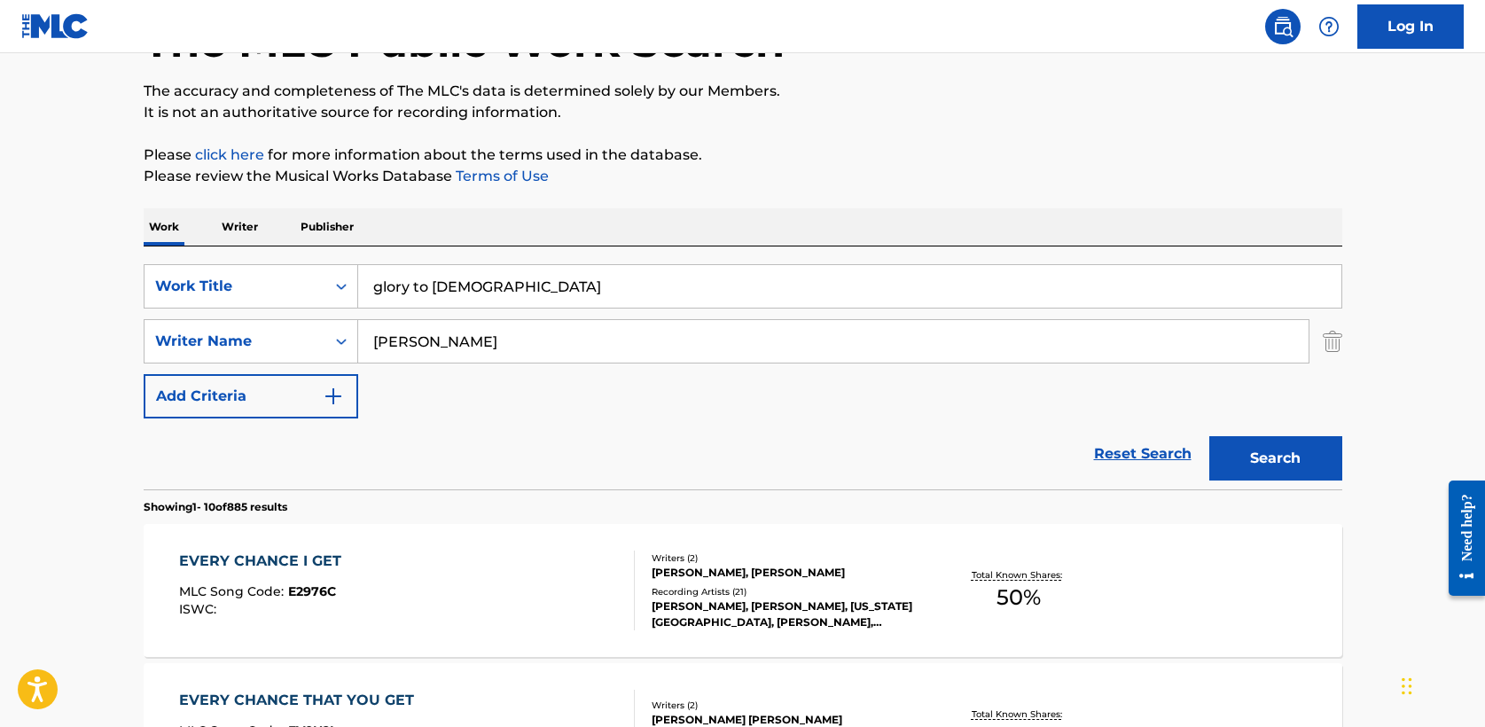
type input "[PERSON_NAME]"
click at [1210, 436] on button "Search" at bounding box center [1276, 458] width 133 height 44
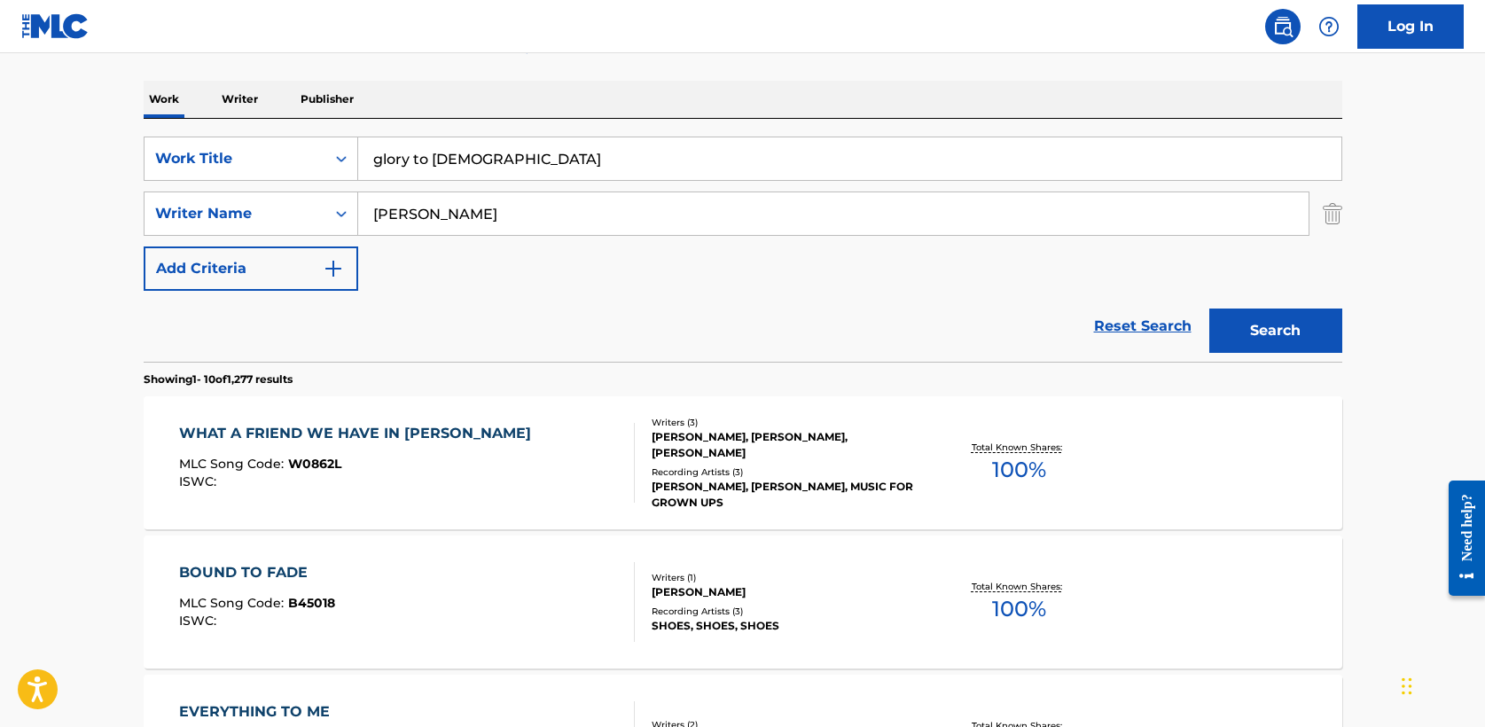
scroll to position [0, 0]
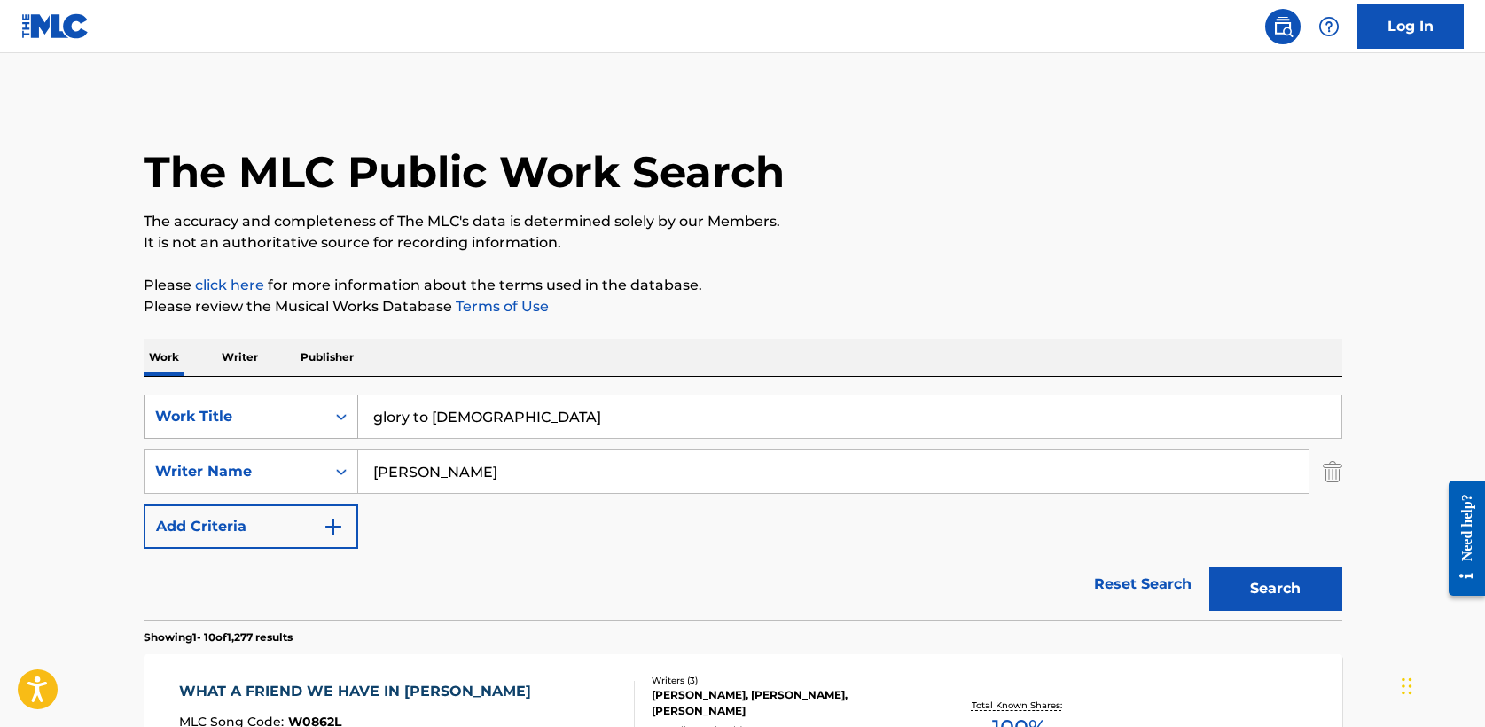
drag, startPoint x: 492, startPoint y: 414, endPoint x: 161, endPoint y: 414, distance: 330.8
click at [161, 414] on div "SearchWithCriteria5a2173f0-7a6b-48a5-aaeb-ae2f49c14e6e Work Title glory to [PER…" at bounding box center [743, 417] width 1199 height 44
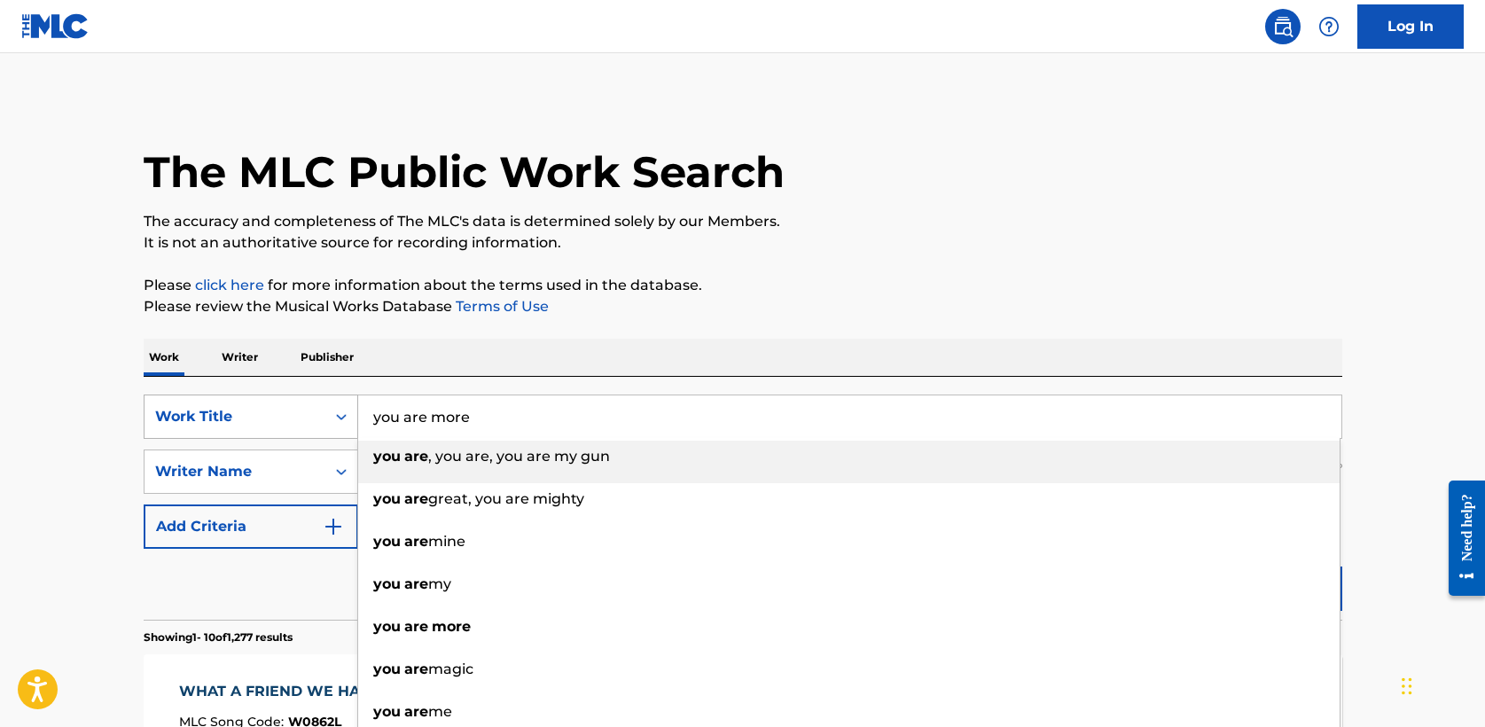
type input "you are more"
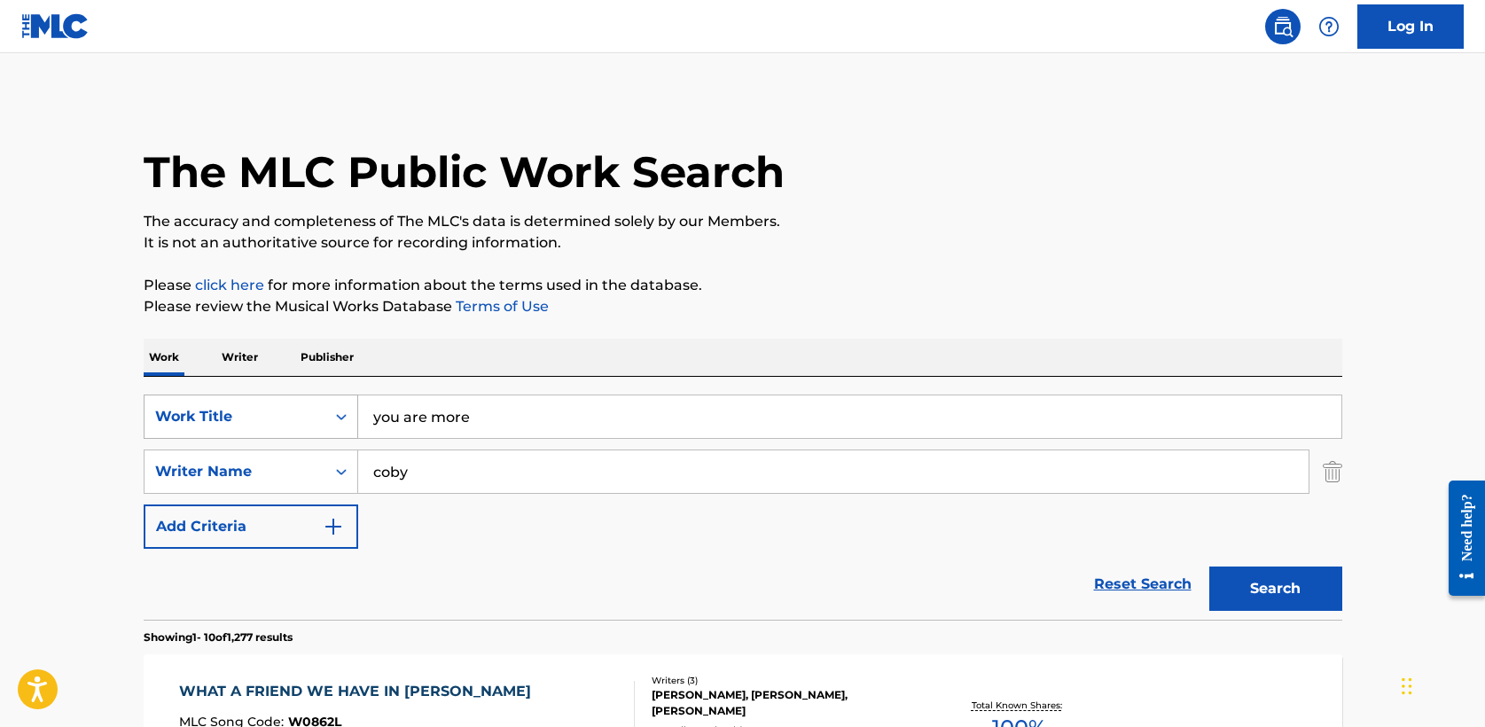
type input "coby"
click at [1210, 567] on button "Search" at bounding box center [1276, 589] width 133 height 44
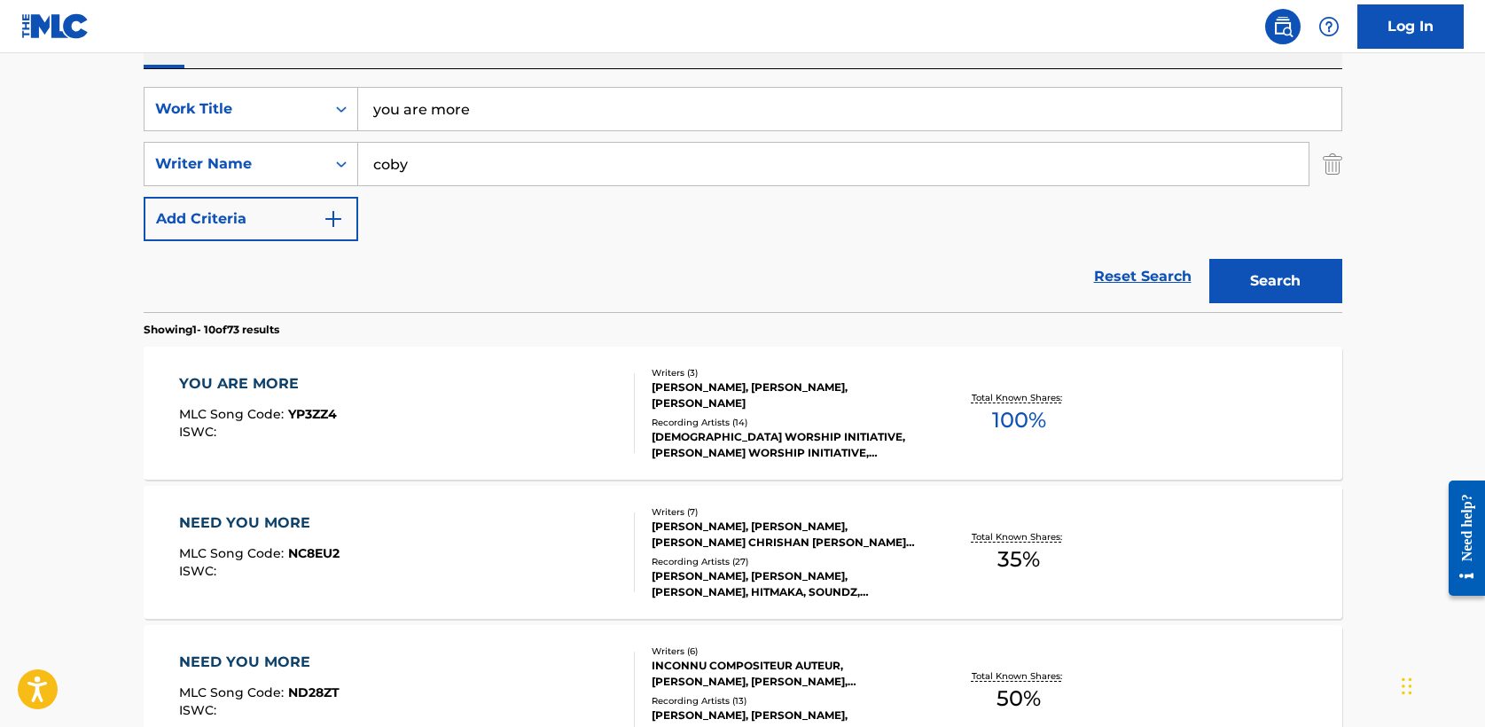
scroll to position [310, 0]
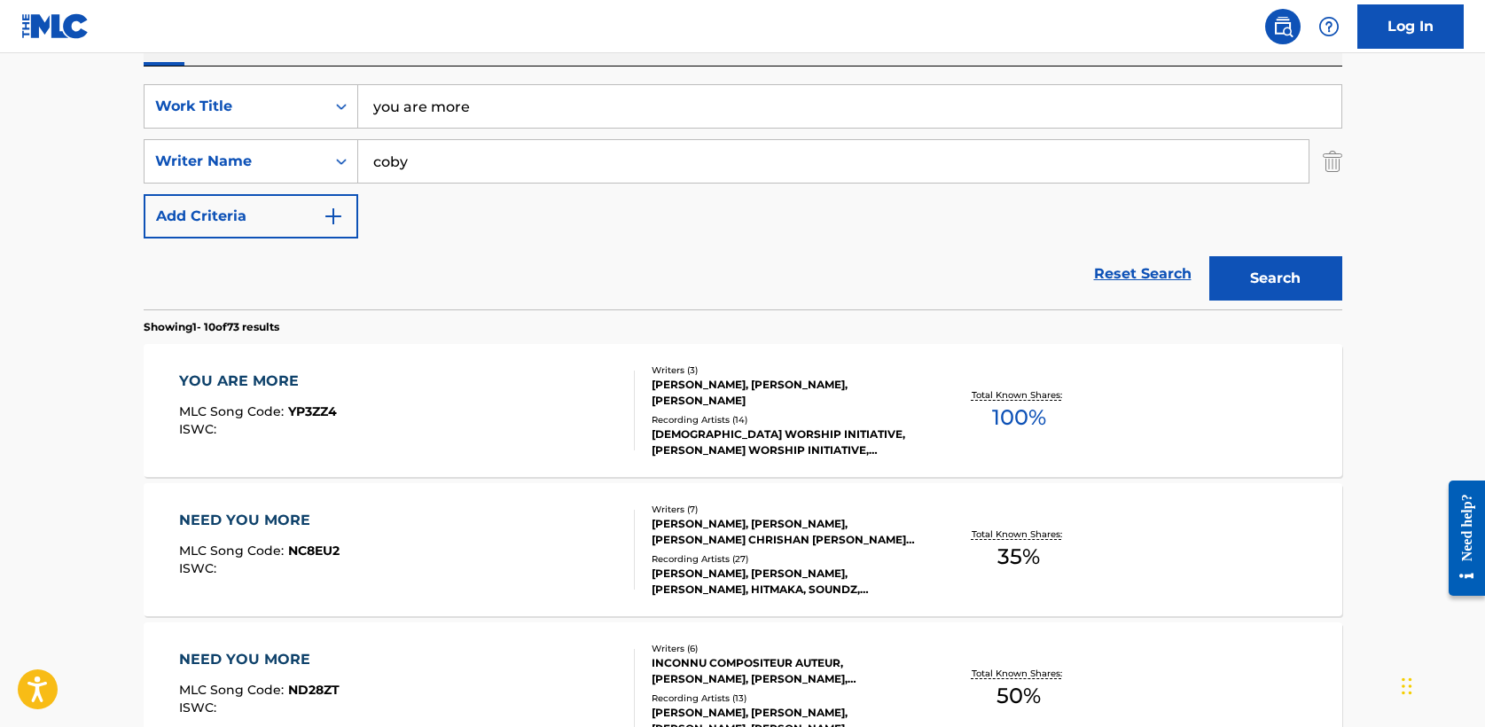
click at [271, 372] on div "YOU ARE MORE" at bounding box center [258, 381] width 158 height 21
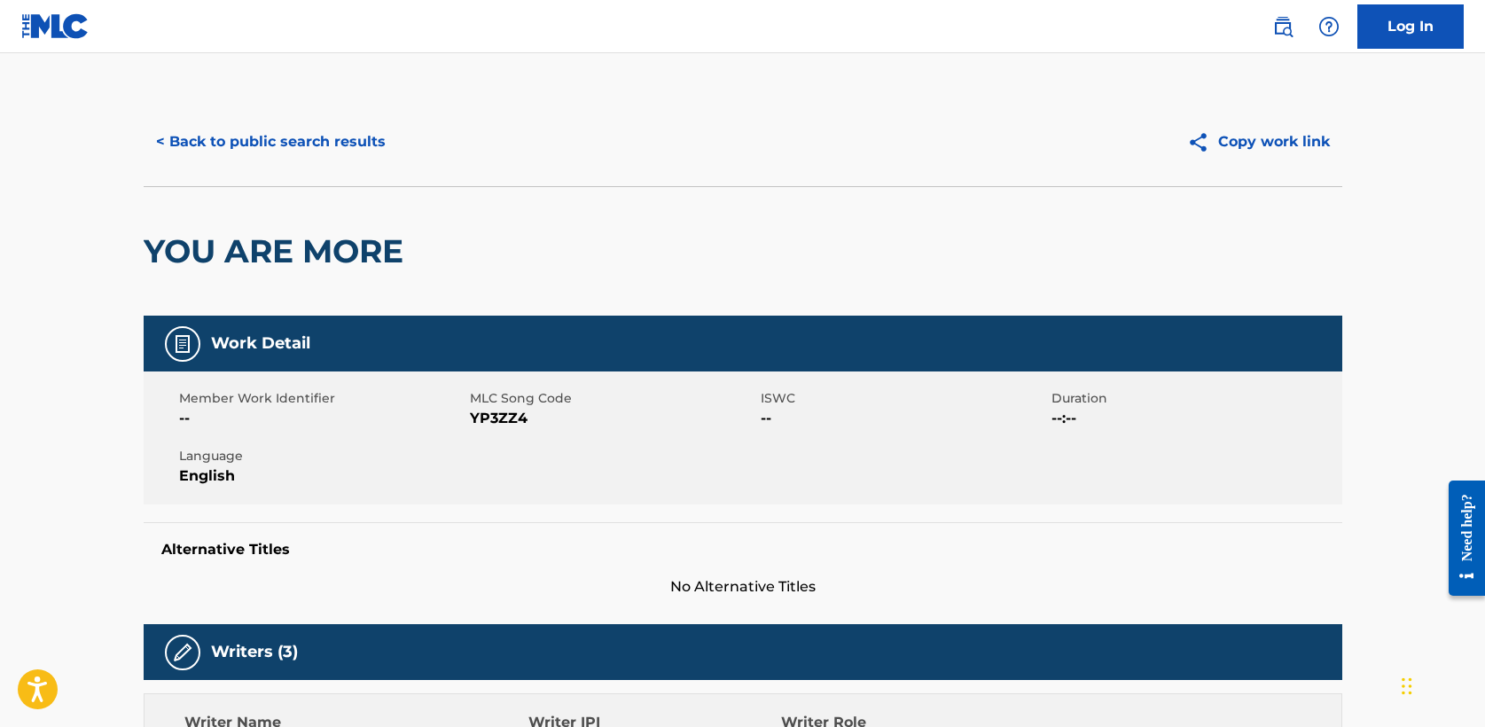
click at [258, 138] on button "< Back to public search results" at bounding box center [271, 142] width 255 height 44
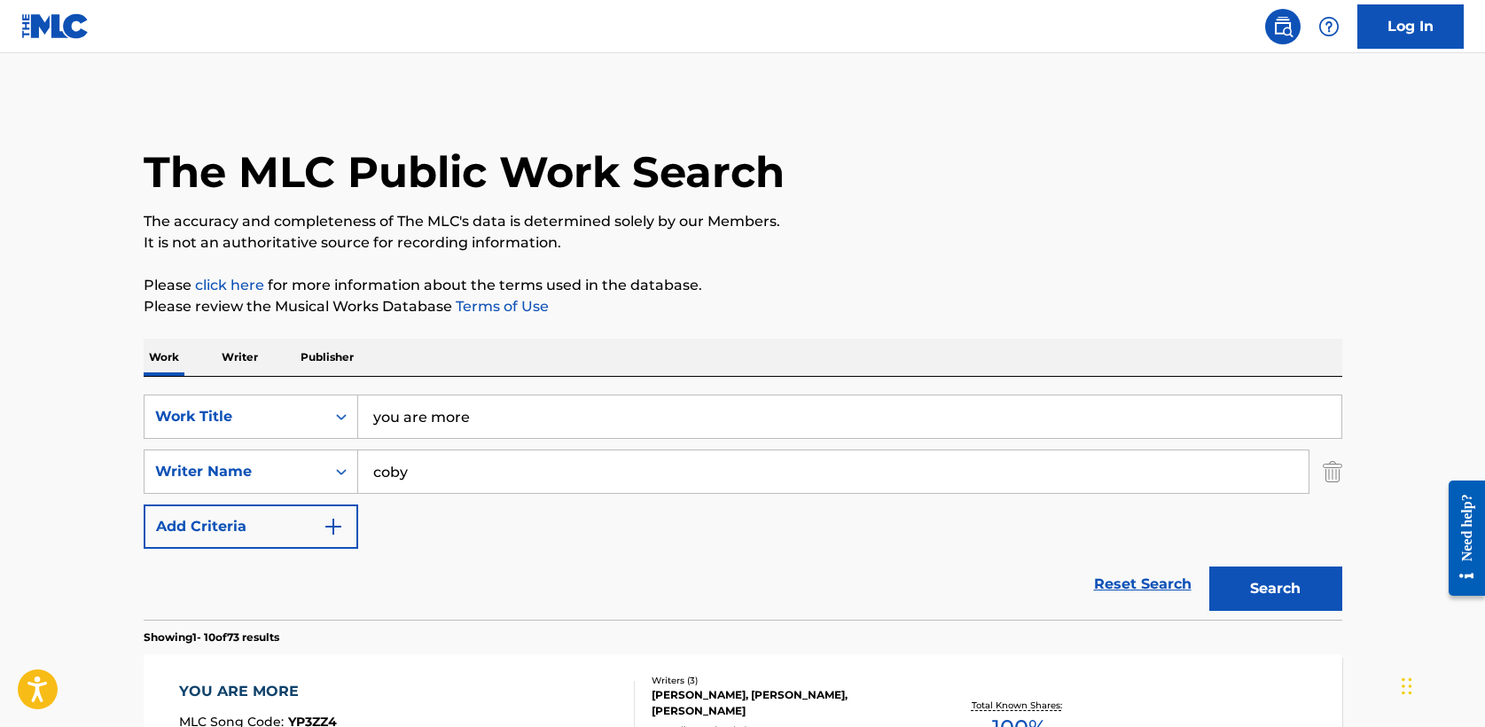
scroll to position [310, 0]
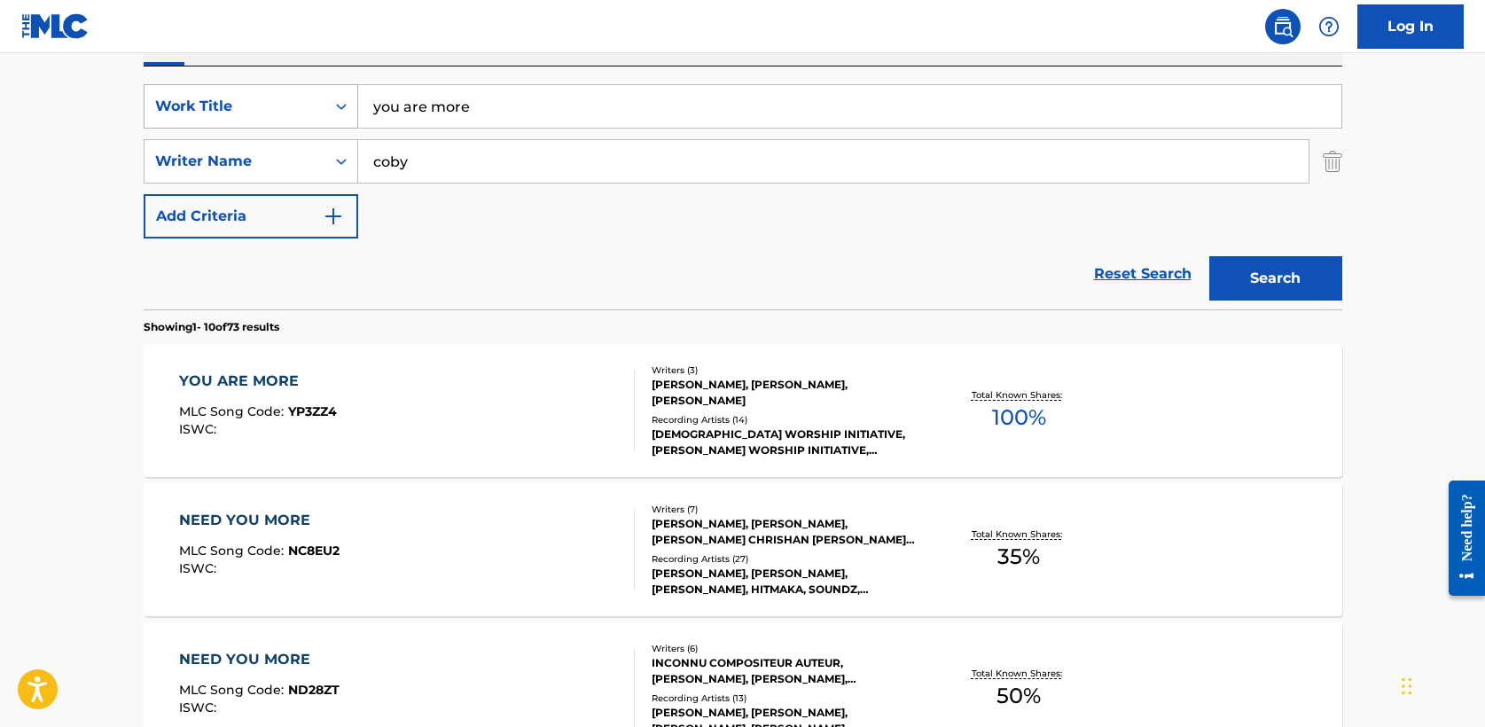
drag, startPoint x: 510, startPoint y: 111, endPoint x: 225, endPoint y: 96, distance: 285.1
click at [225, 96] on div "SearchWithCriteria5a2173f0-7a6b-48a5-aaeb-ae2f49c14e6e Work Title you are more" at bounding box center [743, 106] width 1199 height 44
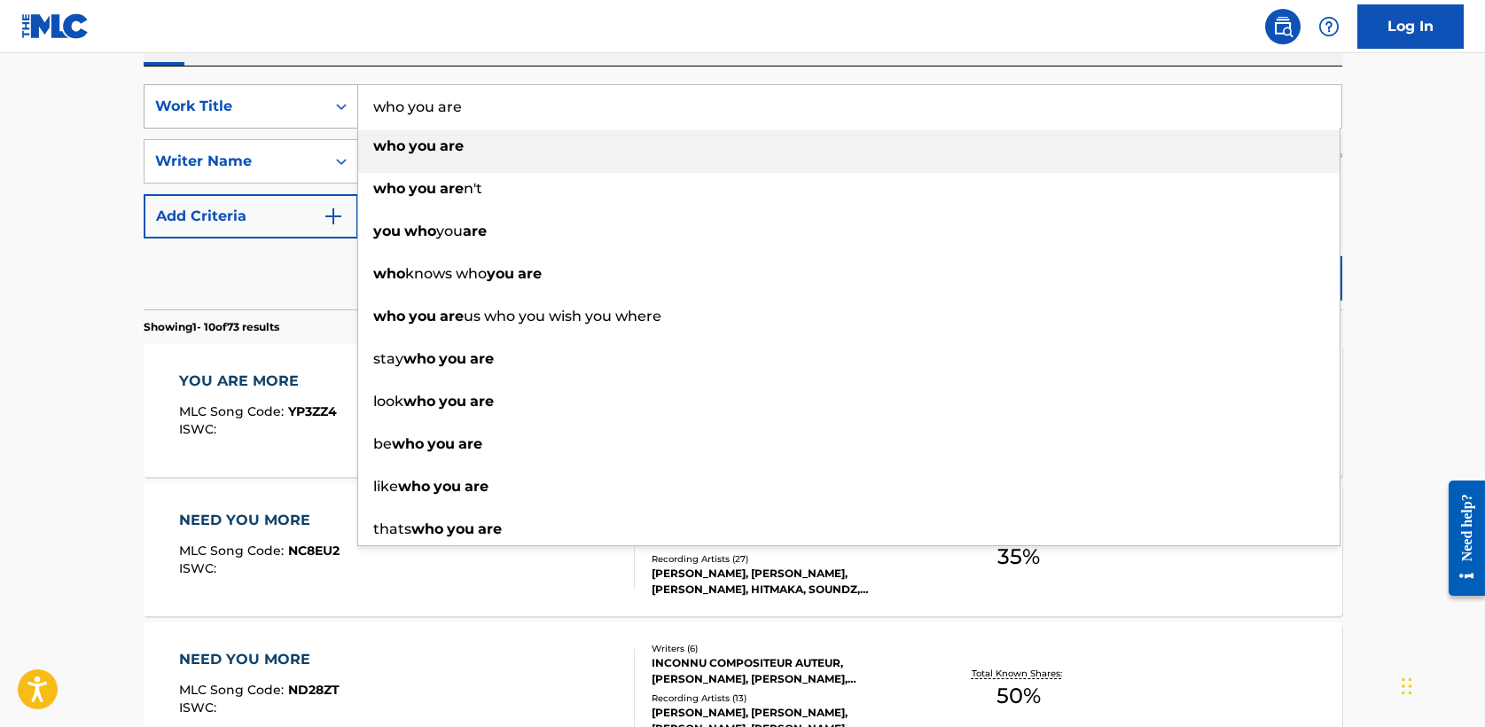
type input "who you are"
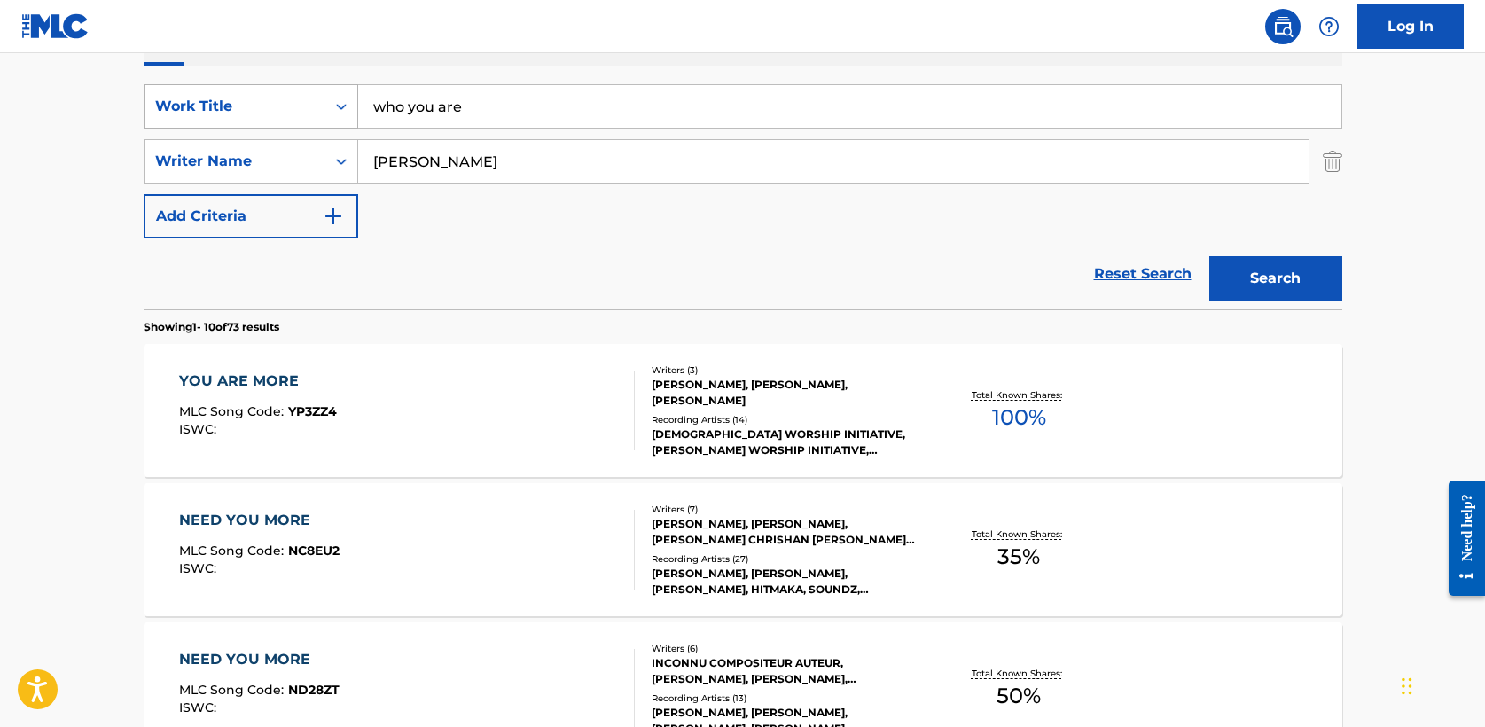
type input "[PERSON_NAME]"
click at [1210, 256] on button "Search" at bounding box center [1276, 278] width 133 height 44
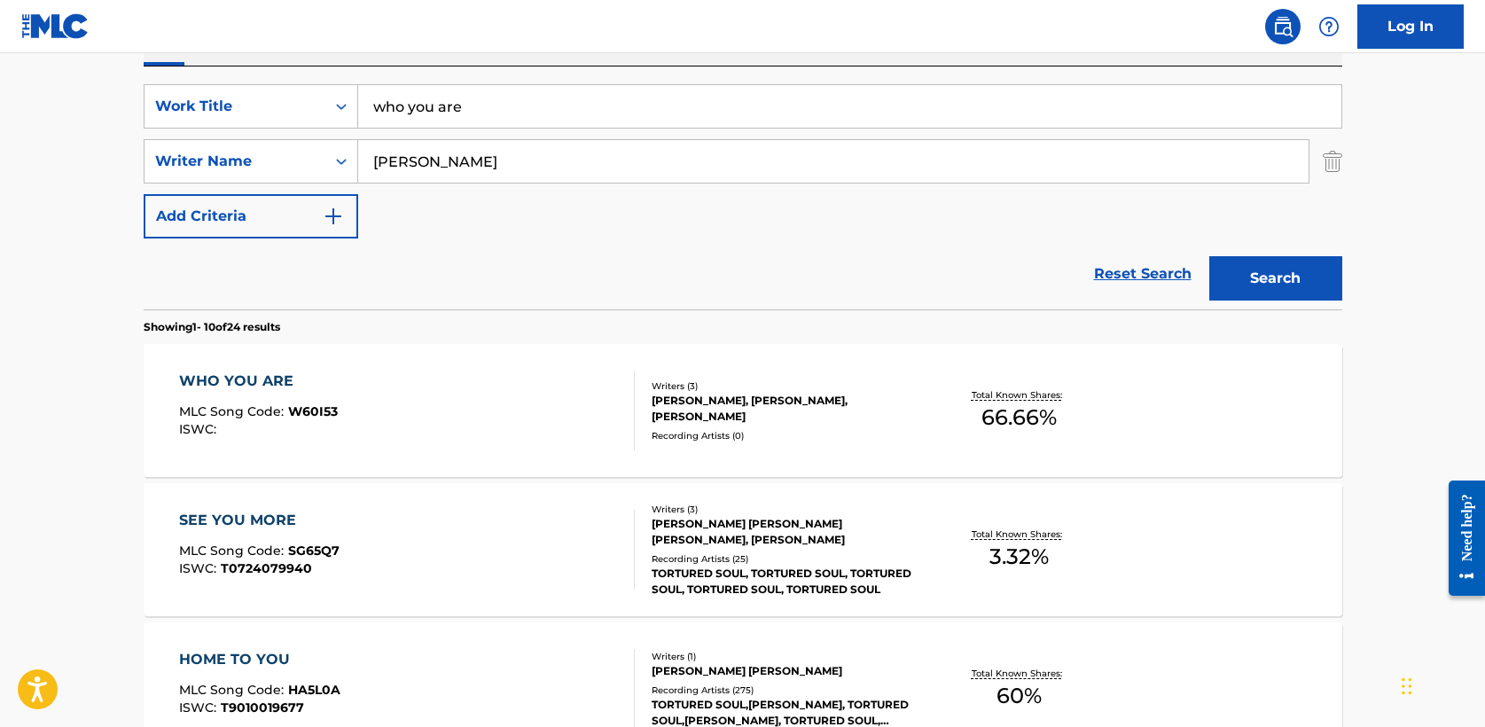
click at [279, 383] on div "WHO YOU ARE" at bounding box center [258, 381] width 159 height 21
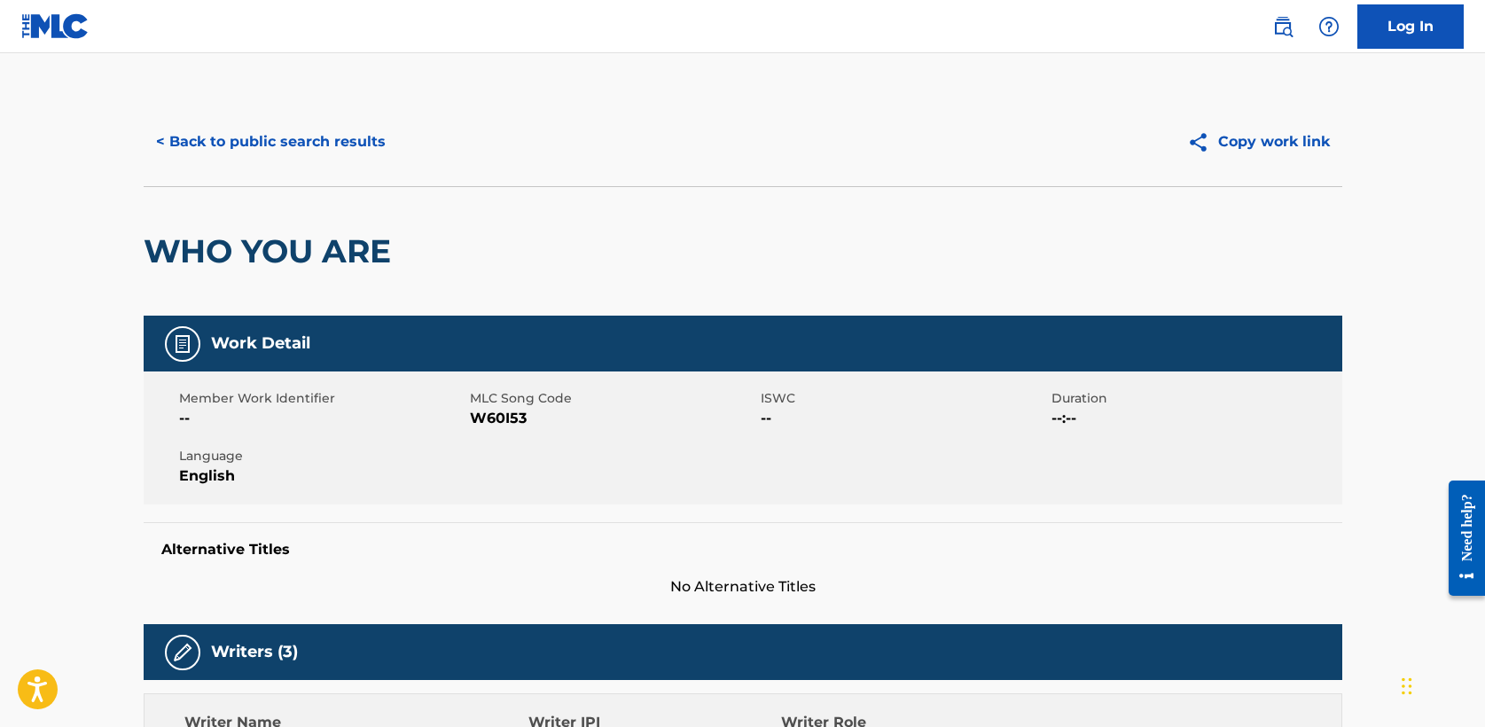
click at [269, 135] on button "< Back to public search results" at bounding box center [271, 142] width 255 height 44
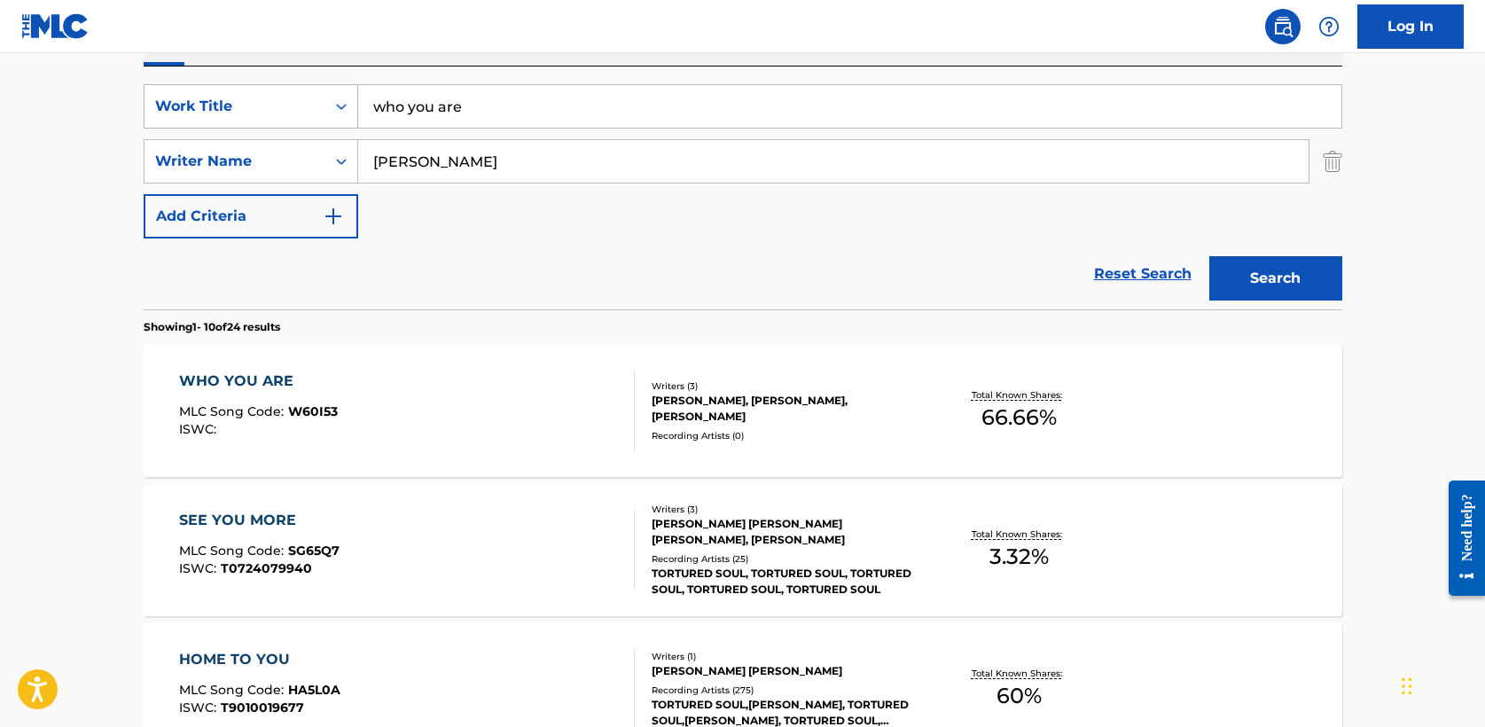
drag, startPoint x: 493, startPoint y: 105, endPoint x: 242, endPoint y: 95, distance: 251.2
click at [242, 95] on div "SearchWithCriteria5a2173f0-7a6b-48a5-aaeb-ae2f49c14e6e Work Title who you are" at bounding box center [743, 106] width 1199 height 44
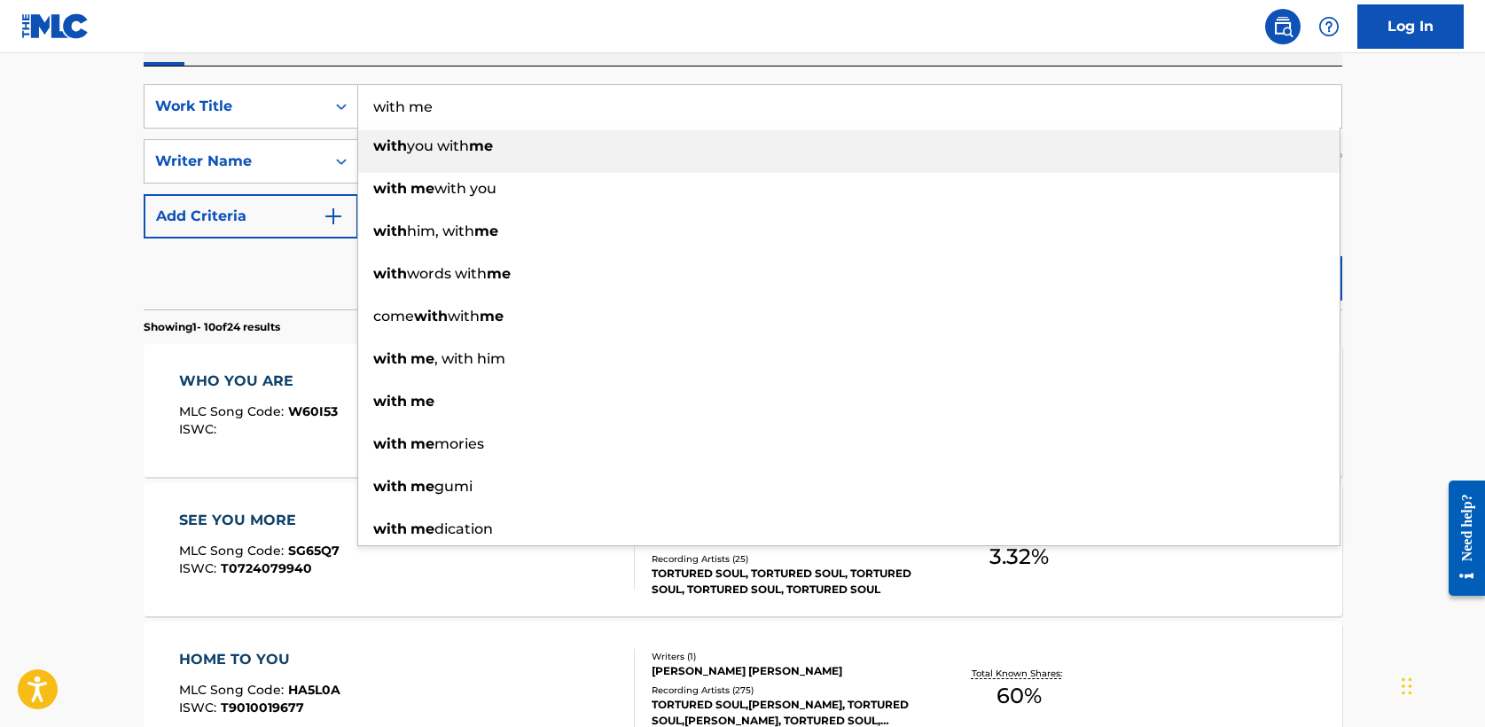
type input "with me"
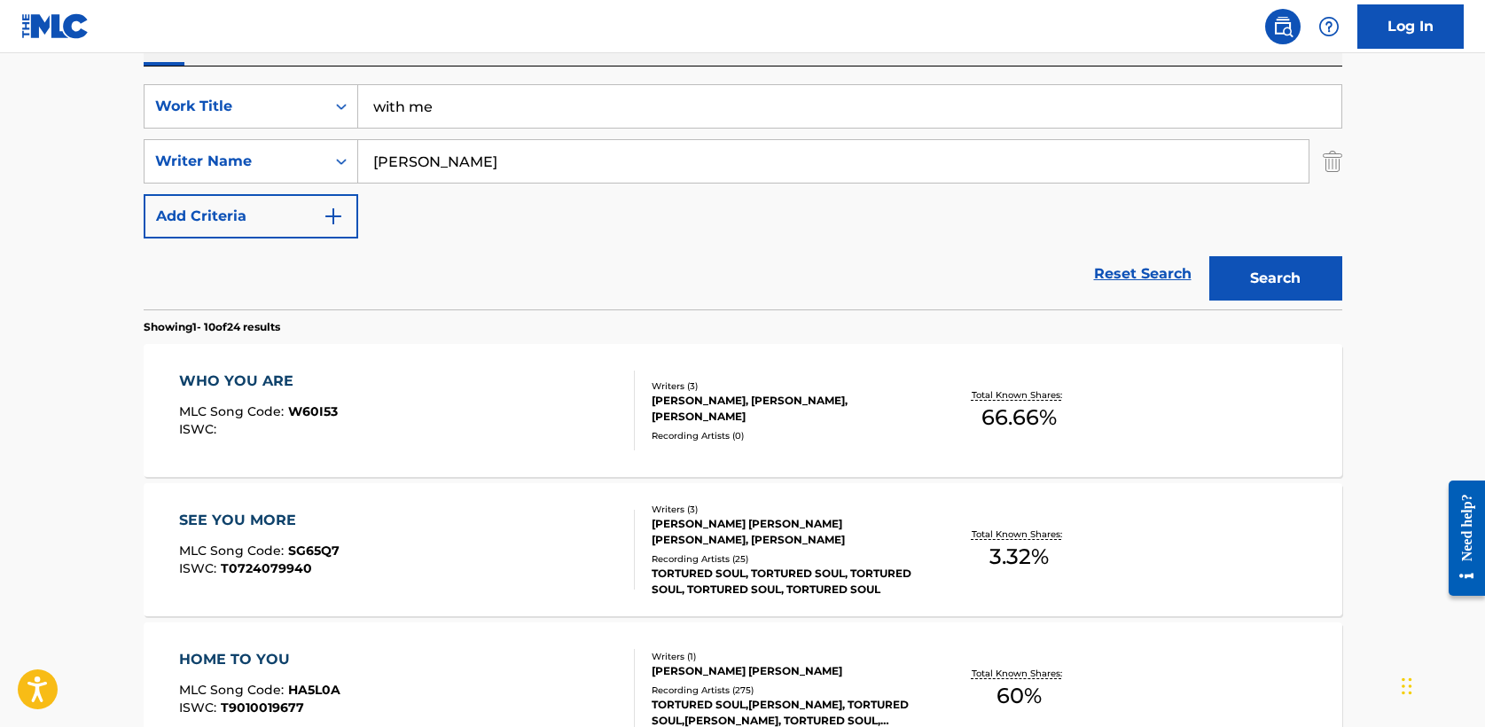
click at [1265, 284] on button "Search" at bounding box center [1276, 278] width 133 height 44
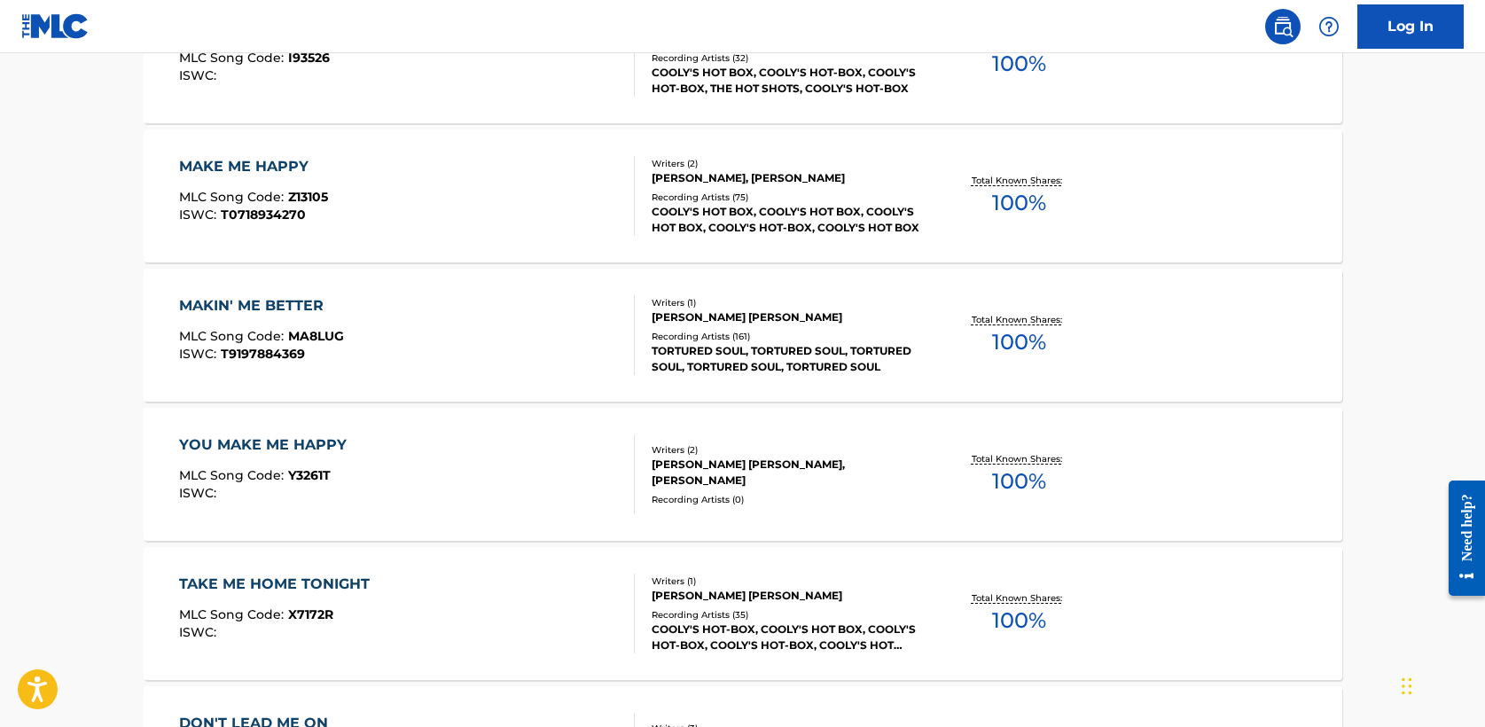
scroll to position [0, 0]
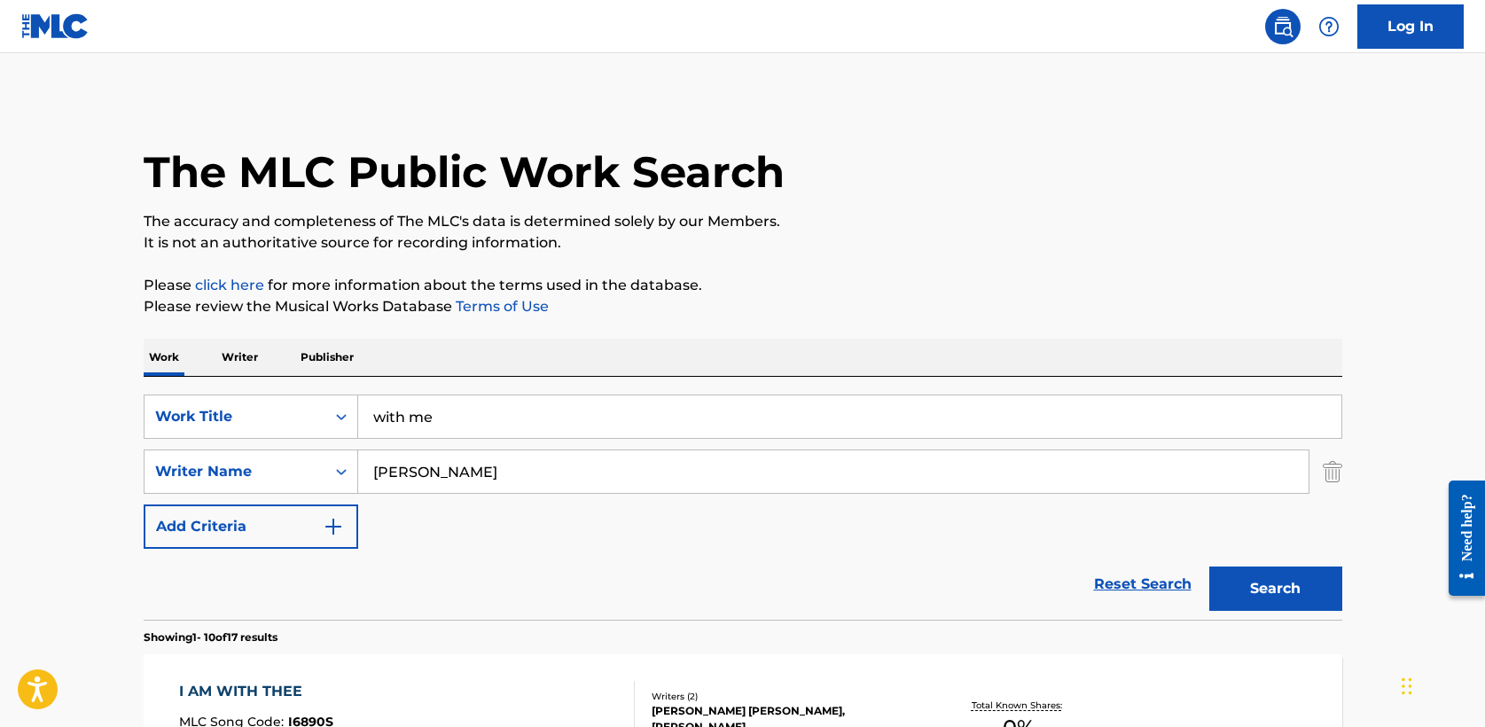
click at [374, 474] on input "[PERSON_NAME]" at bounding box center [833, 472] width 951 height 43
type input "[PERSON_NAME]"
click at [1300, 583] on button "Search" at bounding box center [1276, 589] width 133 height 44
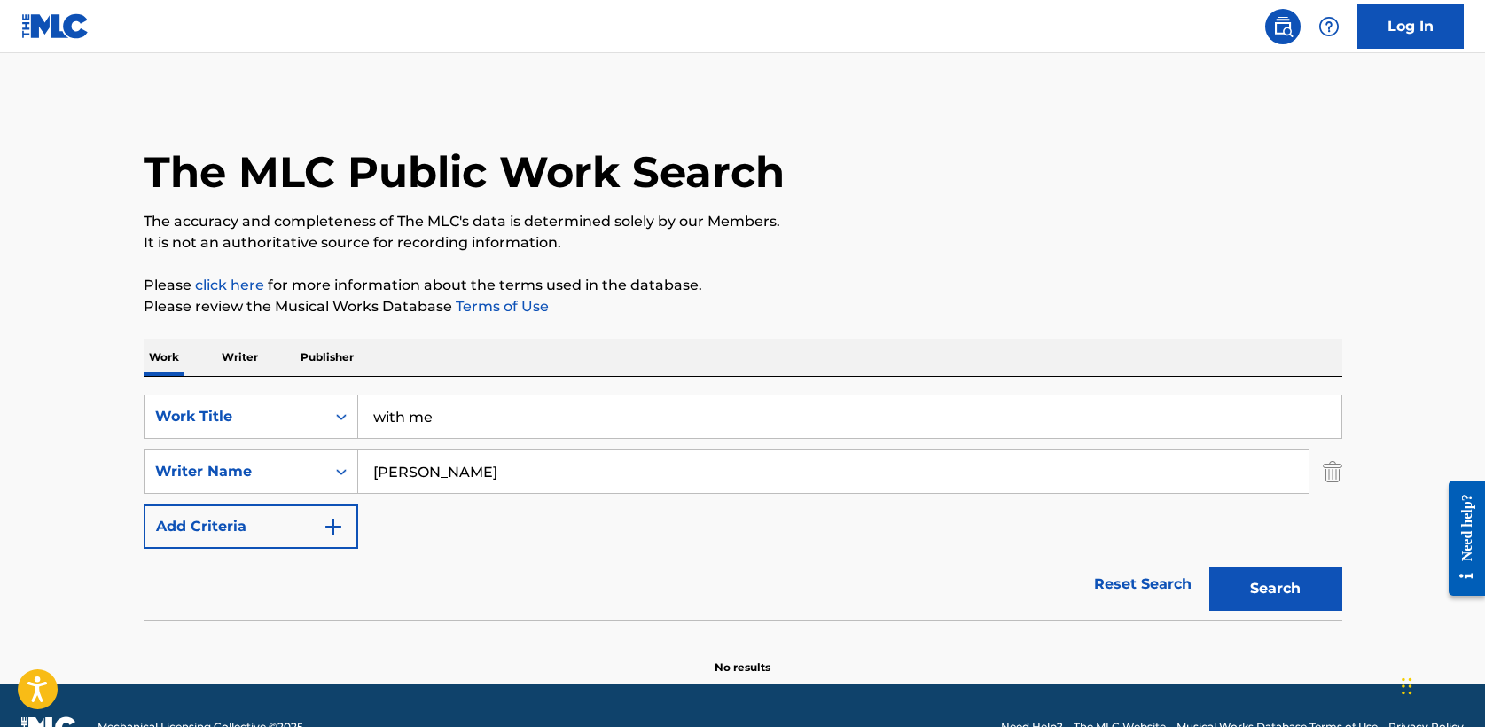
drag, startPoint x: 450, startPoint y: 419, endPoint x: 170, endPoint y: 386, distance: 281.4
click at [170, 386] on div "SearchWithCriteria5a2173f0-7a6b-48a5-aaeb-ae2f49c14e6e Work Title with me Searc…" at bounding box center [743, 498] width 1199 height 243
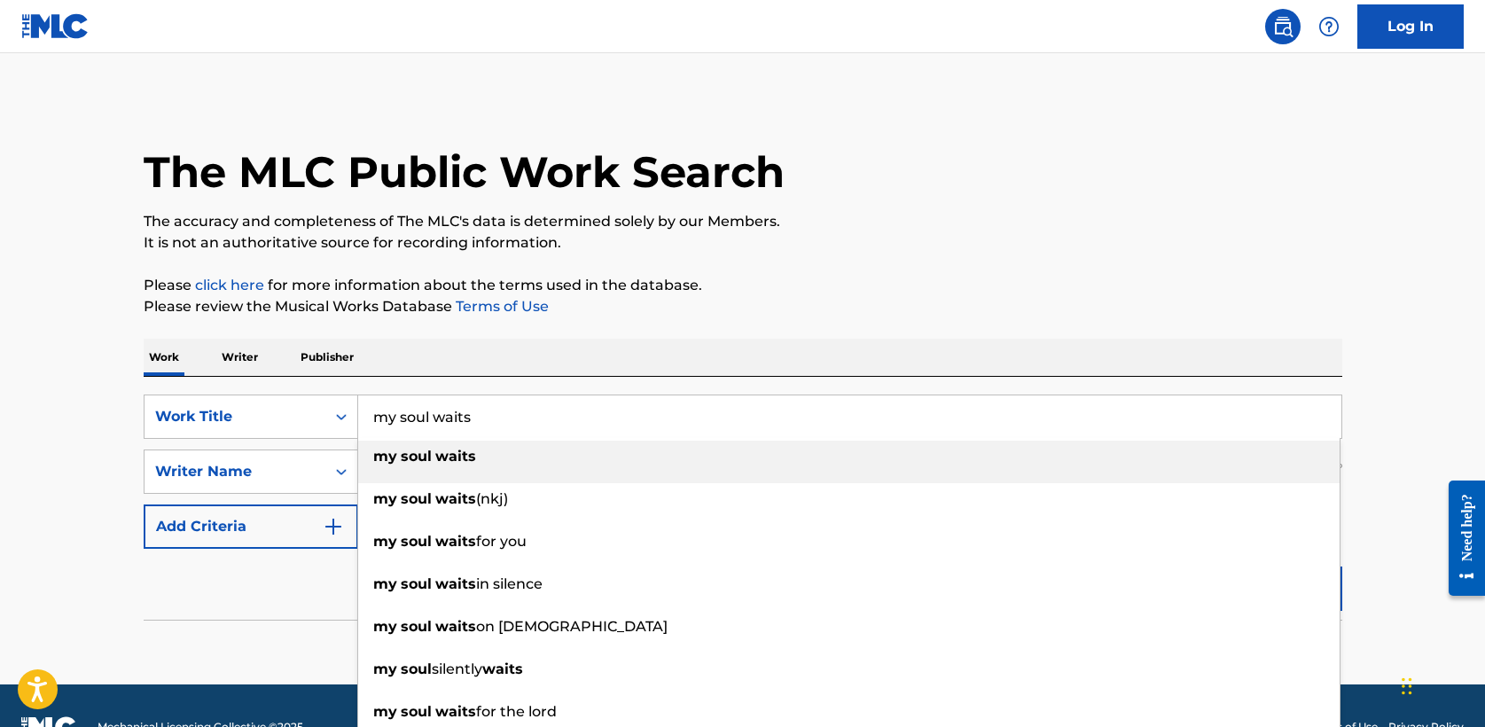
type input "my soul waits"
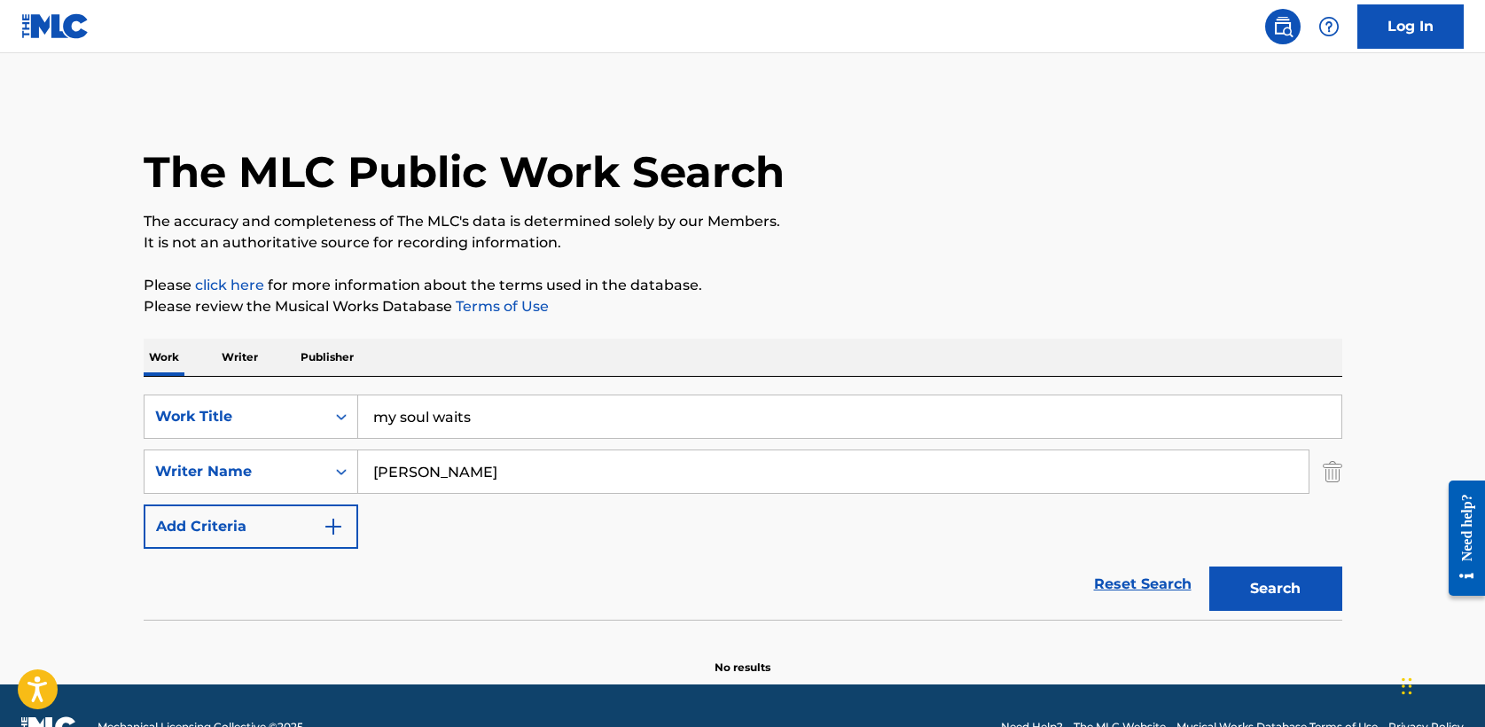
type input "[PERSON_NAME]"
click at [748, 309] on p "Please review the Musical Works Database Terms of Use" at bounding box center [743, 306] width 1199 height 21
click at [1324, 589] on button "Search" at bounding box center [1276, 589] width 133 height 44
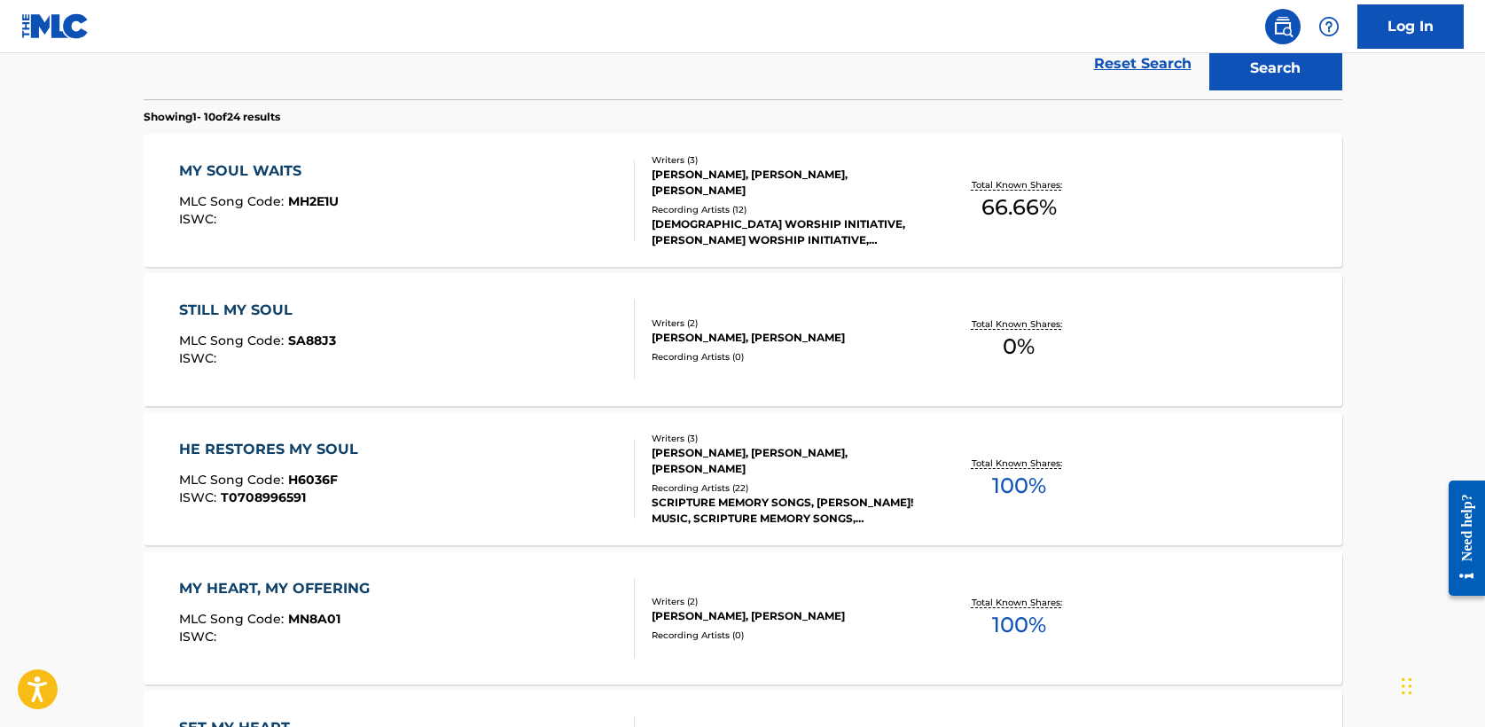
scroll to position [536, 0]
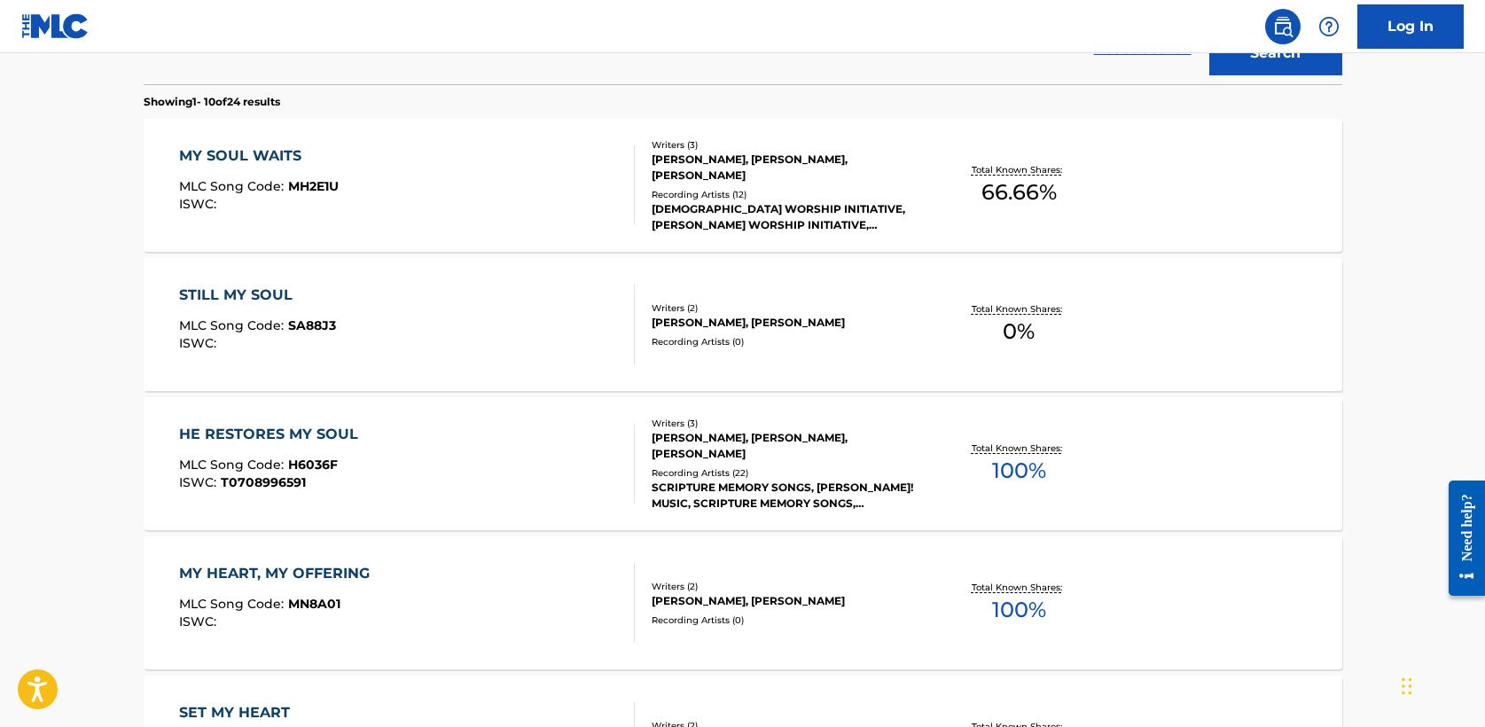
click at [262, 142] on div "MY SOUL WAITS MLC Song Code : MH2E1U ISWC : Writers ( 3 ) [PERSON_NAME], [PERSO…" at bounding box center [743, 185] width 1199 height 133
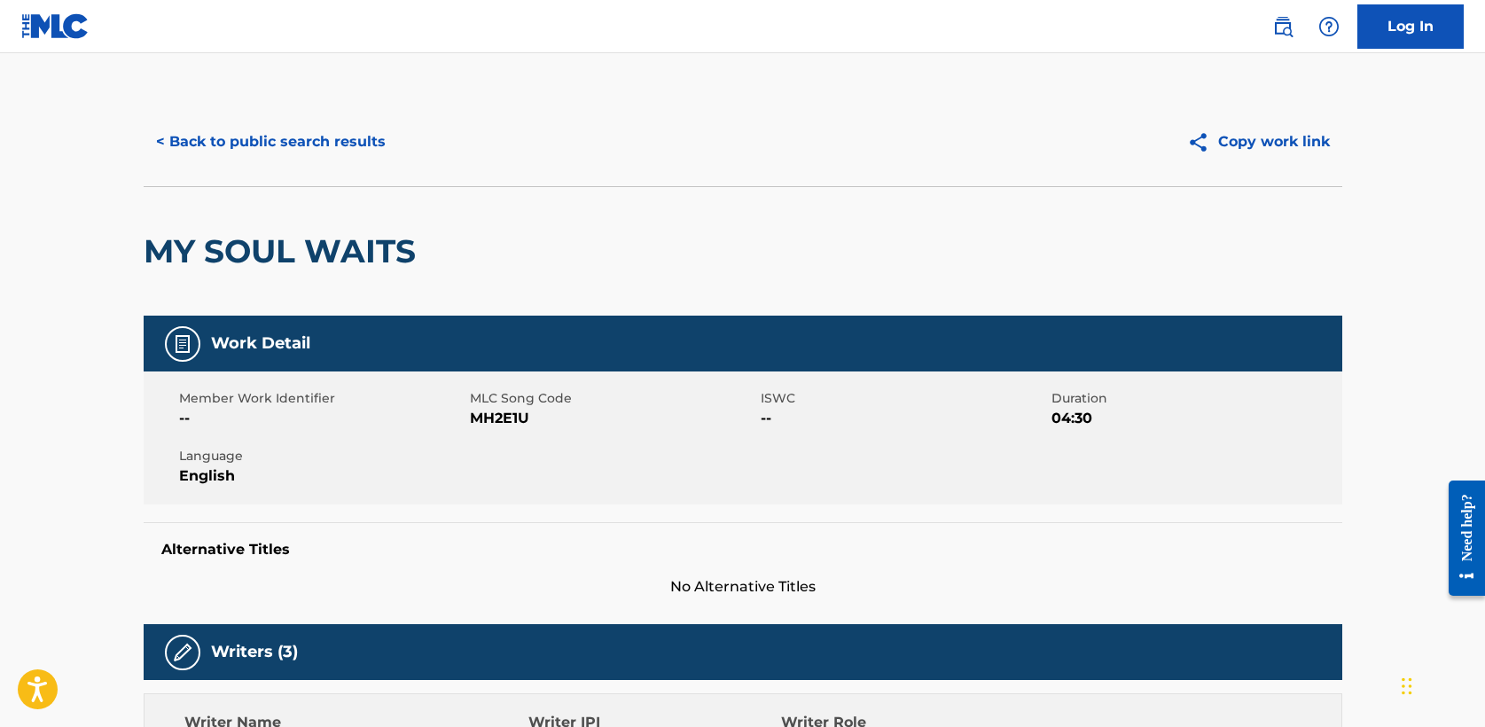
click at [297, 162] on button "< Back to public search results" at bounding box center [271, 142] width 255 height 44
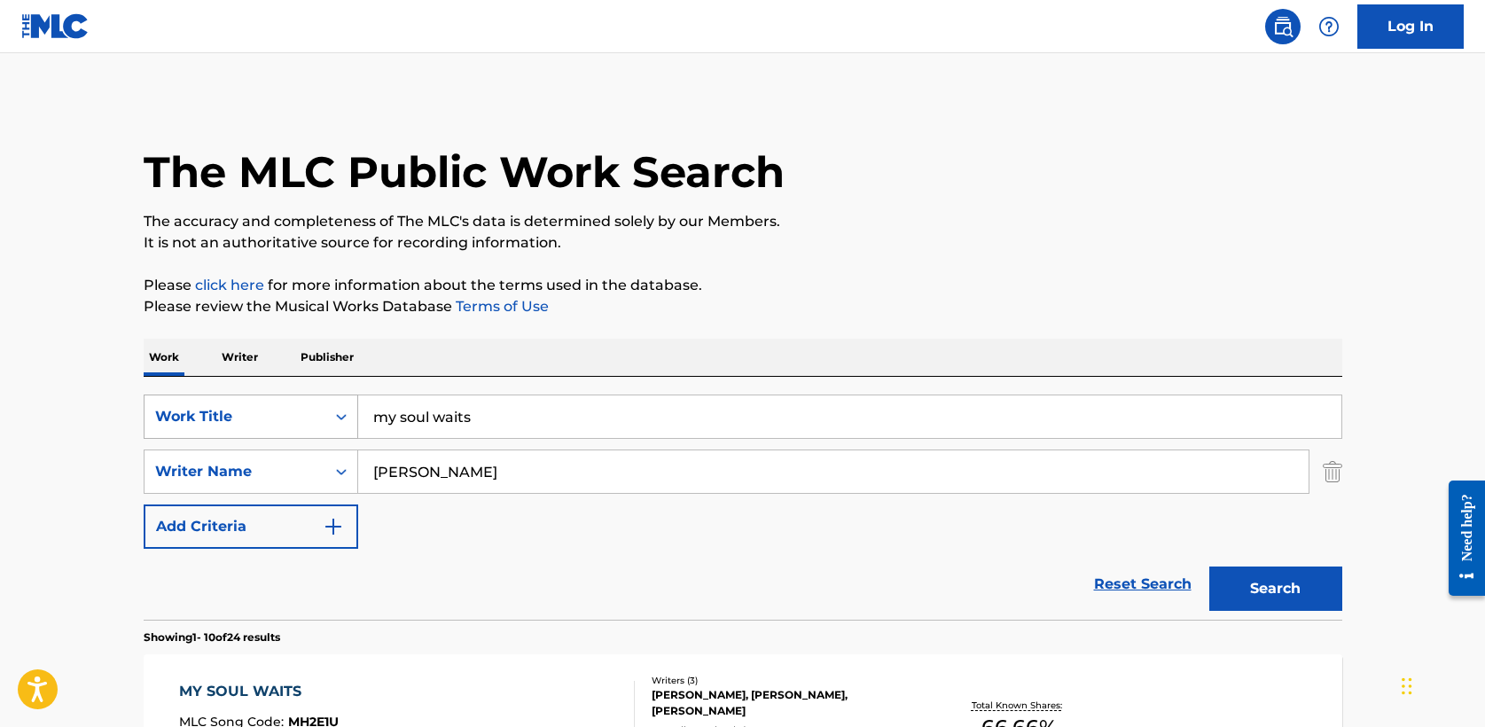
drag, startPoint x: 486, startPoint y: 413, endPoint x: 191, endPoint y: 397, distance: 295.7
click at [191, 397] on div "SearchWithCriteria5a2173f0-7a6b-48a5-aaeb-ae2f49c14e6e Work Title my soul waits" at bounding box center [743, 417] width 1199 height 44
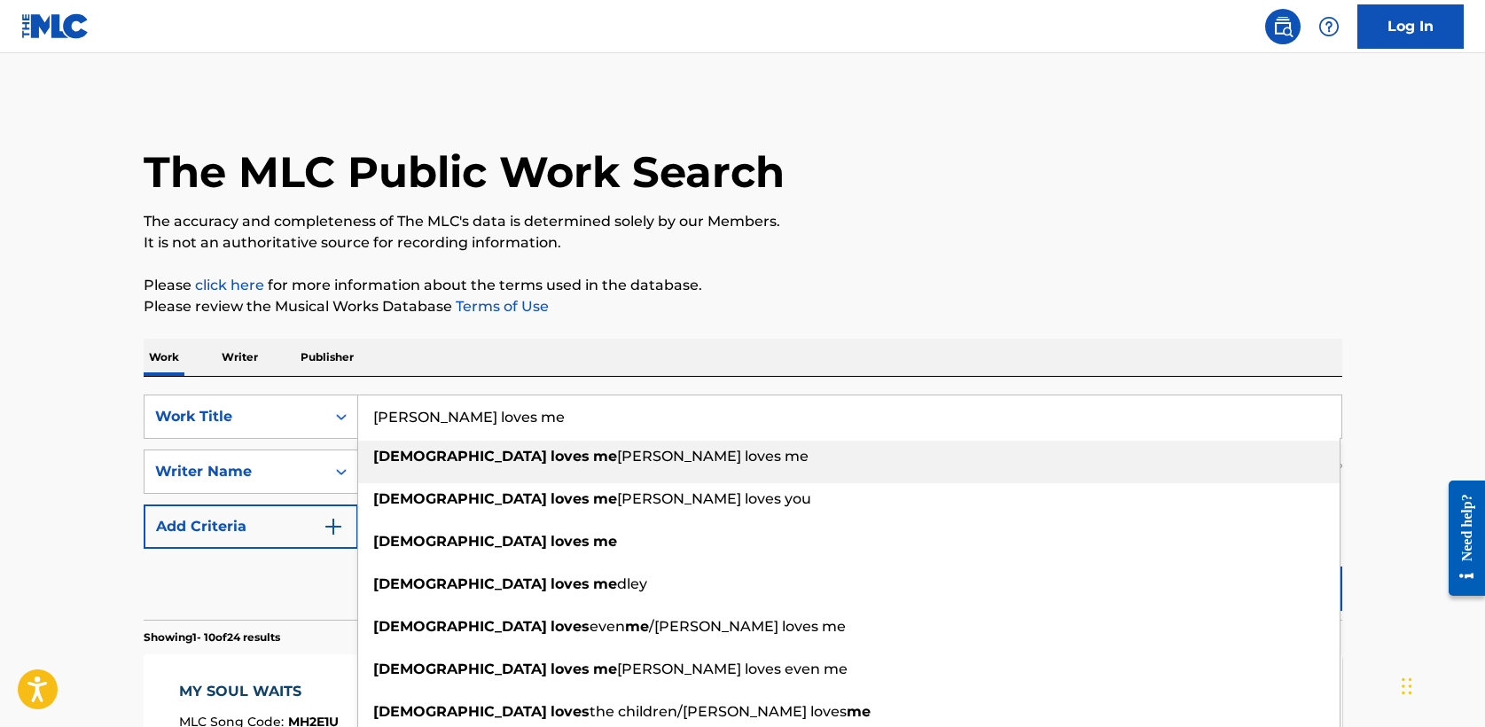
type input "[PERSON_NAME] loves me"
click at [574, 344] on div "Work Writer Publisher" at bounding box center [743, 357] width 1199 height 37
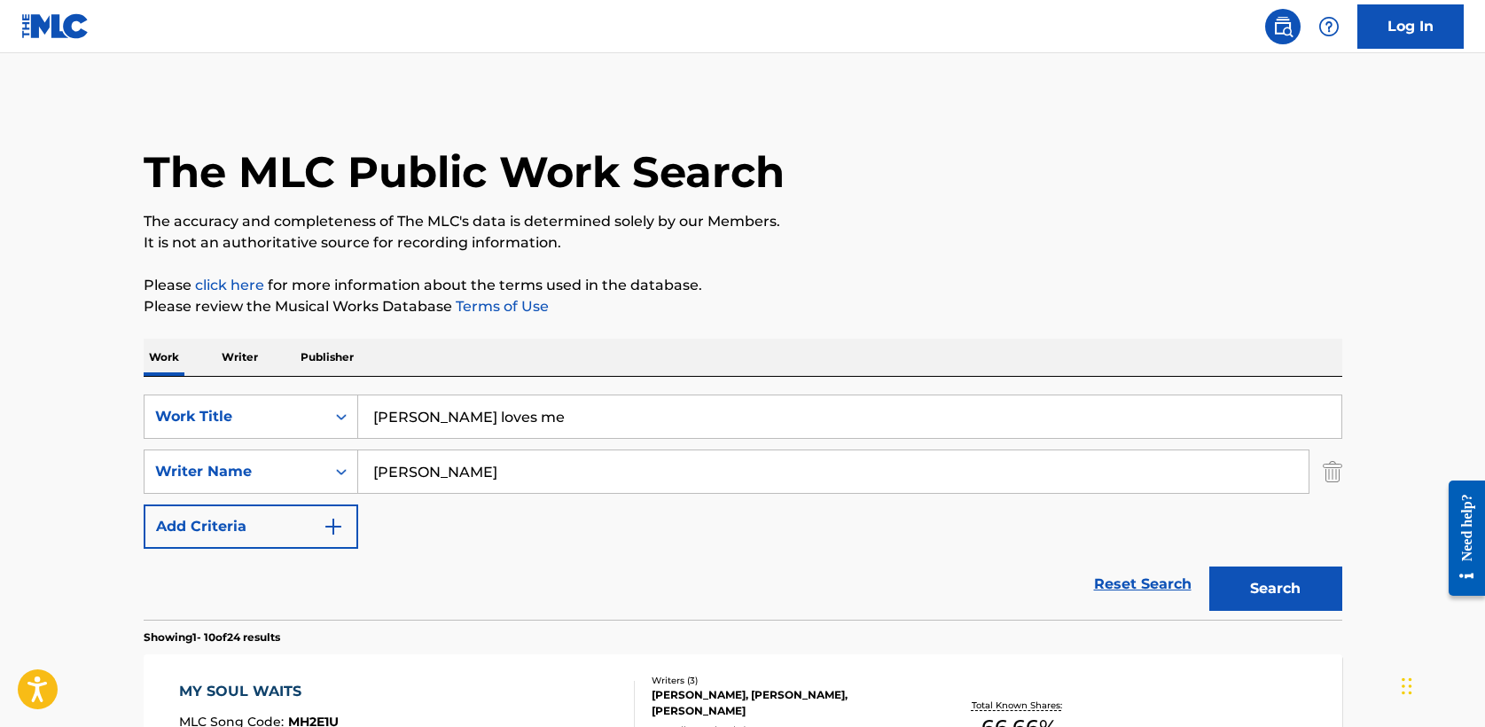
click at [1305, 589] on button "Search" at bounding box center [1276, 589] width 133 height 44
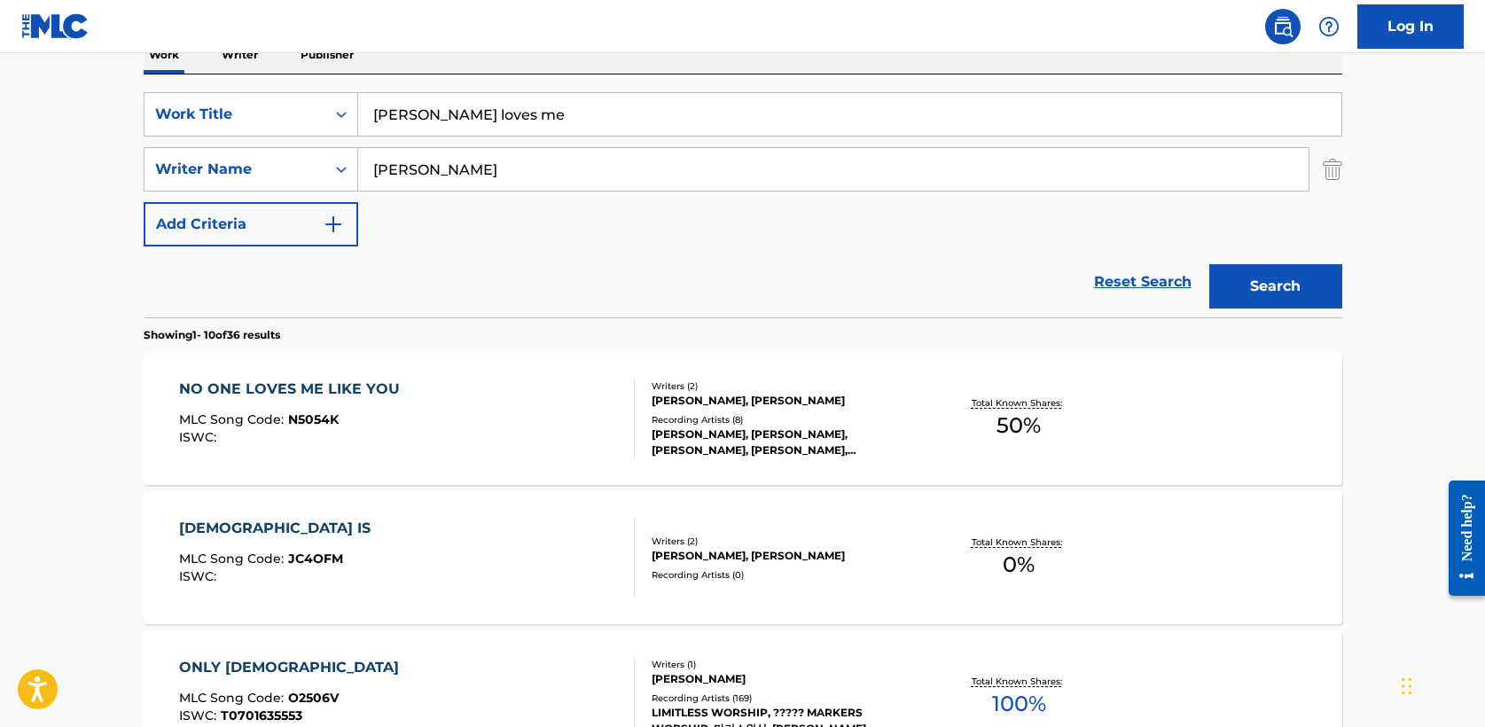
scroll to position [318, 0]
